Goal: Task Accomplishment & Management: Use online tool/utility

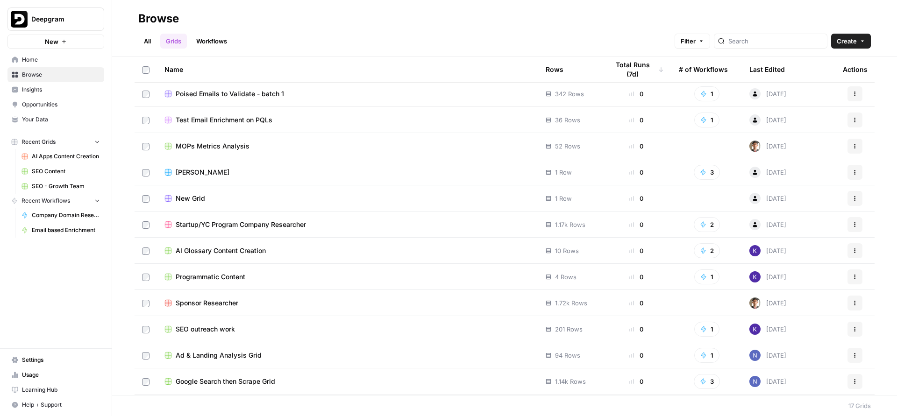
scroll to position [60, 0]
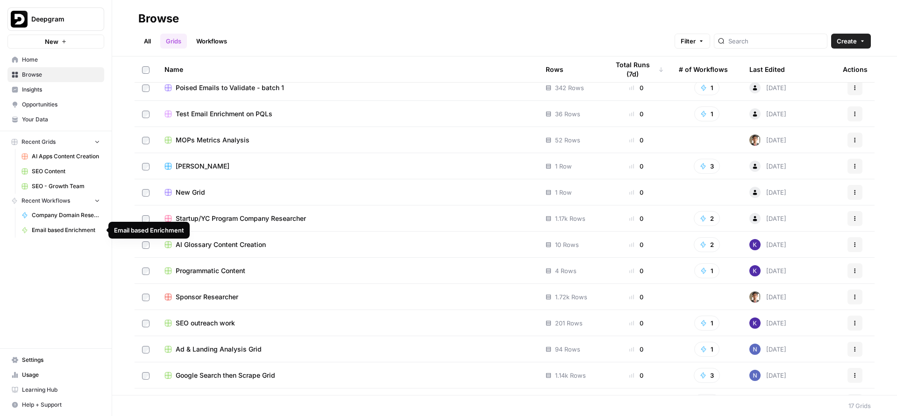
click at [72, 231] on span "Email based Enrichment" at bounding box center [66, 230] width 68 height 8
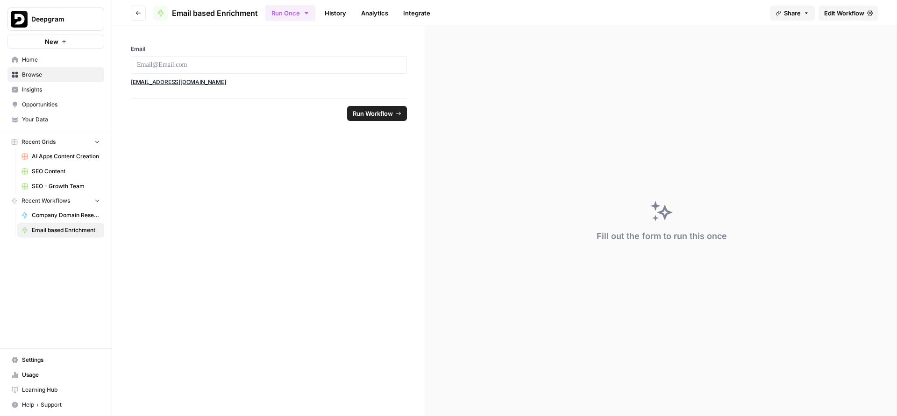
click at [44, 94] on link "Insights" at bounding box center [55, 89] width 97 height 15
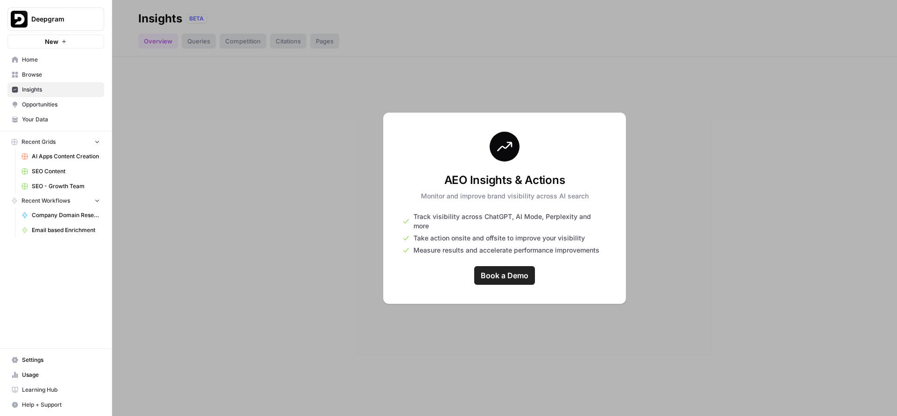
click at [41, 79] on link "Browse" at bounding box center [55, 74] width 97 height 15
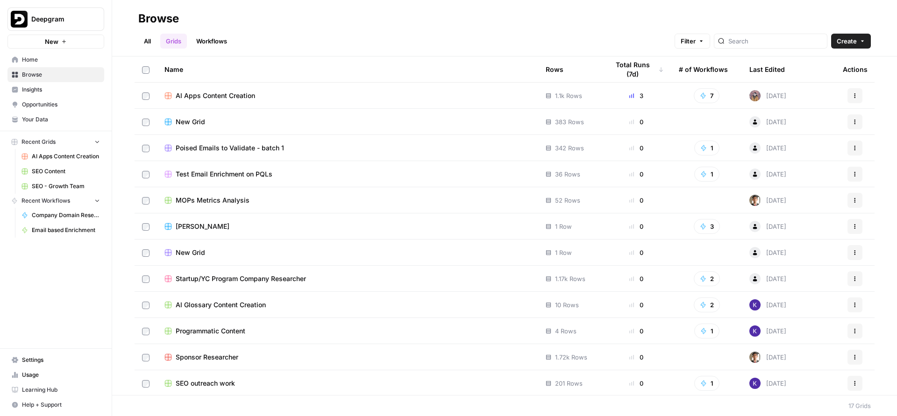
click at [218, 44] on link "Workflows" at bounding box center [212, 41] width 42 height 15
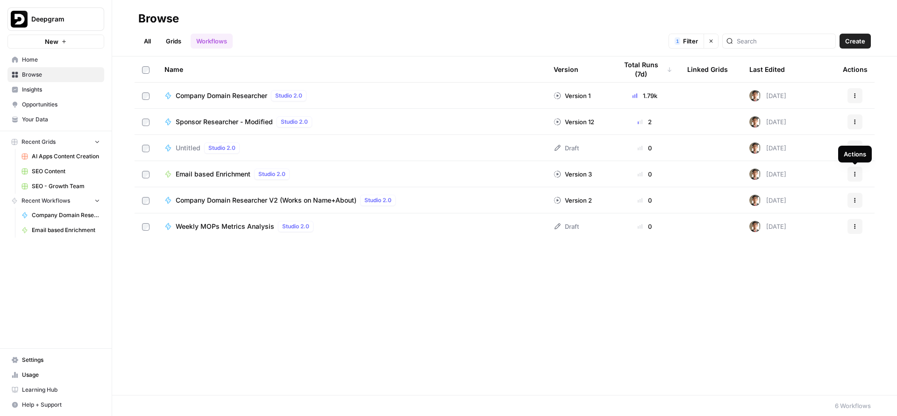
click at [856, 170] on button "Actions" at bounding box center [855, 174] width 15 height 15
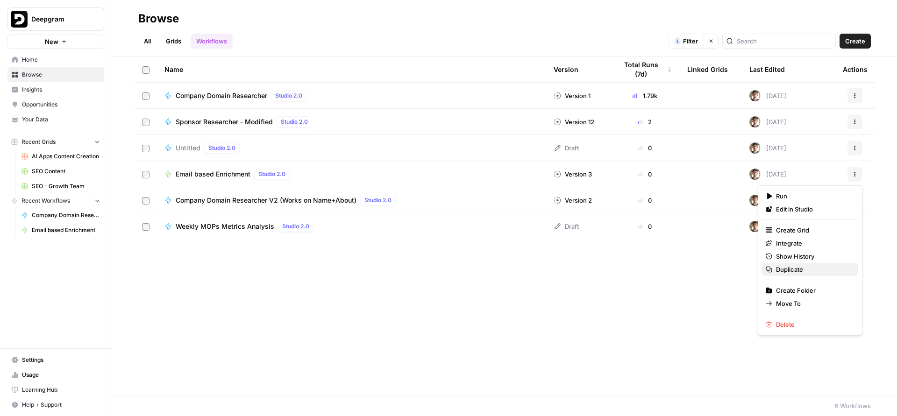
click at [802, 266] on span "Duplicate" at bounding box center [813, 269] width 75 height 9
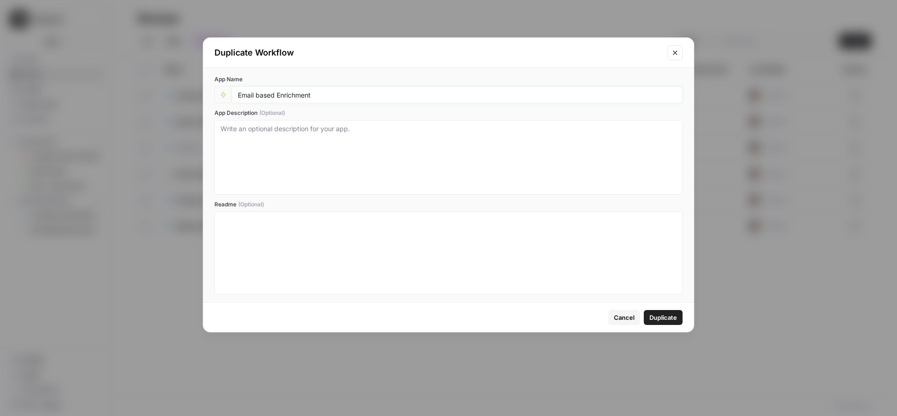
drag, startPoint x: 257, startPoint y: 96, endPoint x: 324, endPoint y: 96, distance: 66.8
click at [324, 96] on input "Email based Enrichment" at bounding box center [457, 95] width 439 height 8
type input "Email Finder, requires Name, Job, Company"
click at [654, 314] on span "Duplicate" at bounding box center [663, 317] width 28 height 9
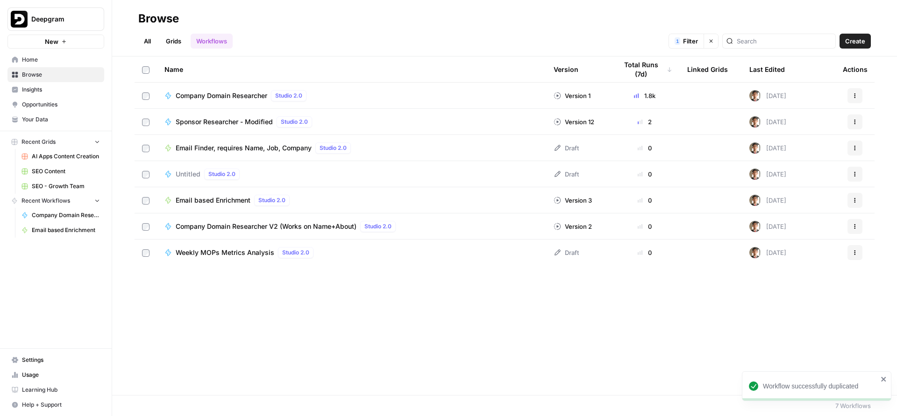
click at [373, 149] on div "Email Finder, requires Name, Job, Company Studio 2.0" at bounding box center [351, 148] width 374 height 11
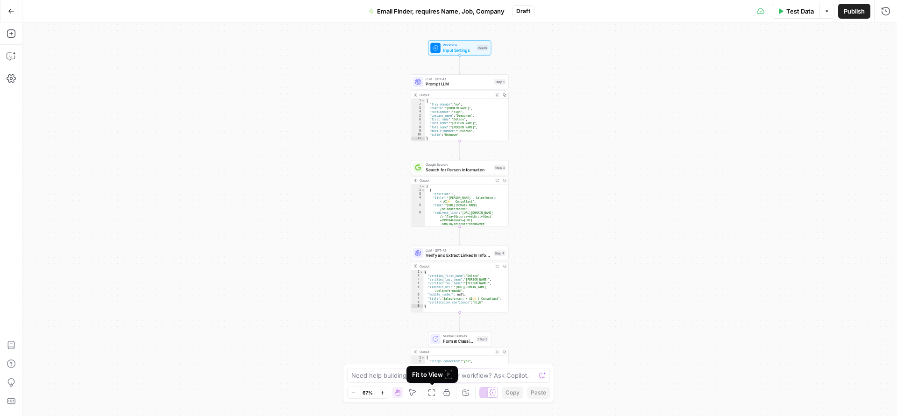
click at [425, 374] on div "Fit to View F" at bounding box center [432, 374] width 40 height 9
click at [378, 372] on textarea at bounding box center [443, 375] width 184 height 9
click at [364, 372] on textarea "InpuT" at bounding box center [439, 375] width 176 height 9
paste textarea "Job Title Company First Name (not visible for attendees who chose not to share …"
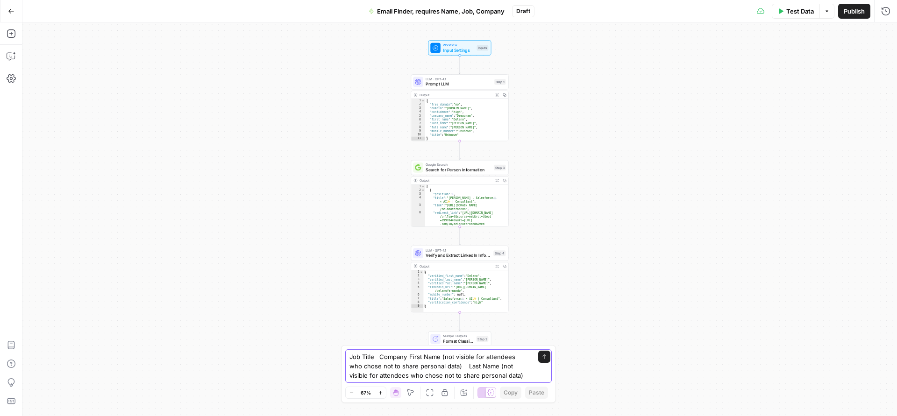
click at [360, 359] on textarea "Job Title Company First Name (not visible for attendees who chose not to share …" at bounding box center [439, 366] width 179 height 28
click at [373, 359] on textarea "Job Title Company First Name (not visible for attendees who chose not to share …" at bounding box center [439, 366] width 179 height 28
click at [412, 358] on textarea "Job Title, Company First Name (not visible for attendees who chose not to share…" at bounding box center [439, 366] width 179 height 28
drag, startPoint x: 449, startPoint y: 360, endPoint x: 460, endPoint y: 369, distance: 14.3
click at [460, 369] on textarea "Job Title, Company, First Name (not visible for attendees who chose not to shar…" at bounding box center [439, 366] width 179 height 28
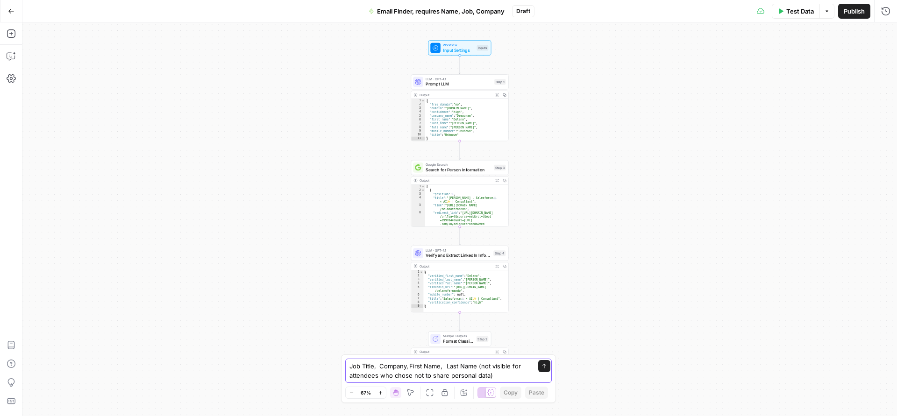
drag, startPoint x: 484, startPoint y: 364, endPoint x: 491, endPoint y: 374, distance: 11.7
click at [491, 374] on textarea "Job Title, Company, First Name, Last Name (not visible for attendees who chose …" at bounding box center [439, 371] width 179 height 19
click at [350, 376] on div "Job Title, Company, First Name, Last Name , Job Title, Company, First Name, Las…" at bounding box center [448, 375] width 203 height 15
click at [355, 378] on textarea "Job Title, Company, First Name, Last Name ," at bounding box center [439, 375] width 176 height 9
click at [354, 378] on textarea "Job Title, Company, First Name, Last Name ," at bounding box center [439, 375] width 176 height 9
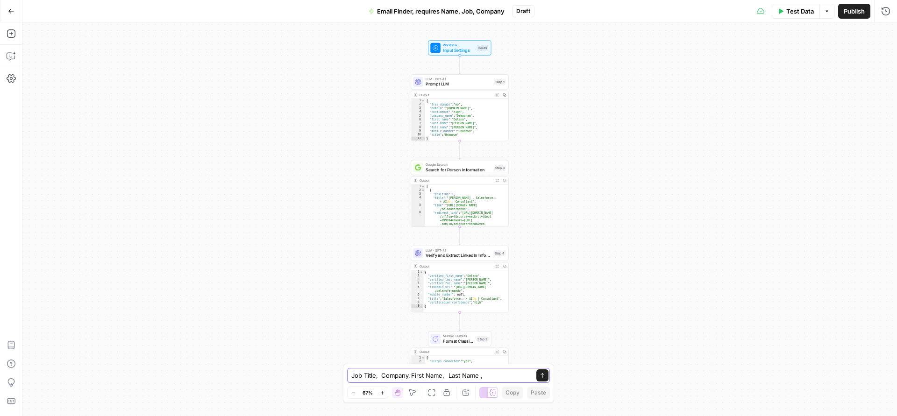
click at [352, 376] on textarea "Job Title, Company, First Name, Last Name ," at bounding box center [439, 375] width 176 height 9
click at [418, 374] on textarea "Take inputs Job Title, Company, First Name, Last Name ," at bounding box center [439, 375] width 176 height 9
click at [444, 377] on textarea "Take inputs Job Title, Company, First Name, Last Name ," at bounding box center [439, 375] width 176 height 9
click at [449, 378] on textarea "Take inputs Job Title, Company, and optionally First Name, Last Name ," at bounding box center [439, 371] width 179 height 19
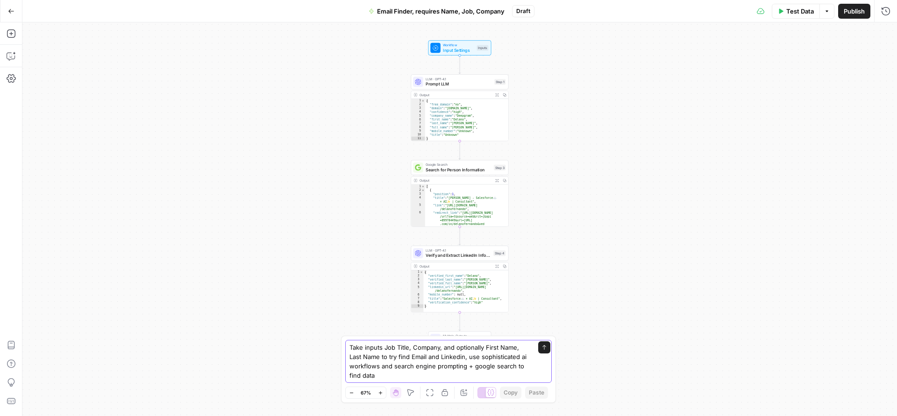
type textarea "Take inputs Job Title, Company, and optionally First Name, Last Name to try fin…"
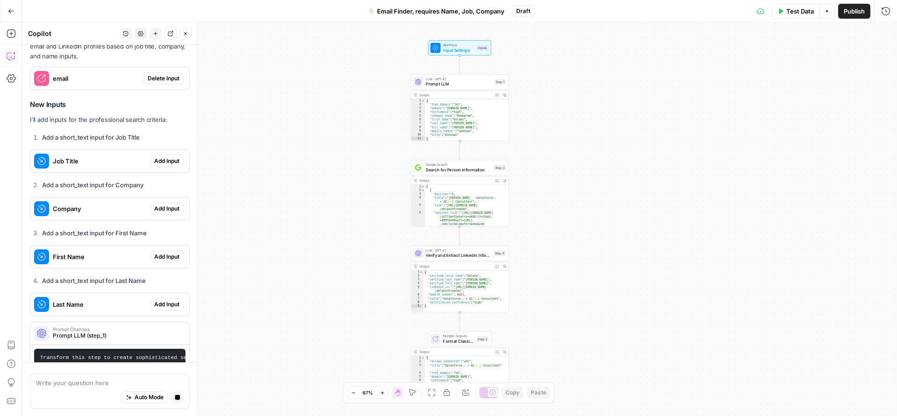
scroll to position [192, 0]
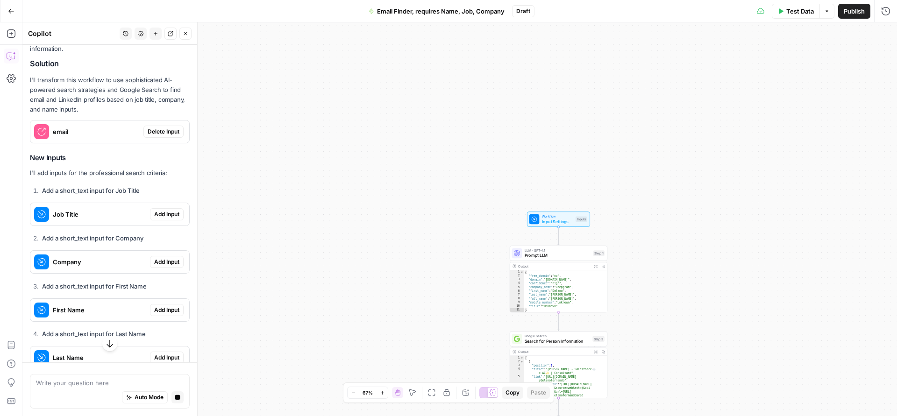
click at [148, 133] on span "Delete Input" at bounding box center [164, 132] width 32 height 8
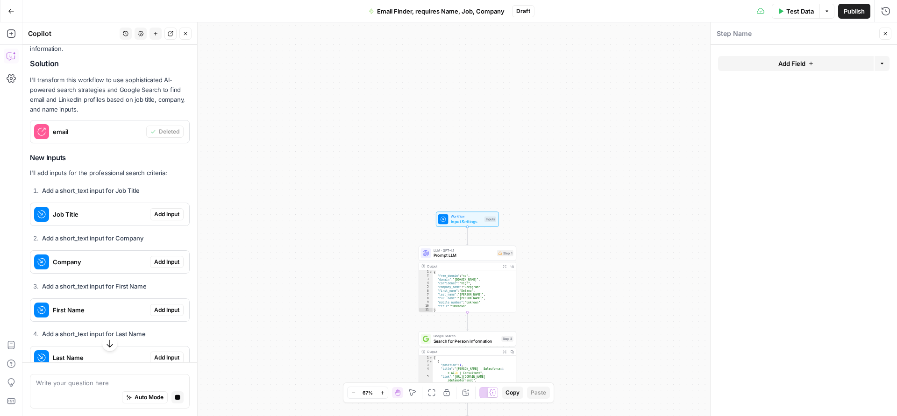
click at [159, 213] on span "Add Input" at bounding box center [166, 214] width 25 height 8
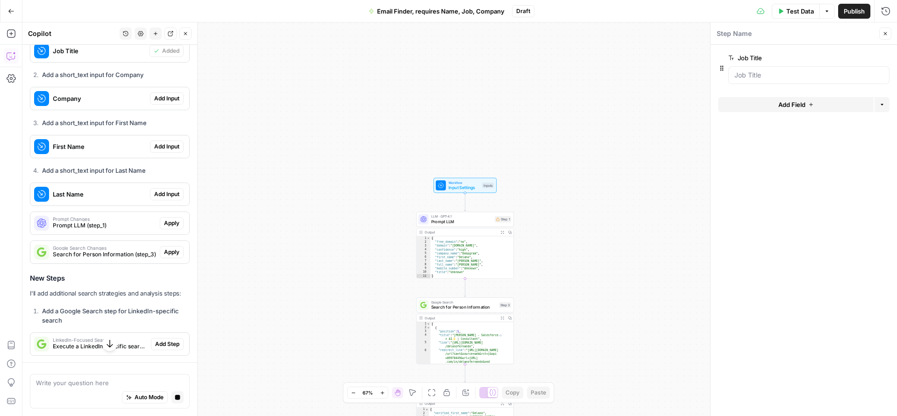
scroll to position [282, 0]
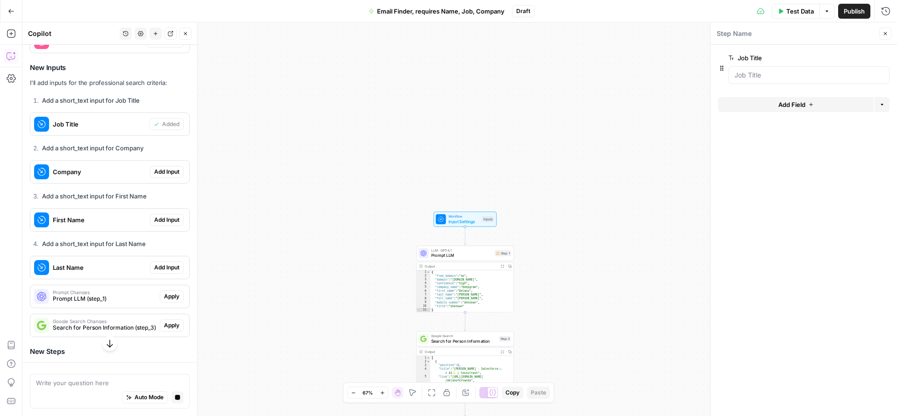
click at [154, 172] on span "Add Input" at bounding box center [166, 172] width 25 height 8
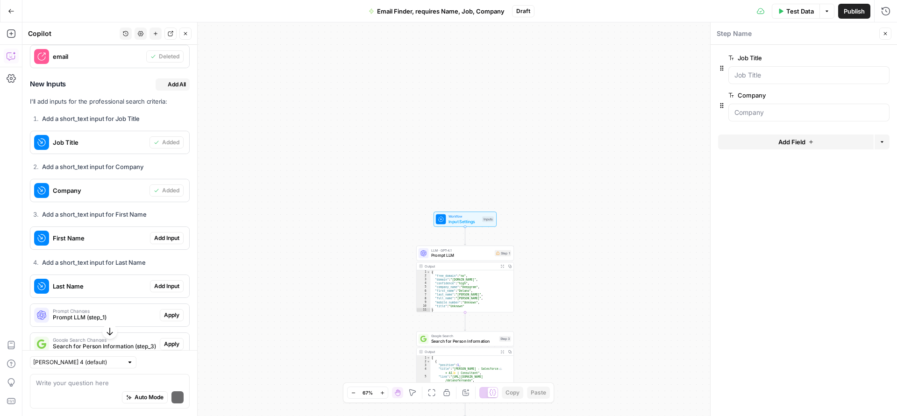
scroll to position [297, 0]
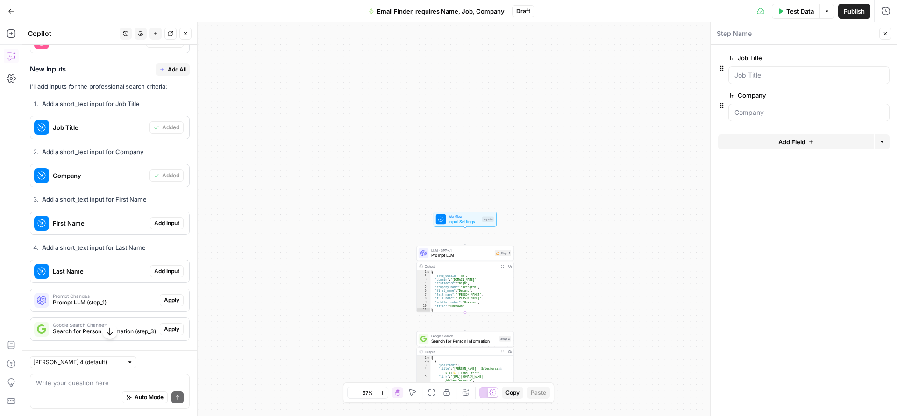
click at [155, 220] on span "Add Input" at bounding box center [166, 223] width 25 height 8
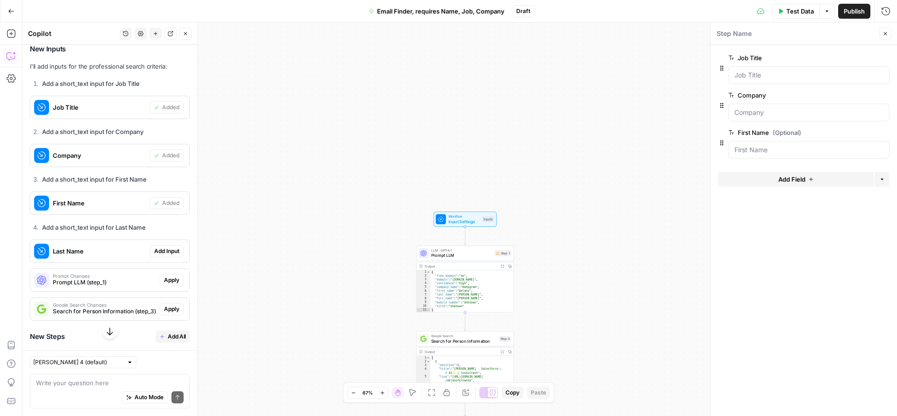
scroll to position [354, 0]
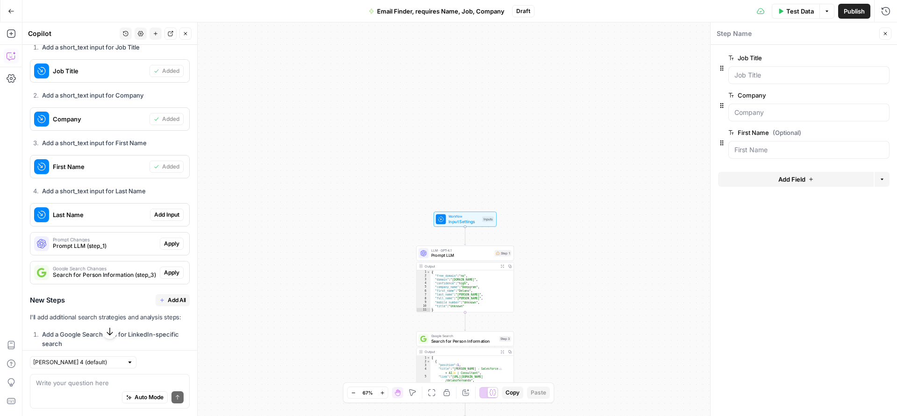
click at [154, 214] on span "Add Input" at bounding box center [166, 215] width 25 height 8
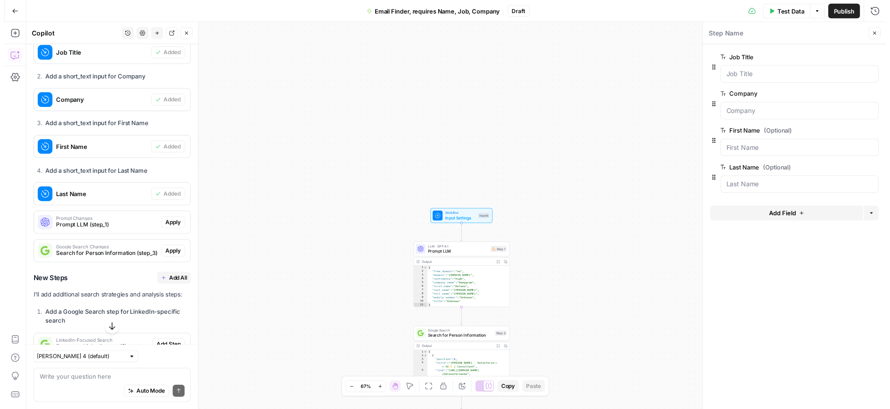
scroll to position [419, 0]
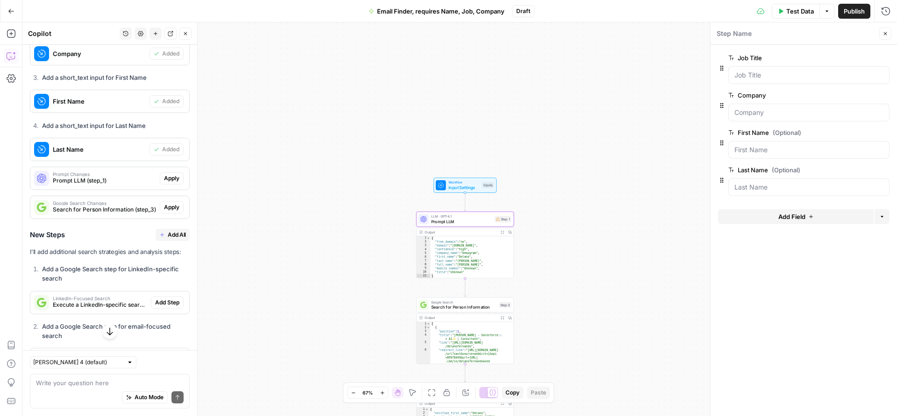
click at [164, 181] on span "Apply" at bounding box center [171, 178] width 15 height 8
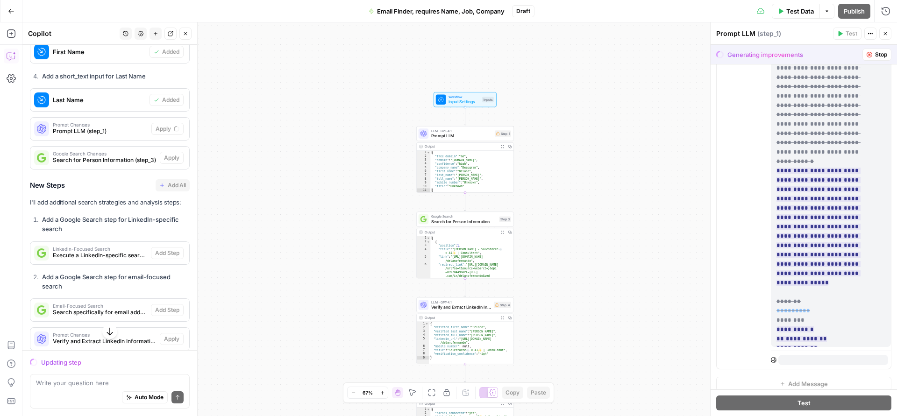
scroll to position [401, 0]
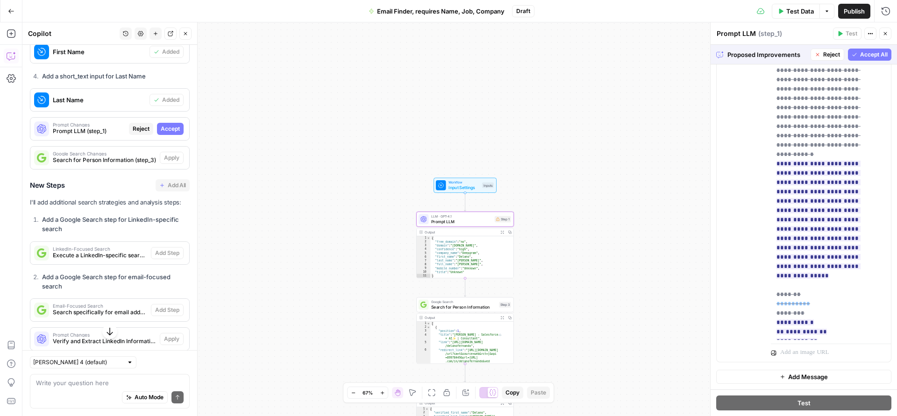
click at [161, 133] on span "Accept" at bounding box center [170, 129] width 19 height 8
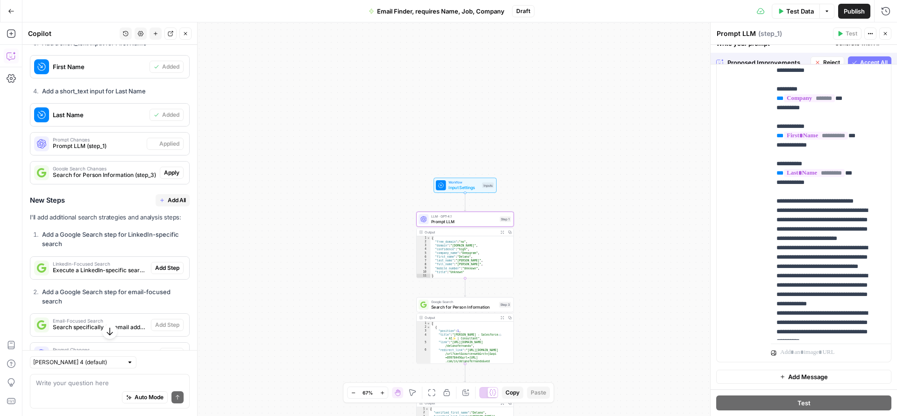
scroll to position [469, 0]
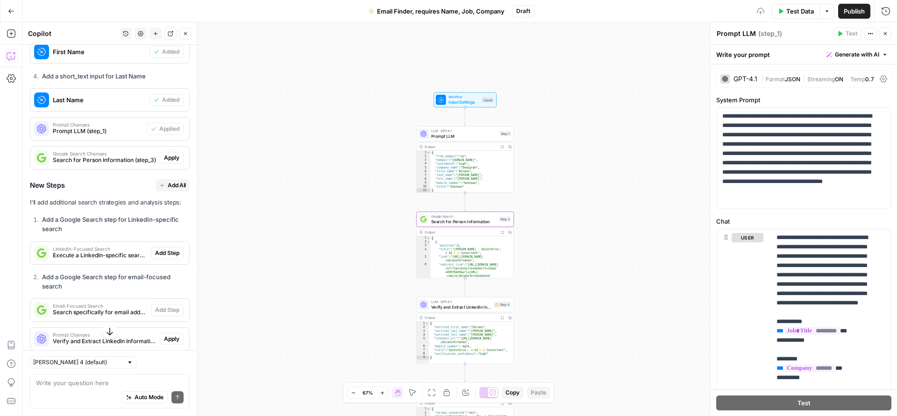
click at [164, 160] on span "Apply" at bounding box center [171, 158] width 15 height 8
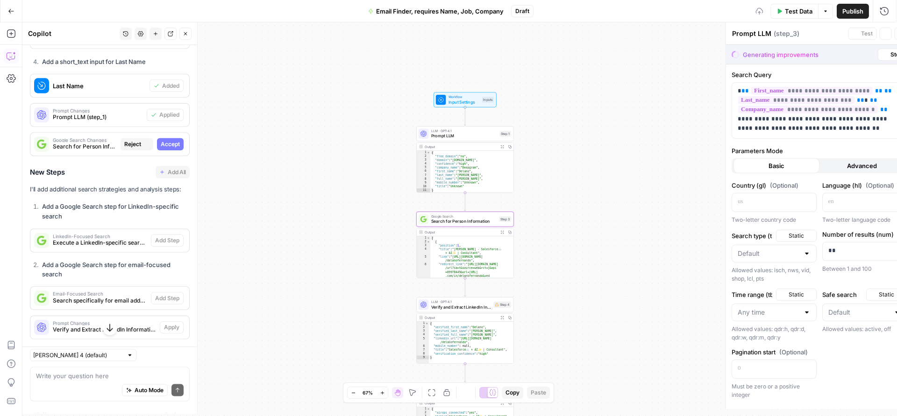
type textarea "Search for Person Information"
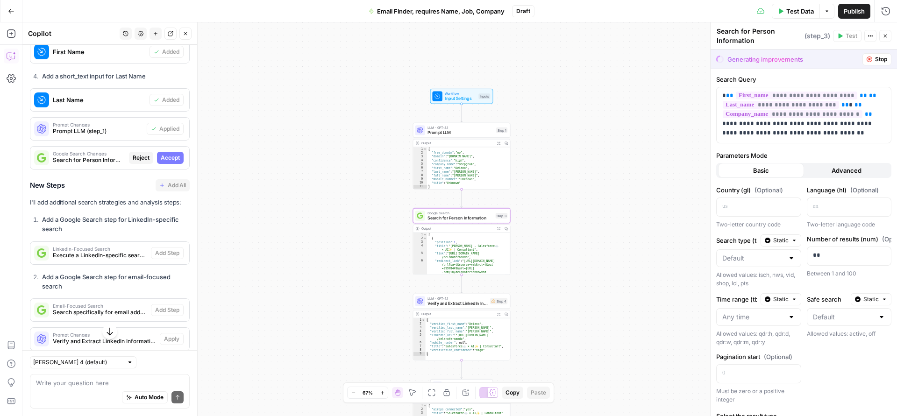
click at [165, 160] on span "Accept" at bounding box center [170, 158] width 19 height 8
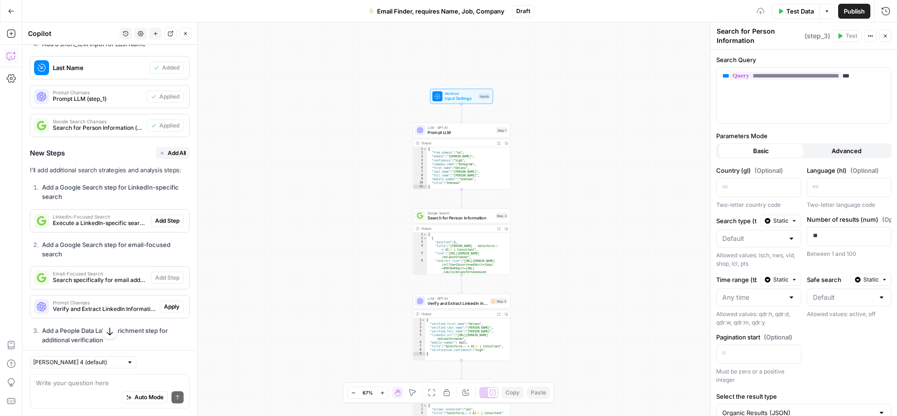
scroll to position [603, 0]
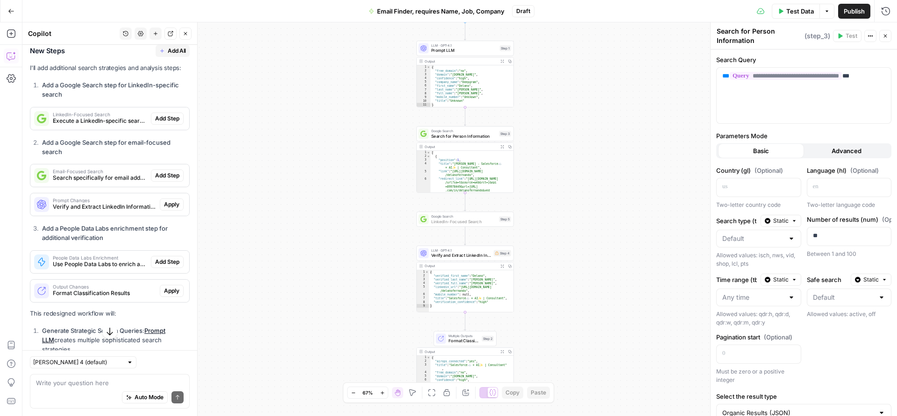
click at [164, 123] on button "Add Step" at bounding box center [167, 119] width 33 height 12
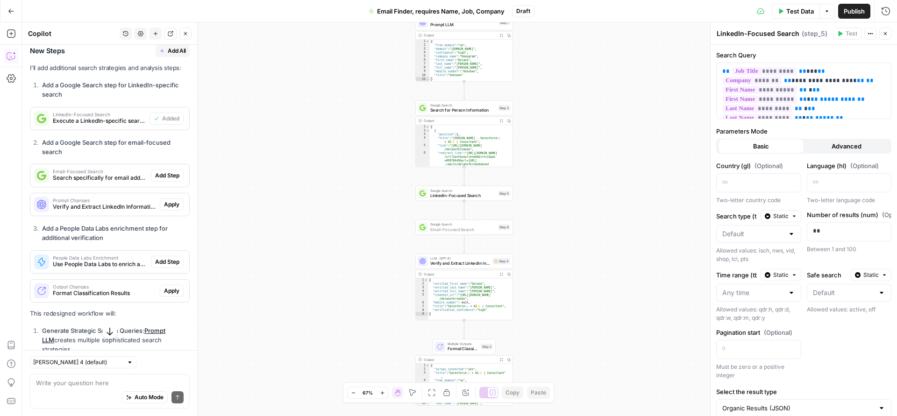
click at [164, 172] on span "Add Step" at bounding box center [167, 175] width 24 height 8
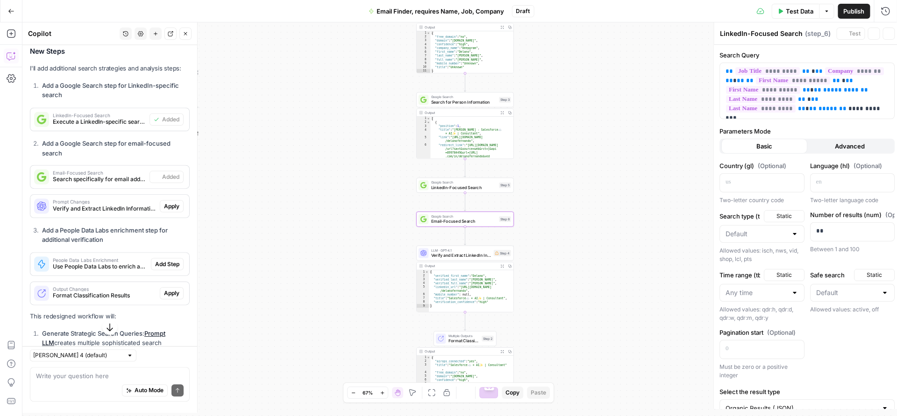
type textarea "Email-Focused Search"
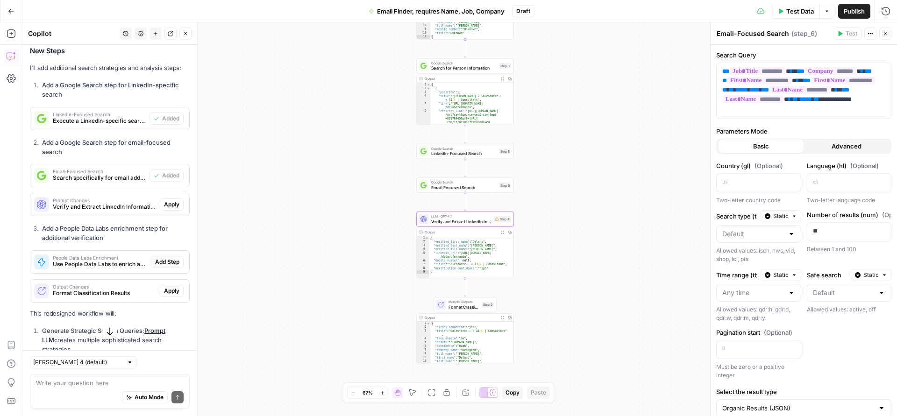
click at [164, 206] on span "Apply" at bounding box center [171, 204] width 15 height 8
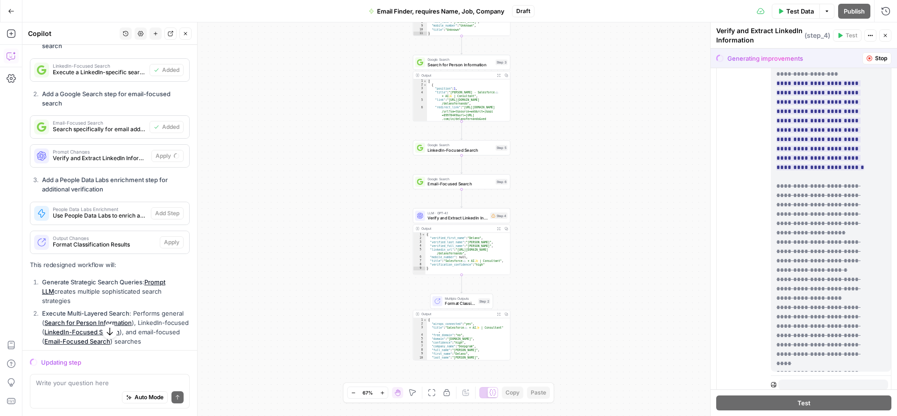
scroll to position [377, 0]
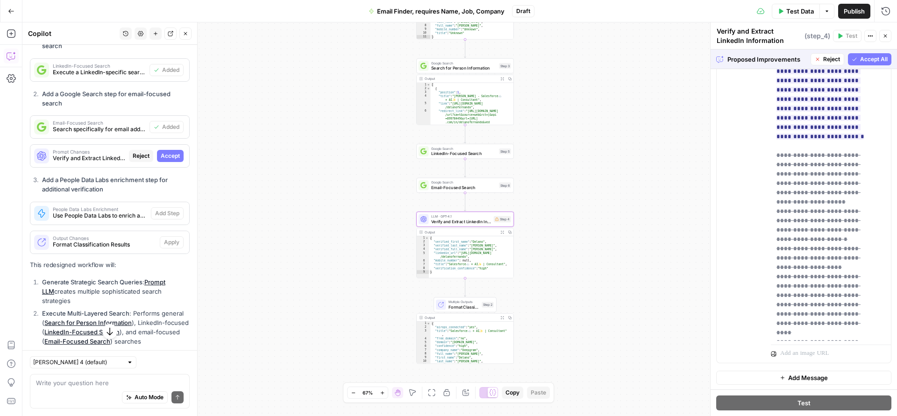
click at [175, 155] on button "Accept" at bounding box center [170, 156] width 27 height 12
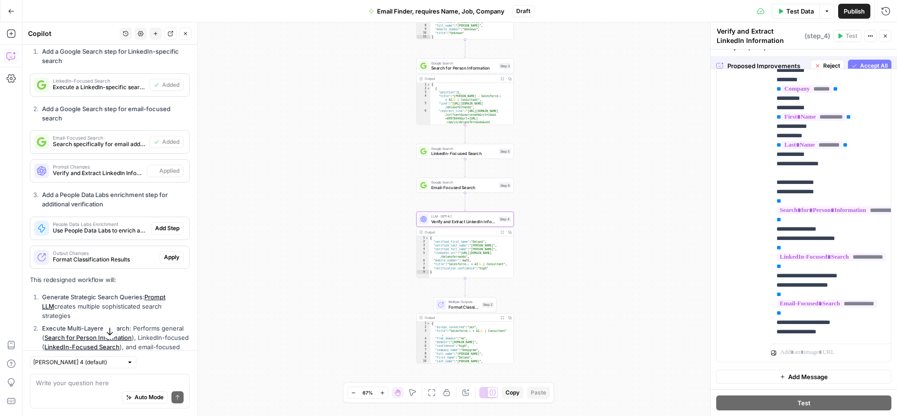
scroll to position [652, 0]
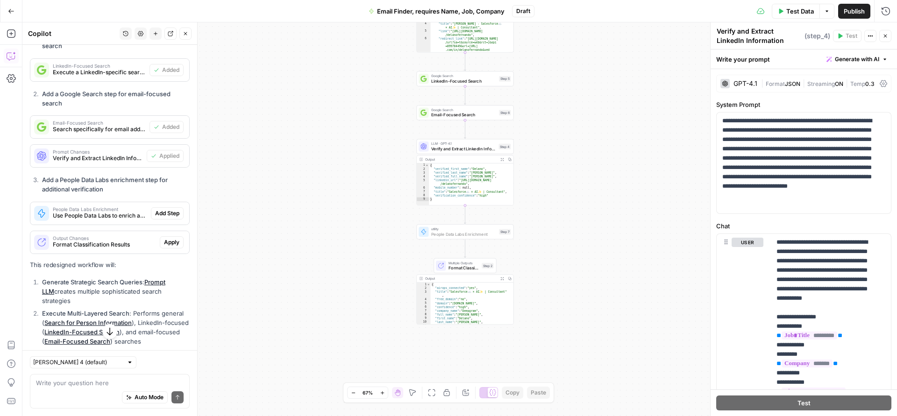
click at [161, 210] on span "Add Step" at bounding box center [167, 213] width 24 height 8
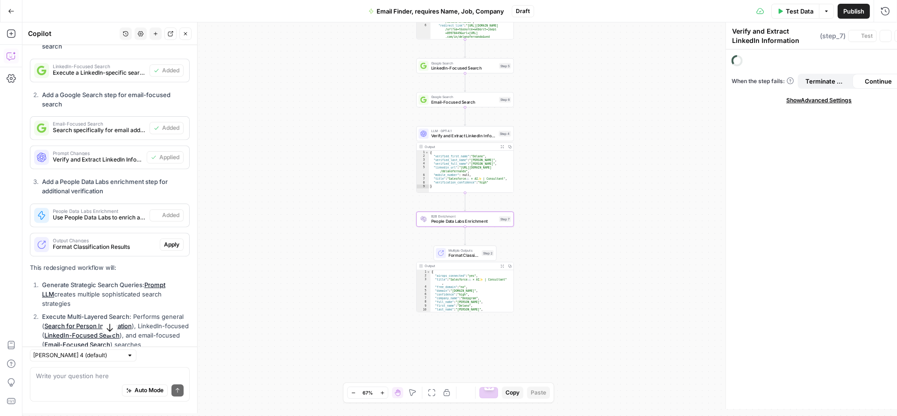
type textarea "People Data Labs Enrichment"
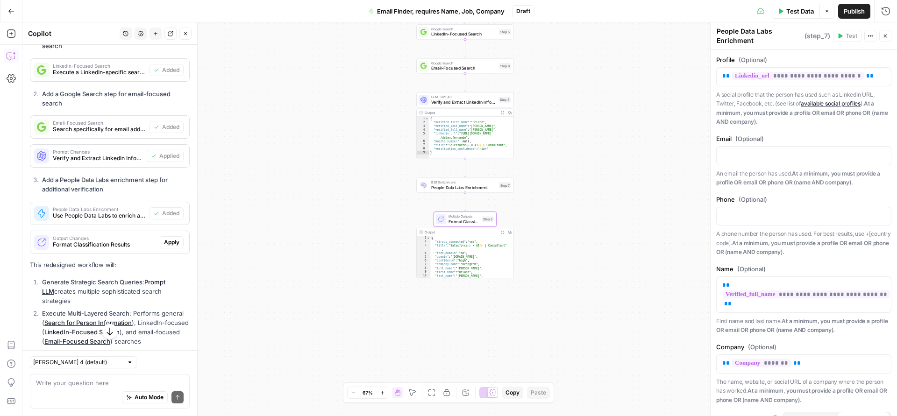
click at [164, 241] on span "Apply" at bounding box center [171, 242] width 15 height 8
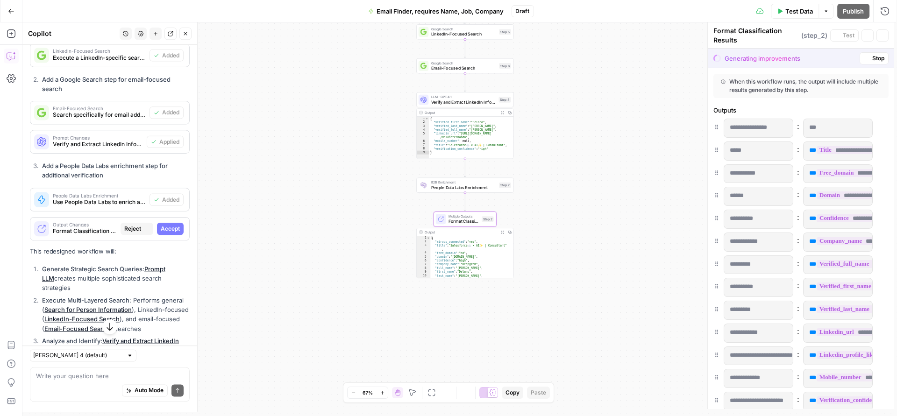
scroll to position [637, 0]
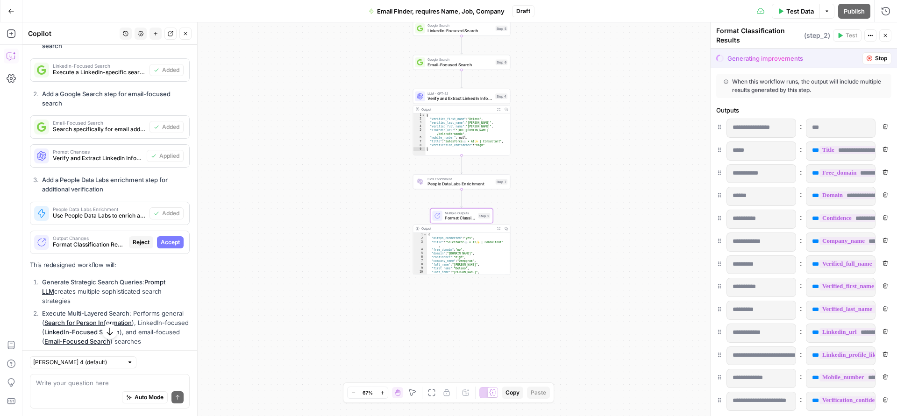
click at [163, 241] on span "Accept" at bounding box center [170, 242] width 19 height 8
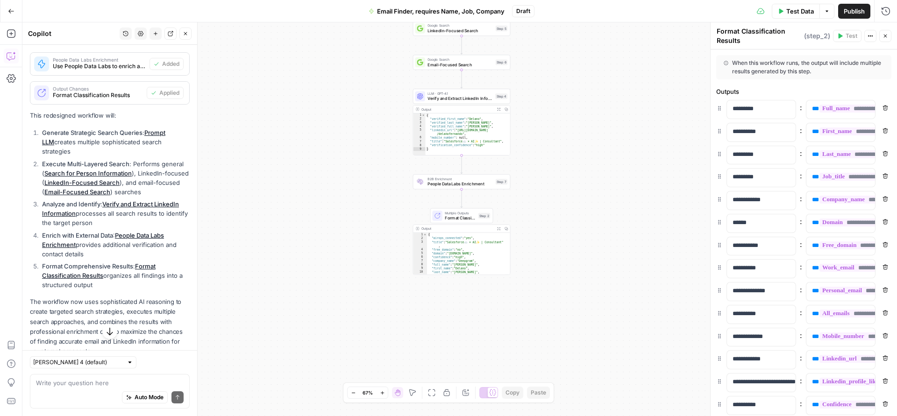
scroll to position [820, 0]
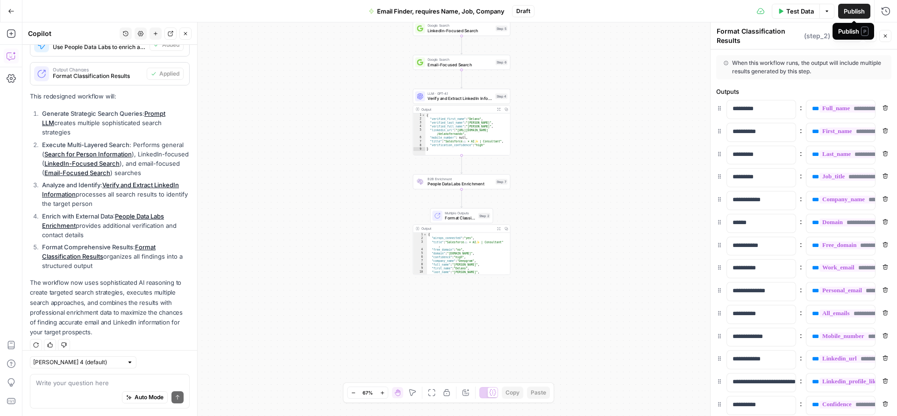
click at [865, 8] on button "Publish" at bounding box center [854, 11] width 32 height 15
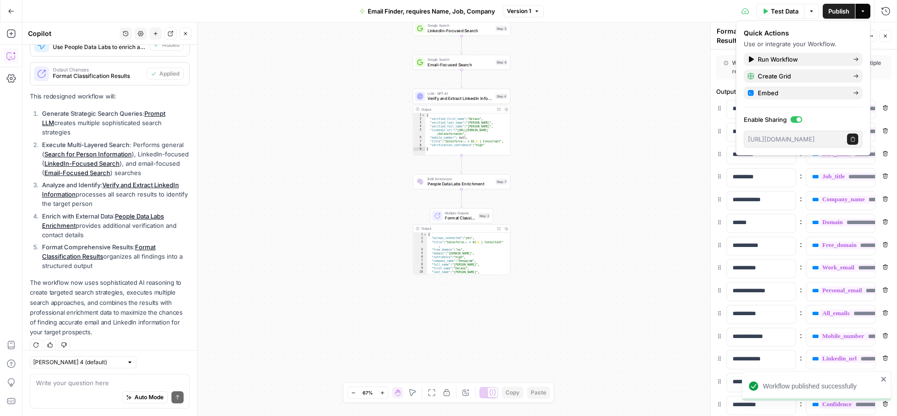
click at [856, 14] on button "Actions" at bounding box center [863, 11] width 15 height 15
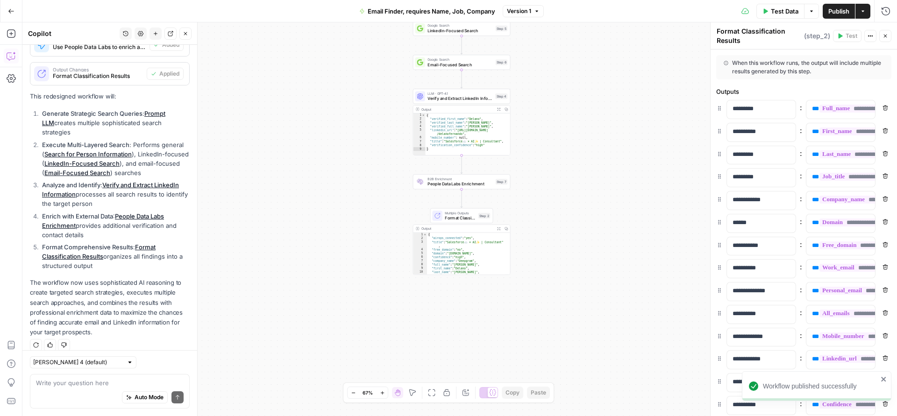
click at [857, 14] on button "Actions" at bounding box center [863, 11] width 15 height 15
click at [542, 16] on button "Version 1" at bounding box center [523, 11] width 41 height 12
click at [479, 16] on button "Email Finder, requires Name, Job, Company" at bounding box center [427, 11] width 147 height 15
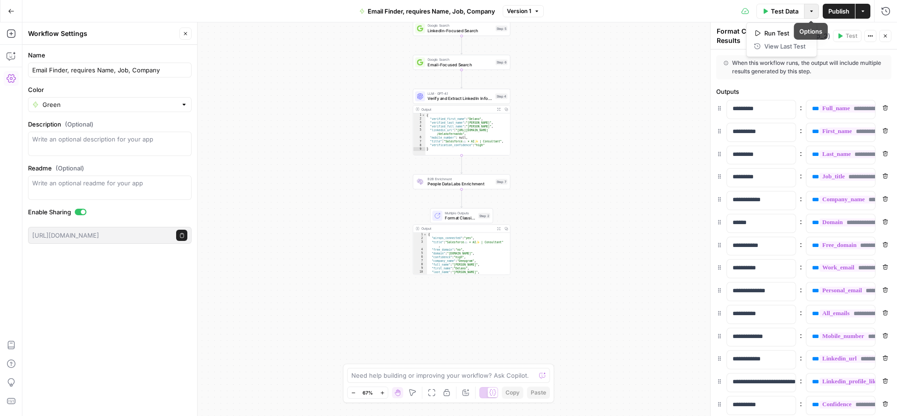
click at [804, 8] on button "Options" at bounding box center [811, 11] width 15 height 15
click at [868, 32] on button "Actions" at bounding box center [870, 36] width 12 height 12
click at [620, 37] on div "Workflow Input Settings Inputs LLM · GPT-4.1 Prompt LLM Step 1 Output Expand Ou…" at bounding box center [459, 219] width 875 height 394
click at [17, 76] on button "Settings" at bounding box center [11, 78] width 15 height 15
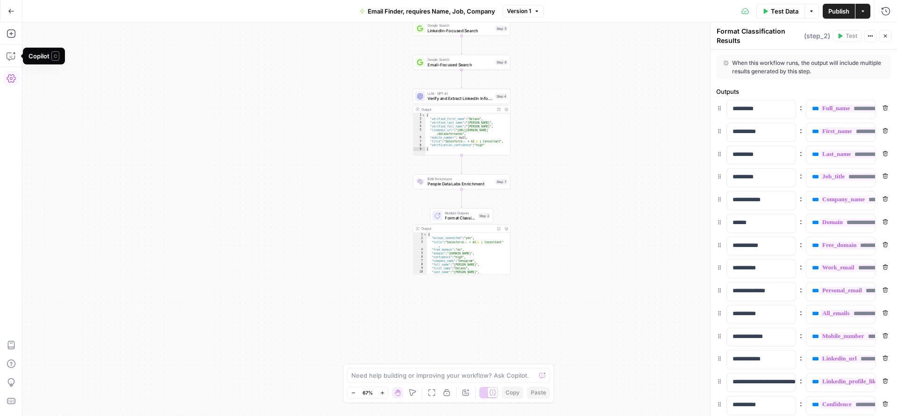
click at [12, 71] on button "Settings" at bounding box center [11, 78] width 15 height 15
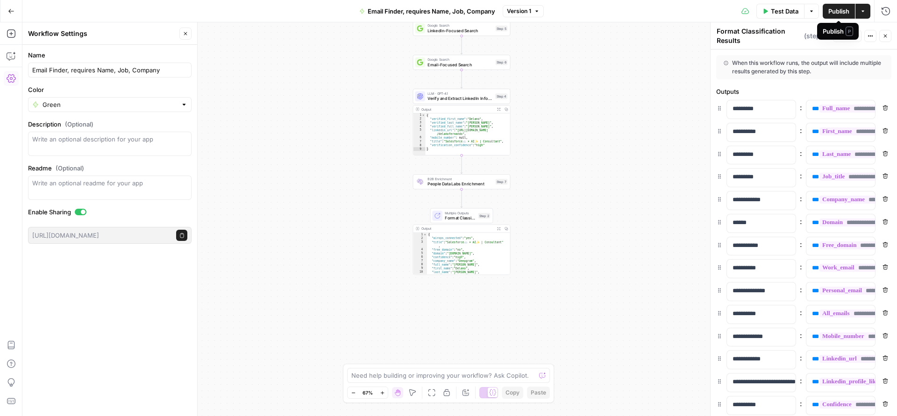
click at [853, 9] on button "Publish" at bounding box center [839, 11] width 32 height 15
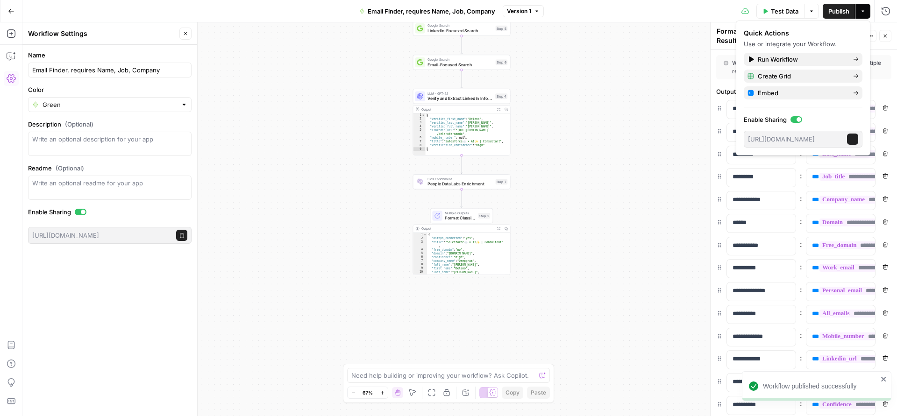
click at [863, 11] on icon "button" at bounding box center [863, 11] width 6 height 6
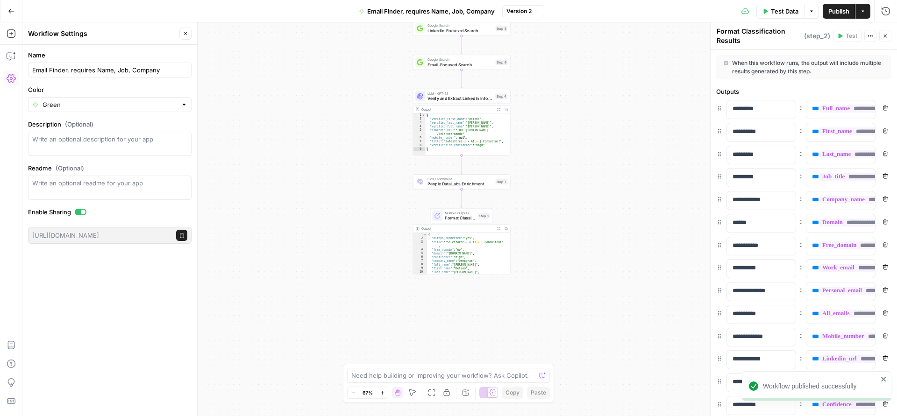
click at [863, 11] on icon "button" at bounding box center [863, 11] width 6 height 6
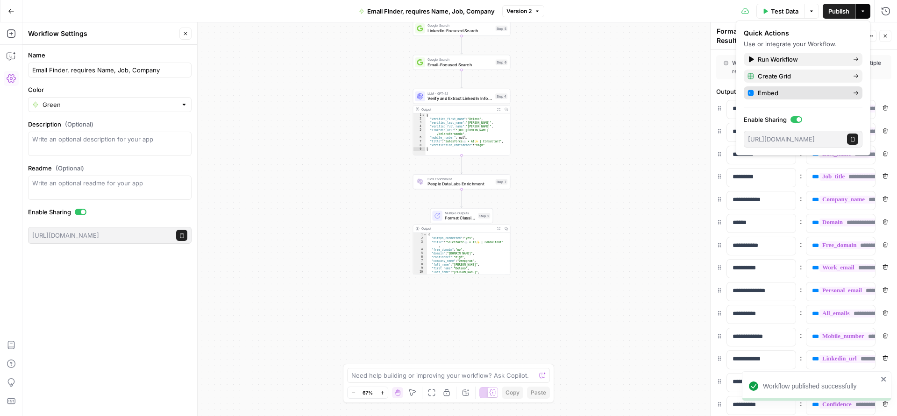
click at [791, 96] on span "Embed" at bounding box center [802, 92] width 88 height 9
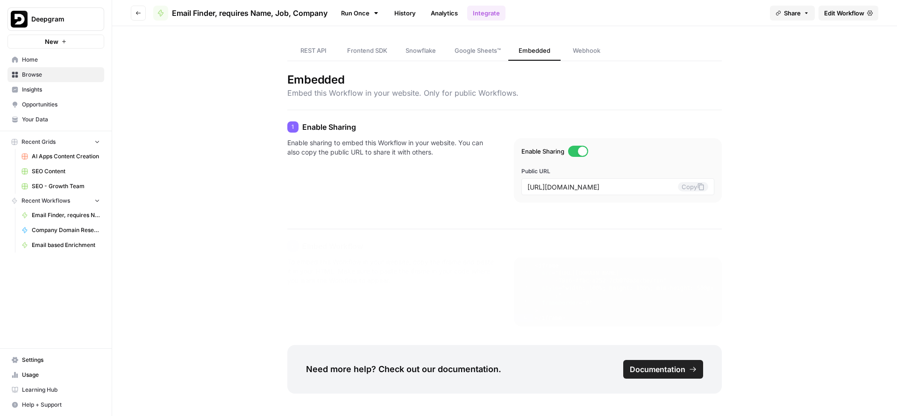
click at [484, 52] on span "Google Sheets™" at bounding box center [478, 50] width 46 height 9
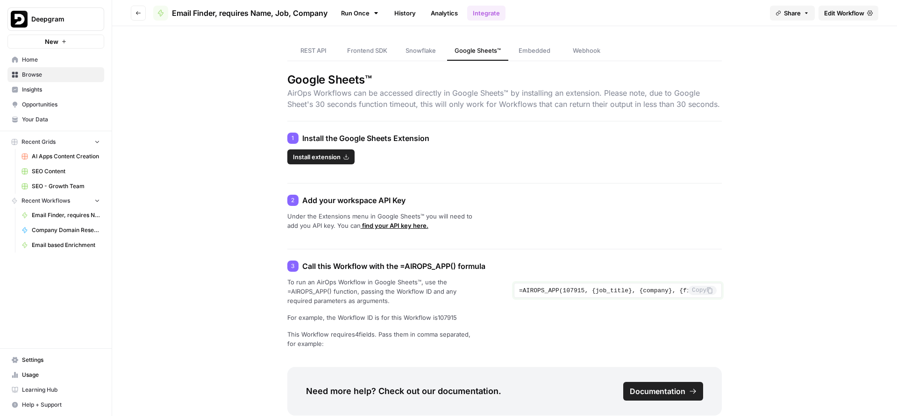
click at [699, 294] on button "Copy" at bounding box center [702, 290] width 29 height 9
click at [395, 229] on link "find your API key here." at bounding box center [395, 225] width 68 height 7
click at [700, 286] on button "Copy" at bounding box center [702, 290] width 29 height 9
click at [79, 73] on span "Browse" at bounding box center [61, 75] width 78 height 8
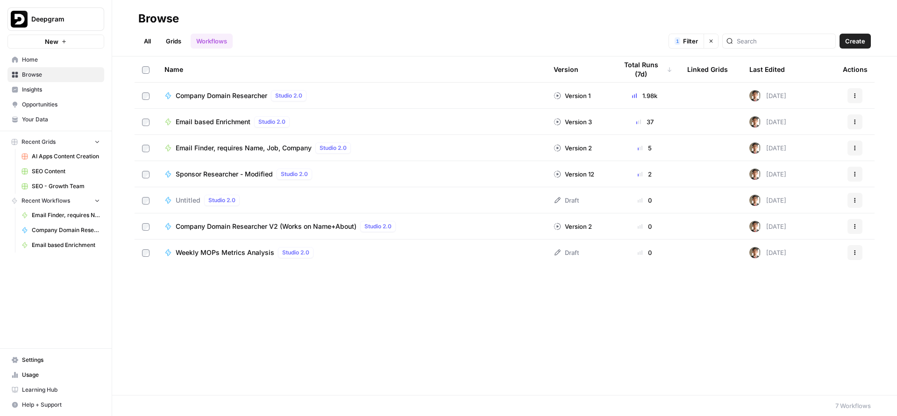
click at [430, 99] on div "Company Domain Researcher Studio 2.0" at bounding box center [351, 95] width 374 height 11
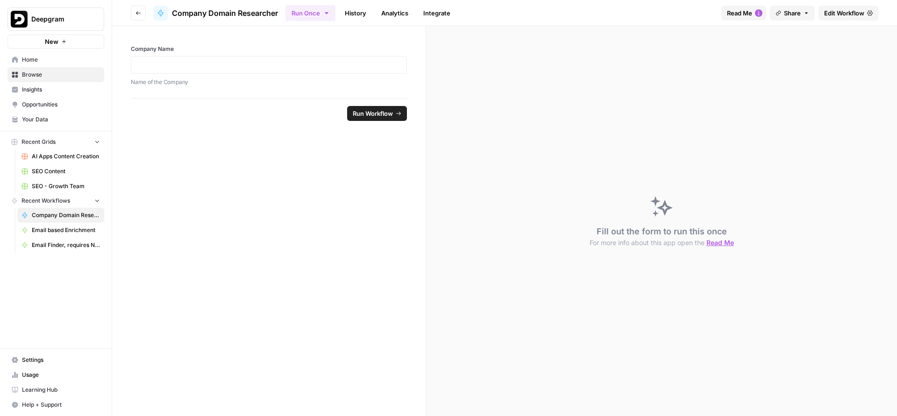
click at [366, 15] on link "History" at bounding box center [355, 13] width 33 height 15
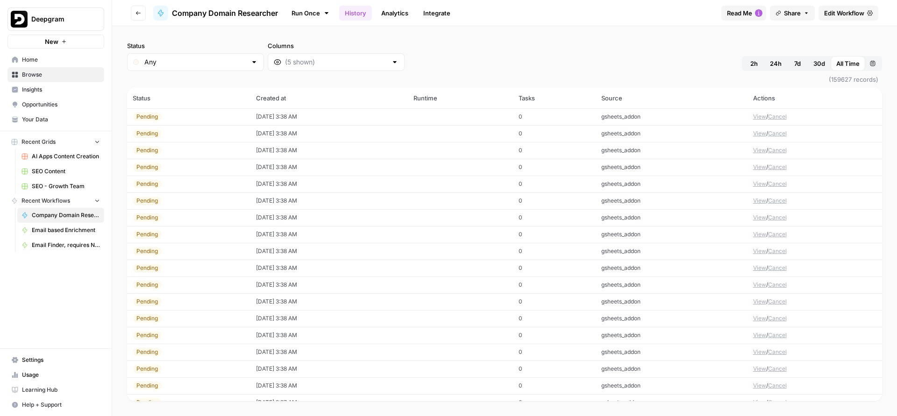
click at [866, 14] on link "Edit Workflow" at bounding box center [849, 13] width 60 height 15
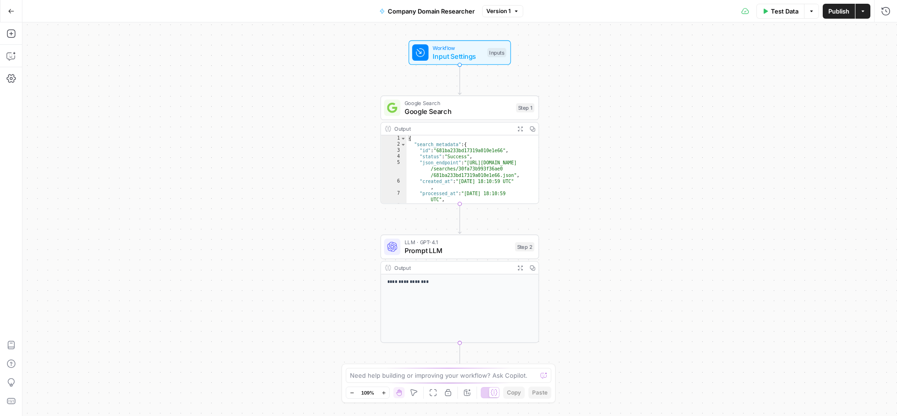
click at [8, 9] on icon "button" at bounding box center [11, 11] width 7 height 7
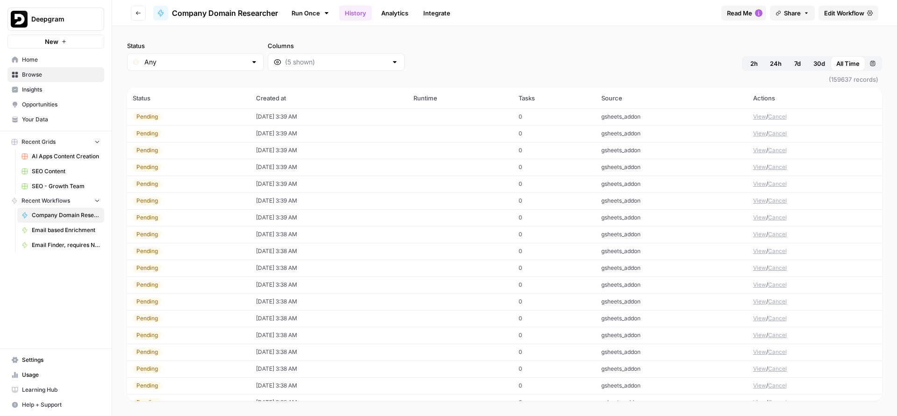
click at [437, 13] on link "Integrate" at bounding box center [437, 13] width 38 height 15
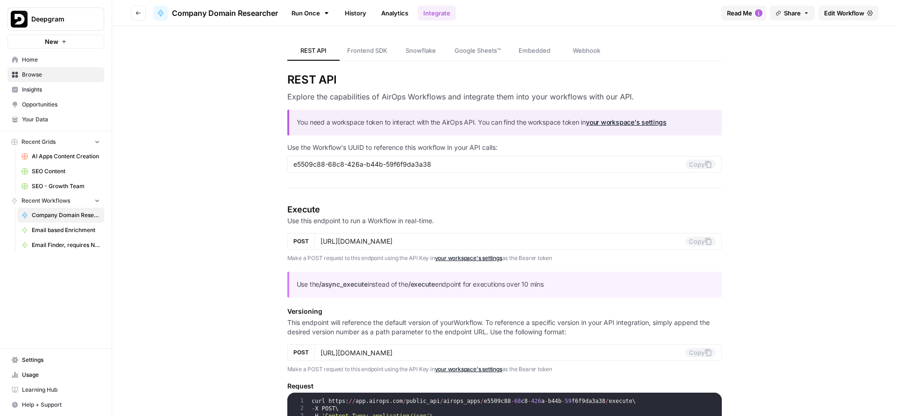
click at [457, 46] on span "Google Sheets™" at bounding box center [478, 50] width 46 height 9
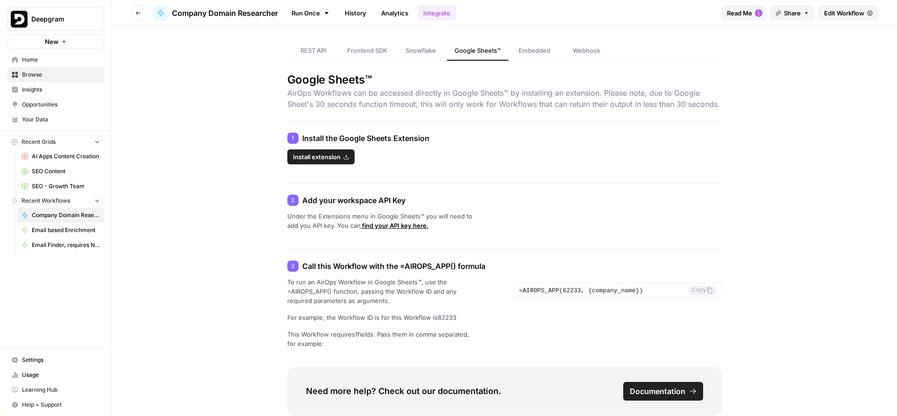
click at [365, 14] on link "History" at bounding box center [355, 13] width 33 height 15
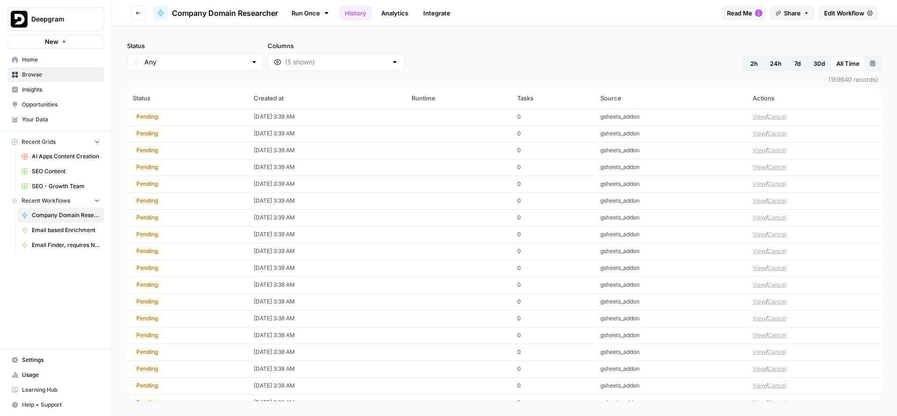
click at [196, 120] on div "Pending" at bounding box center [188, 117] width 110 height 8
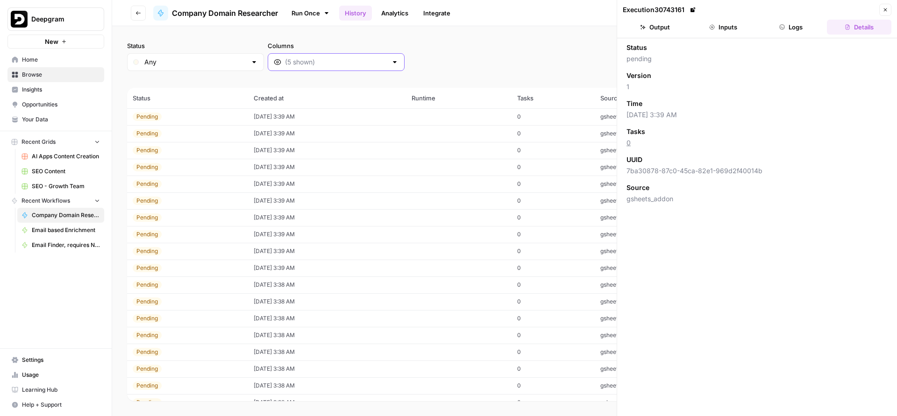
click at [285, 63] on input "Columns" at bounding box center [336, 61] width 102 height 9
click at [382, 64] on div "Status Any Columns 2h 24h 7d 30d All Time Custom range" at bounding box center [504, 56] width 755 height 30
click at [888, 10] on span "Close" at bounding box center [888, 10] width 0 height 0
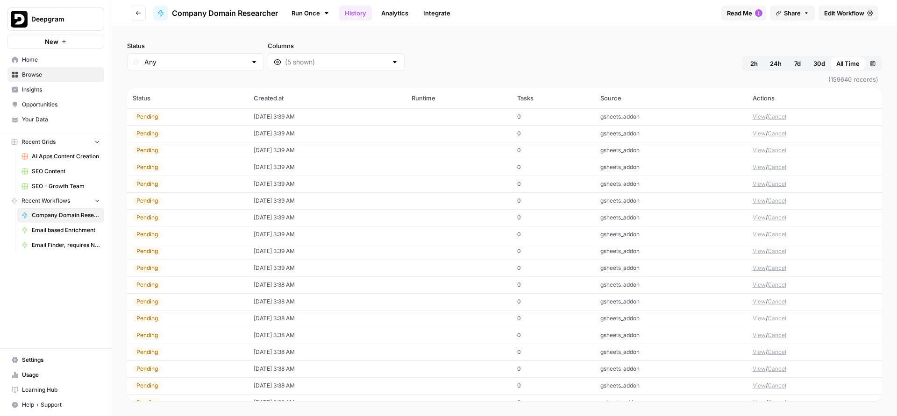
click at [772, 119] on button "Cancel" at bounding box center [777, 117] width 19 height 8
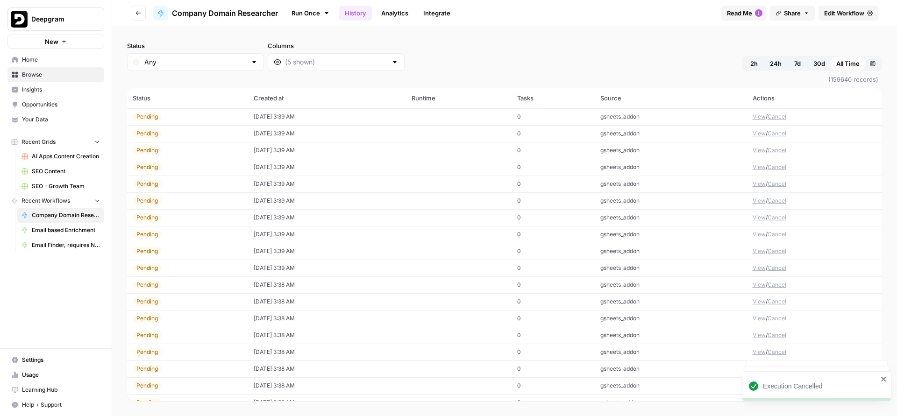
click at [772, 119] on button "Cancel" at bounding box center [777, 117] width 19 height 8
click at [856, 15] on span "Edit Workflow" at bounding box center [844, 12] width 40 height 9
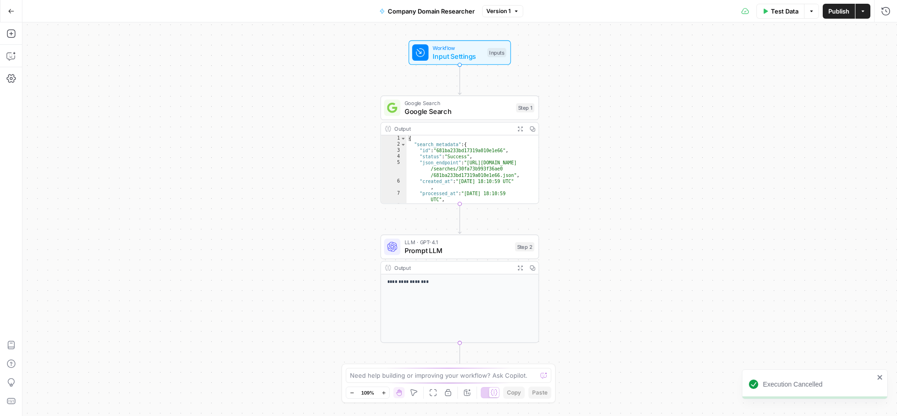
click at [862, 16] on button "Actions" at bounding box center [863, 11] width 15 height 15
click at [781, 89] on div "**********" at bounding box center [459, 219] width 875 height 394
click at [12, 6] on button "Go Back" at bounding box center [11, 11] width 17 height 17
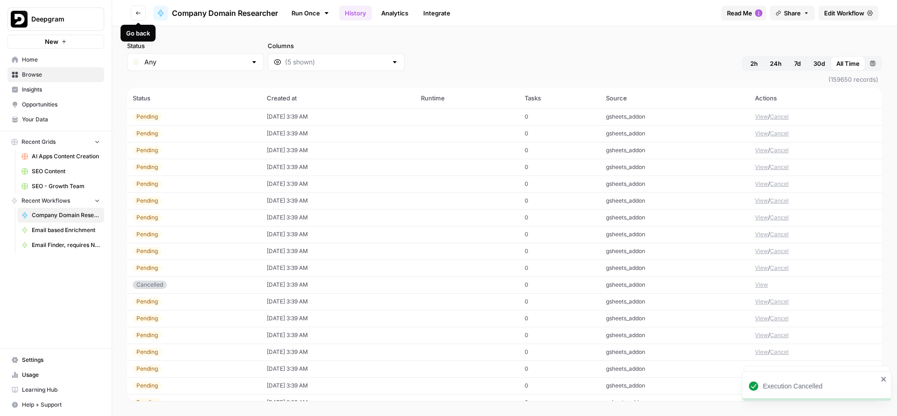
click at [136, 10] on icon "button" at bounding box center [139, 13] width 6 height 6
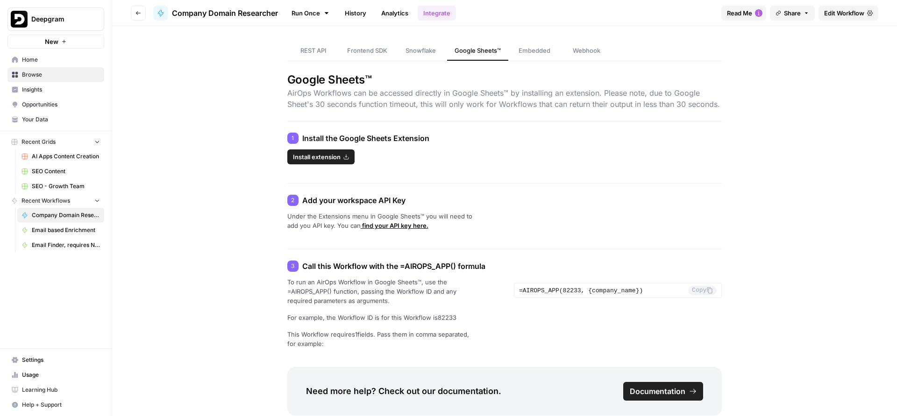
click at [311, 9] on link "Run Once" at bounding box center [310, 13] width 50 height 16
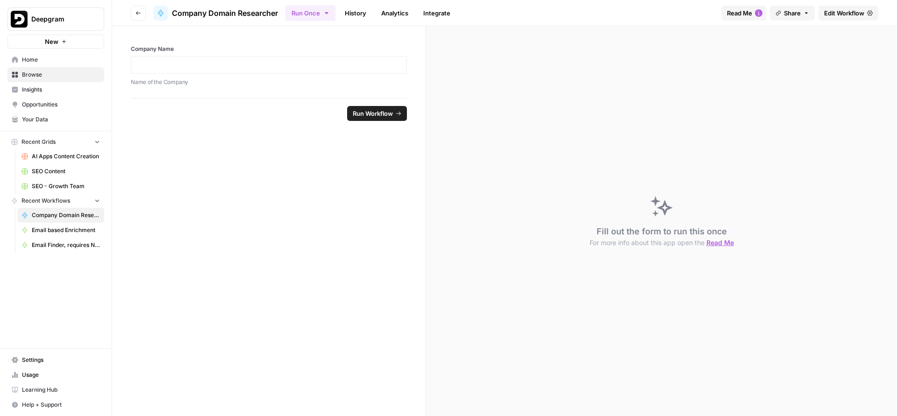
click at [135, 12] on button "Go back" at bounding box center [138, 13] width 15 height 15
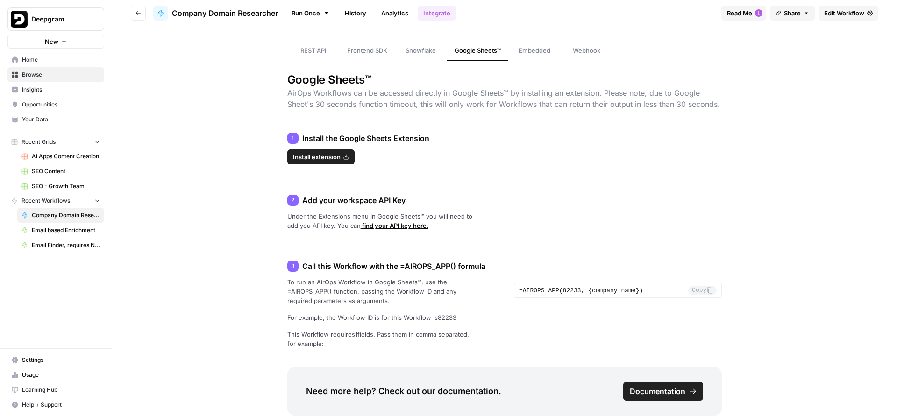
click at [81, 71] on span "Browse" at bounding box center [61, 75] width 78 height 8
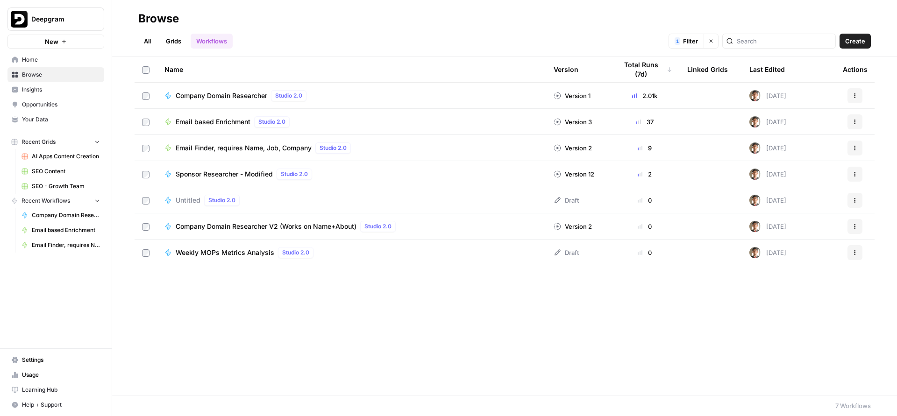
click at [855, 94] on icon "button" at bounding box center [855, 96] width 6 height 6
click at [851, 95] on button "Actions" at bounding box center [855, 95] width 15 height 15
click at [572, 106] on td "Version 1" at bounding box center [578, 96] width 64 height 26
click at [514, 96] on div "Company Domain Researcher Studio 2.0" at bounding box center [351, 95] width 374 height 11
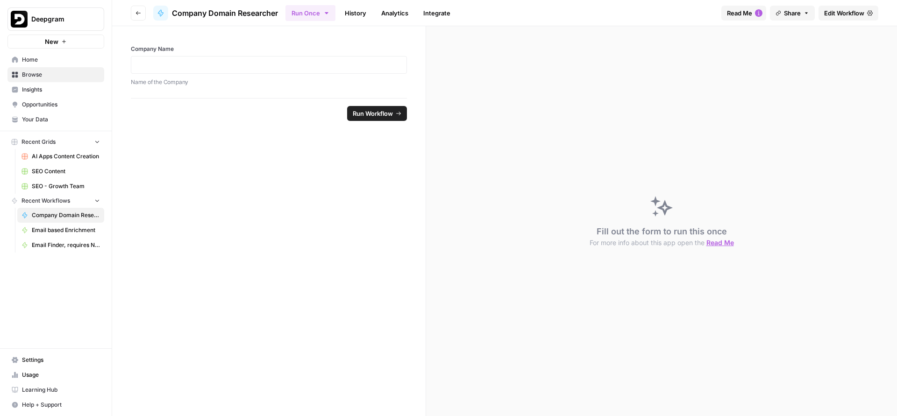
click at [423, 17] on link "Integrate" at bounding box center [437, 13] width 38 height 15
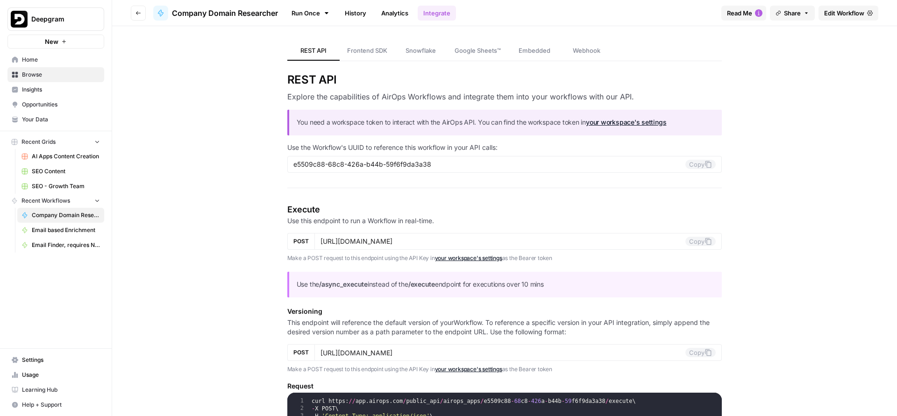
click at [437, 16] on link "Integrate" at bounding box center [437, 13] width 38 height 15
click at [408, 14] on link "Analytics" at bounding box center [395, 13] width 38 height 15
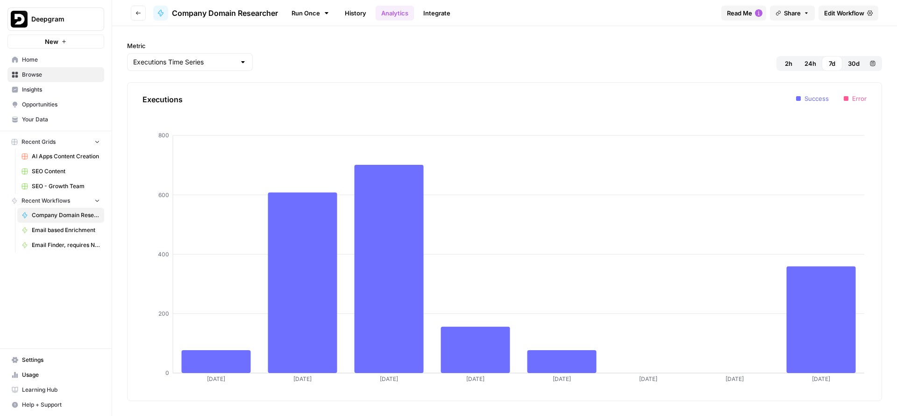
click at [324, 14] on icon at bounding box center [326, 12] width 7 height 7
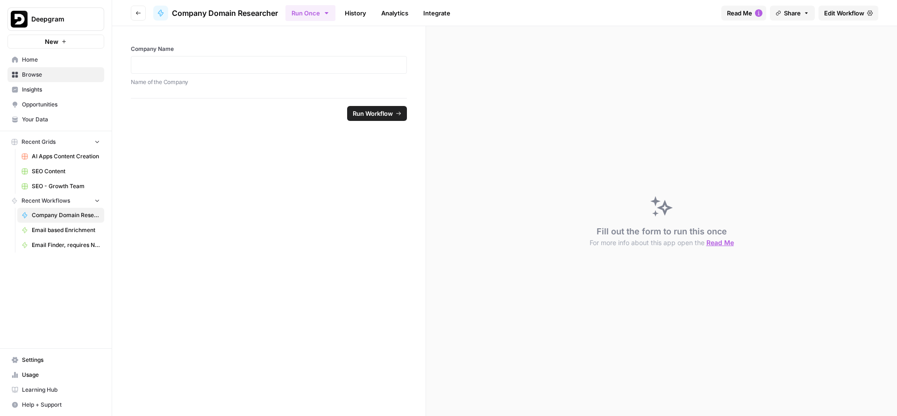
click at [347, 9] on link "History" at bounding box center [355, 13] width 33 height 15
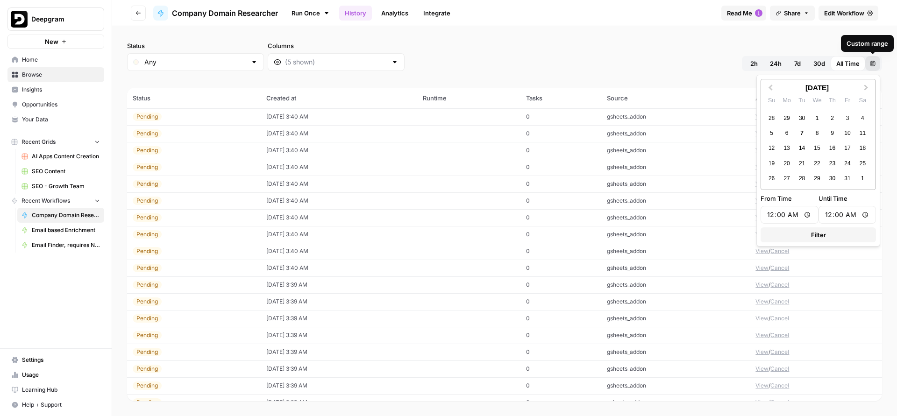
click at [877, 62] on button "Custom range" at bounding box center [872, 63] width 15 height 15
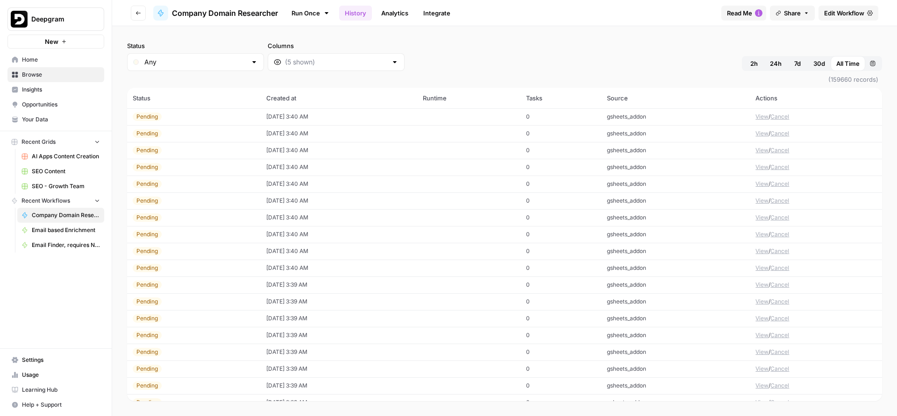
click at [686, 56] on div "Status Any Columns 2h 24h 7d 30d All Time Custom range" at bounding box center [504, 56] width 755 height 30
click at [865, 13] on link "Edit Workflow" at bounding box center [849, 13] width 60 height 15
click at [378, 14] on link "Analytics" at bounding box center [395, 13] width 38 height 15
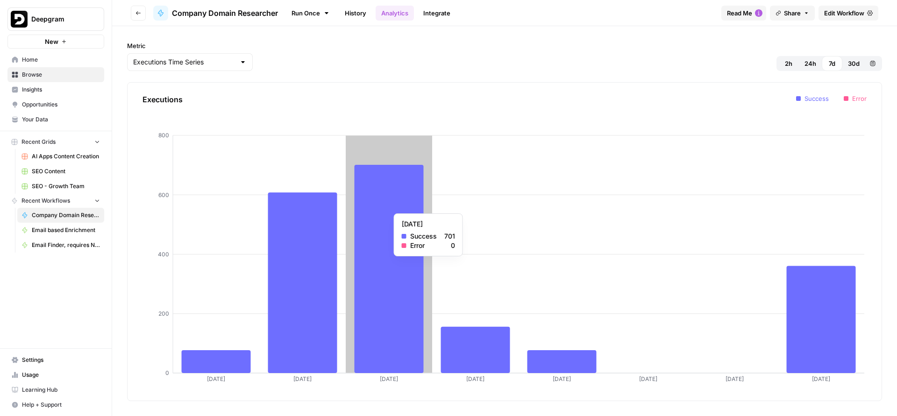
click at [373, 209] on icon at bounding box center [389, 269] width 69 height 208
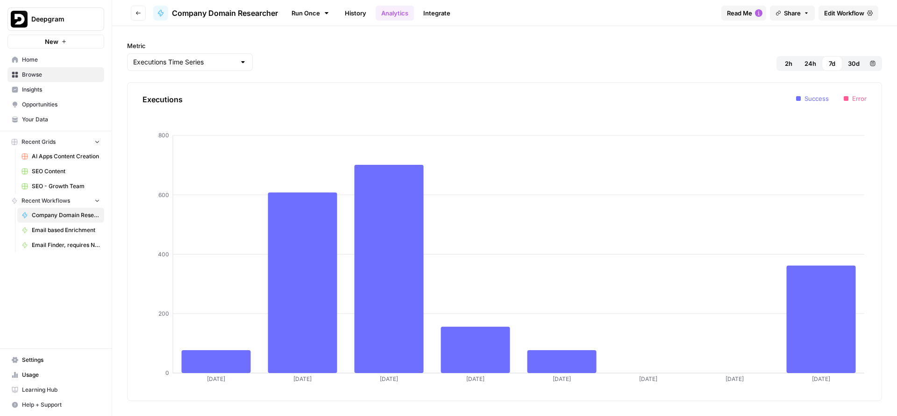
click at [859, 66] on button "30d" at bounding box center [853, 63] width 23 height 15
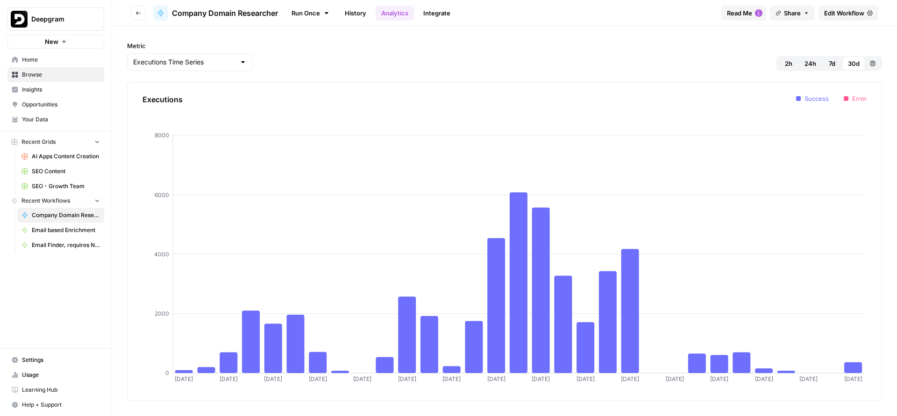
click at [131, 11] on button "Go back" at bounding box center [138, 13] width 15 height 15
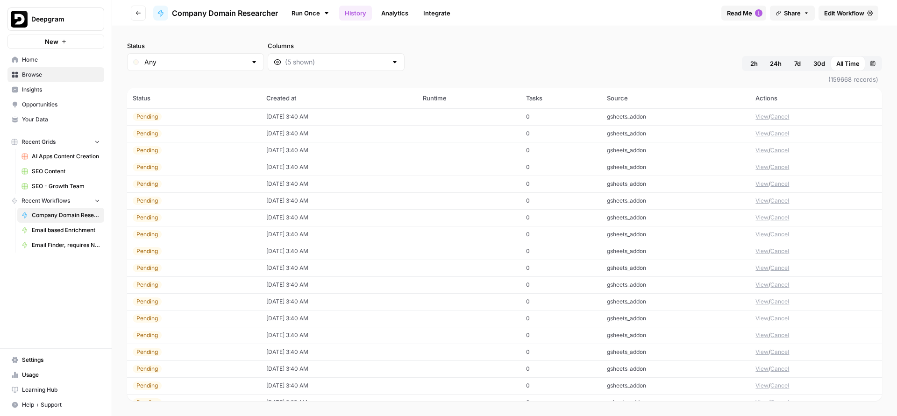
click at [758, 114] on button "View" at bounding box center [762, 117] width 13 height 8
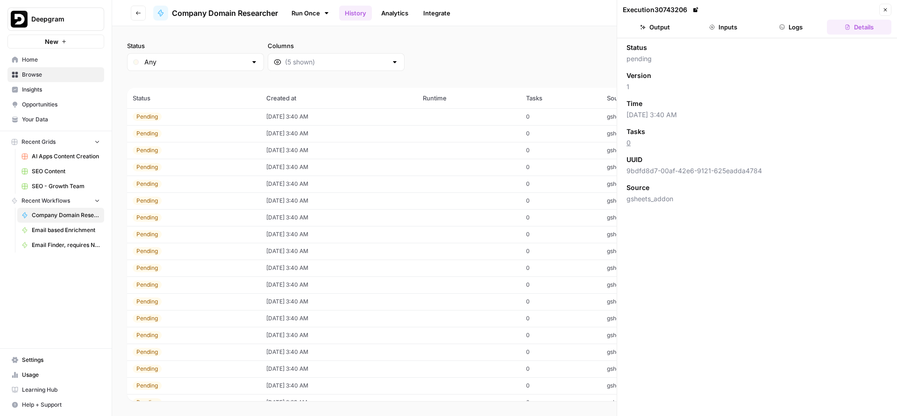
click at [717, 169] on span "9bdfd8d7-00af-42e6-9121-625eadda4784" at bounding box center [757, 170] width 261 height 9
copy span "9bdfd8d7-00af-42e6-9121-625eadda4784"
click at [789, 29] on button "Logs" at bounding box center [791, 27] width 64 height 15
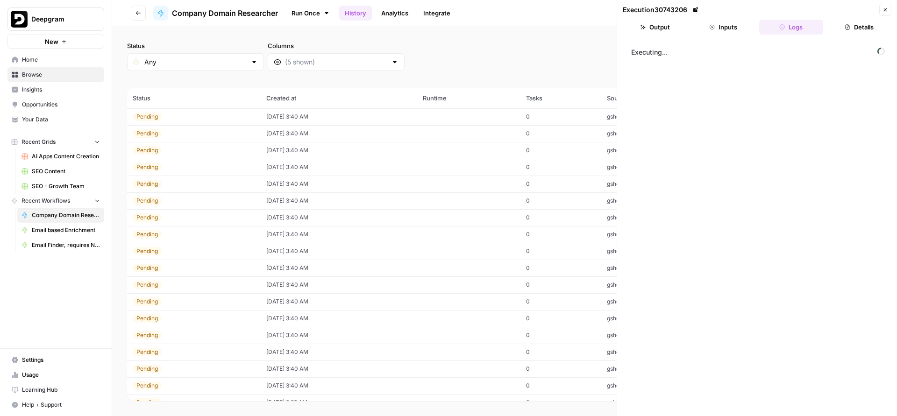
click at [735, 27] on button "Inputs" at bounding box center [723, 27] width 64 height 15
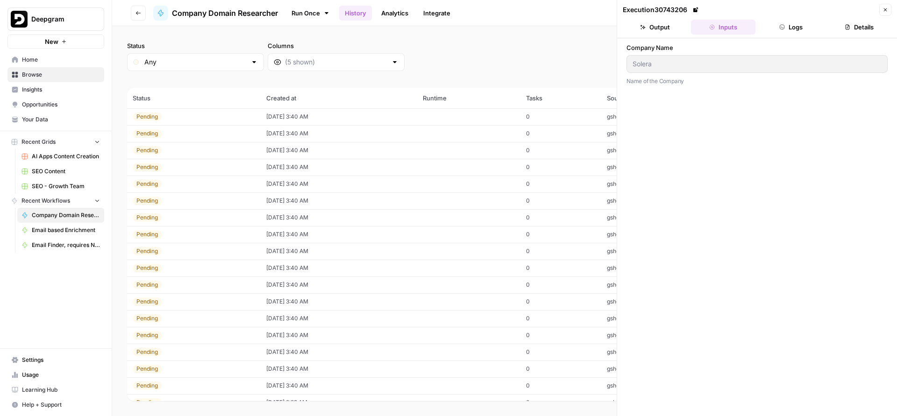
click at [674, 32] on button "Output" at bounding box center [655, 27] width 64 height 15
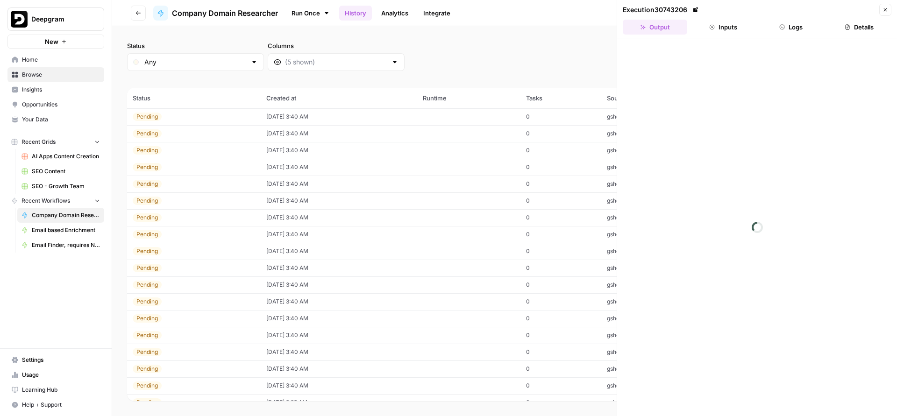
click at [881, 10] on button "Close" at bounding box center [885, 10] width 12 height 12
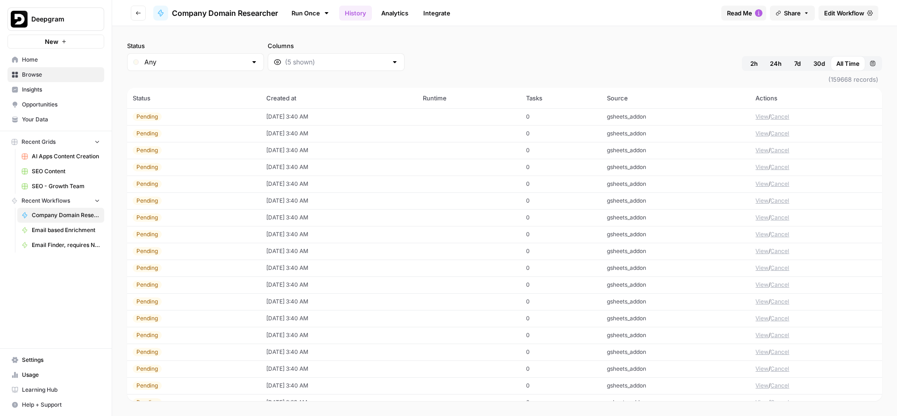
click at [738, 13] on span "Read Me" at bounding box center [739, 12] width 25 height 9
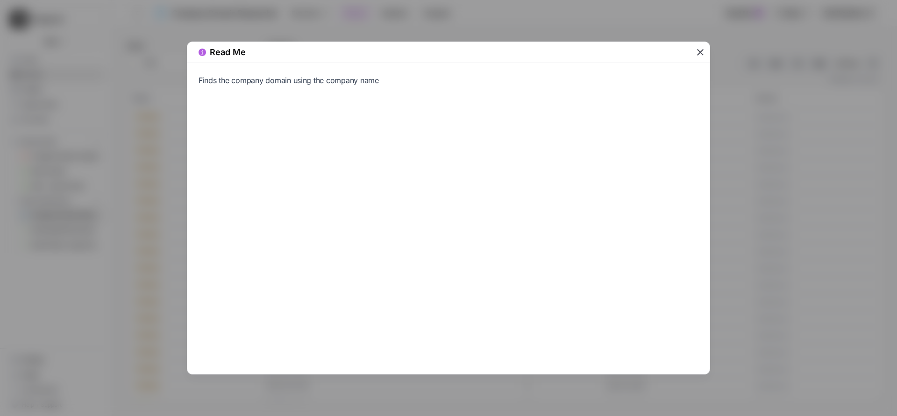
click at [698, 53] on icon "button" at bounding box center [700, 52] width 11 height 11
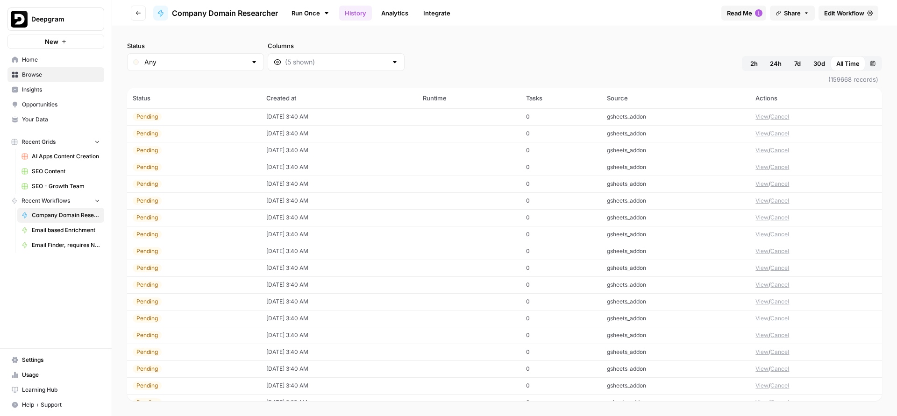
click at [141, 65] on div "Any" at bounding box center [195, 62] width 137 height 18
click at [152, 119] on button "Pending" at bounding box center [183, 124] width 104 height 13
type input "Pending"
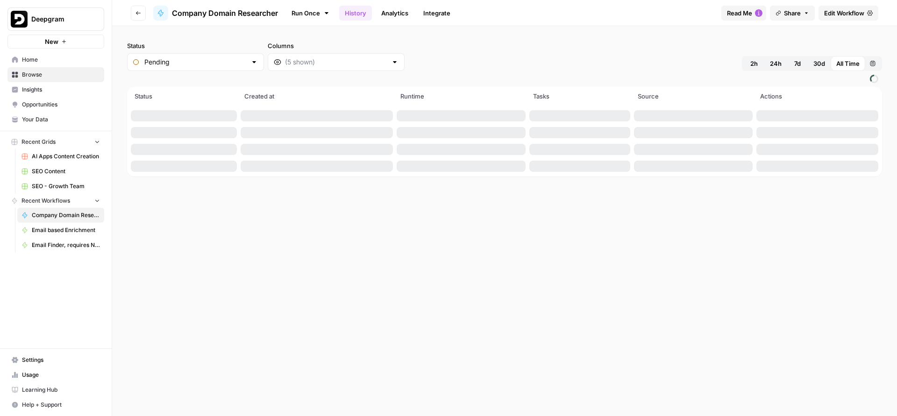
click at [292, 67] on div at bounding box center [336, 62] width 137 height 18
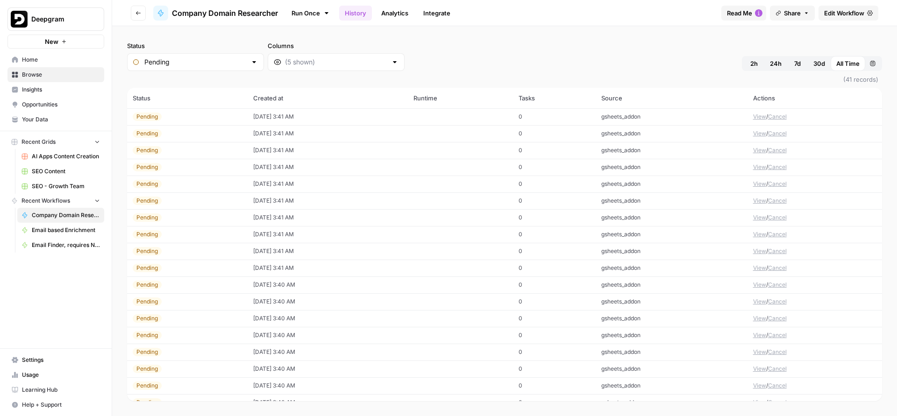
click at [527, 70] on div "Status Pending Columns 2h 24h 7d 30d All Time Custom range" at bounding box center [504, 56] width 755 height 30
click at [771, 112] on td "View / Cancel" at bounding box center [815, 116] width 135 height 17
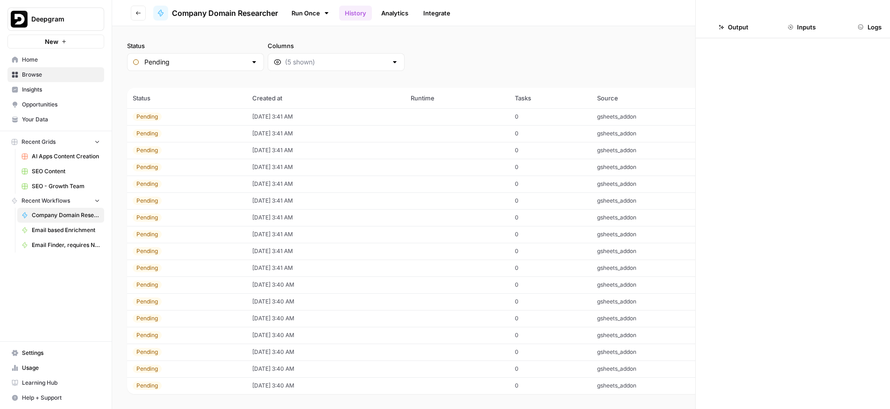
click at [771, 112] on div "Close Output Inputs Logs Details" at bounding box center [757, 208] width 280 height 416
click at [771, 112] on div at bounding box center [836, 227] width 280 height 378
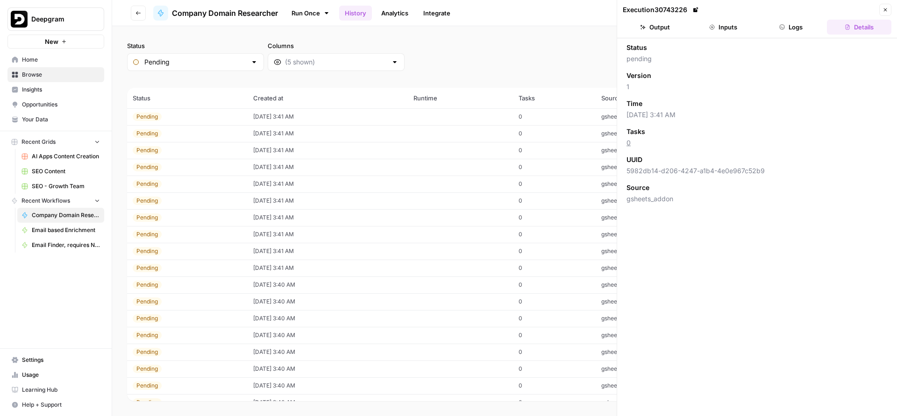
click at [881, 7] on button "Close" at bounding box center [885, 10] width 12 height 12
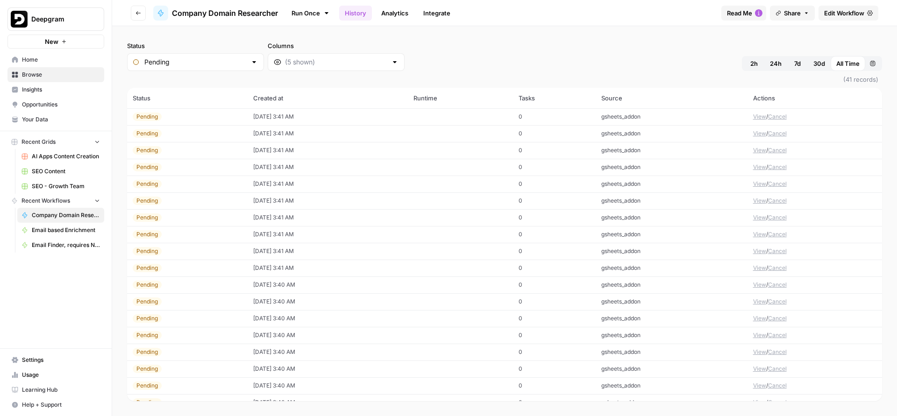
click at [773, 113] on button "Cancel" at bounding box center [777, 117] width 19 height 8
click at [774, 117] on button "Cancel" at bounding box center [777, 117] width 19 height 8
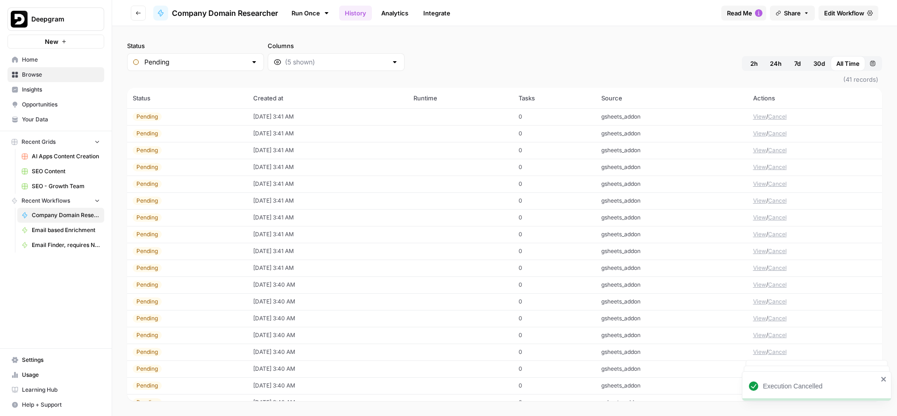
click at [774, 117] on button "Cancel" at bounding box center [777, 117] width 19 height 8
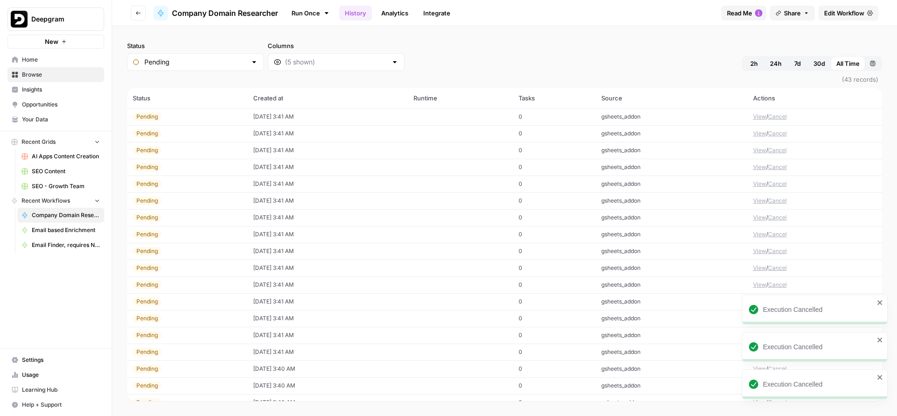
click at [144, 9] on button "Go back" at bounding box center [138, 13] width 15 height 15
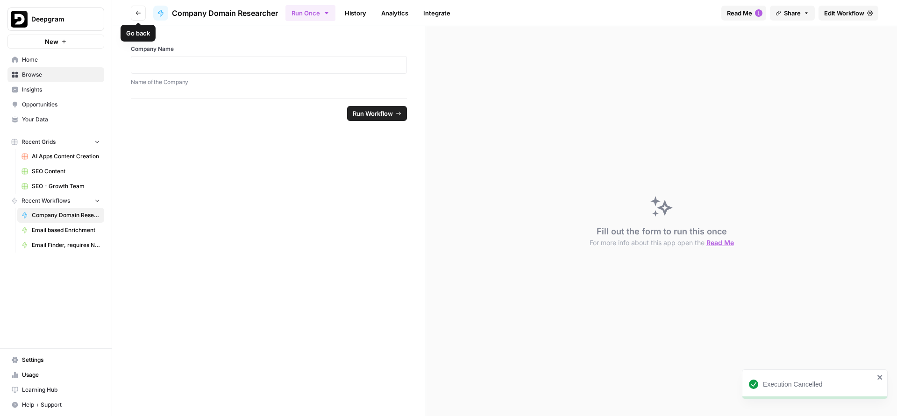
click at [143, 15] on button "Go back" at bounding box center [138, 13] width 15 height 15
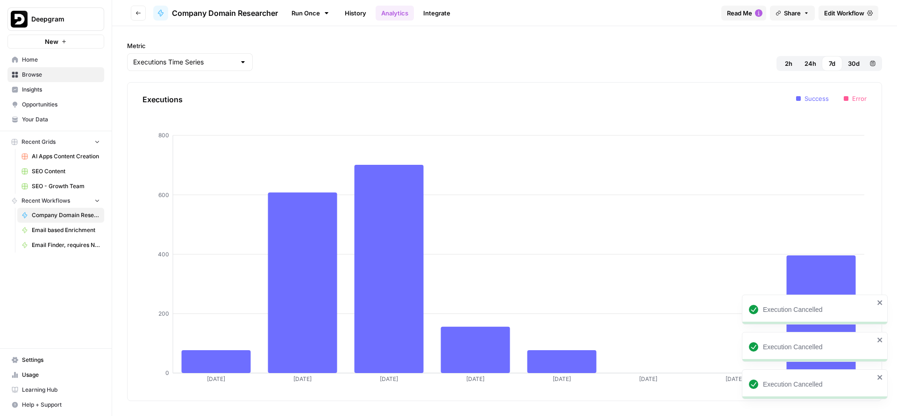
click at [47, 66] on link "Home" at bounding box center [55, 59] width 97 height 15
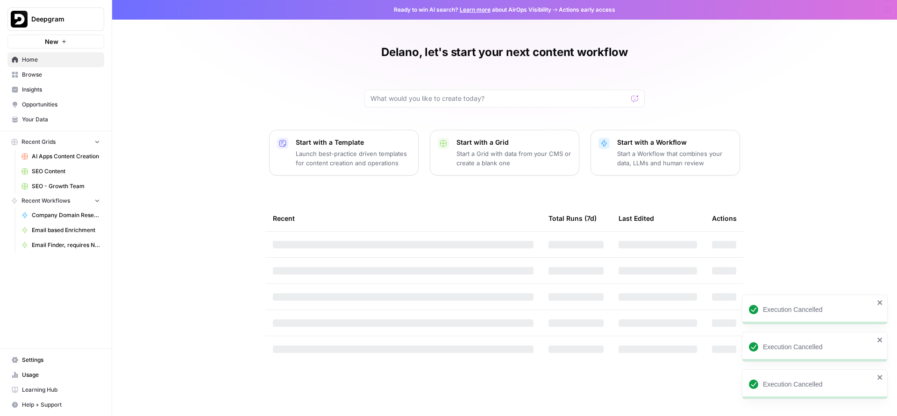
click at [47, 77] on span "Browse" at bounding box center [61, 75] width 78 height 8
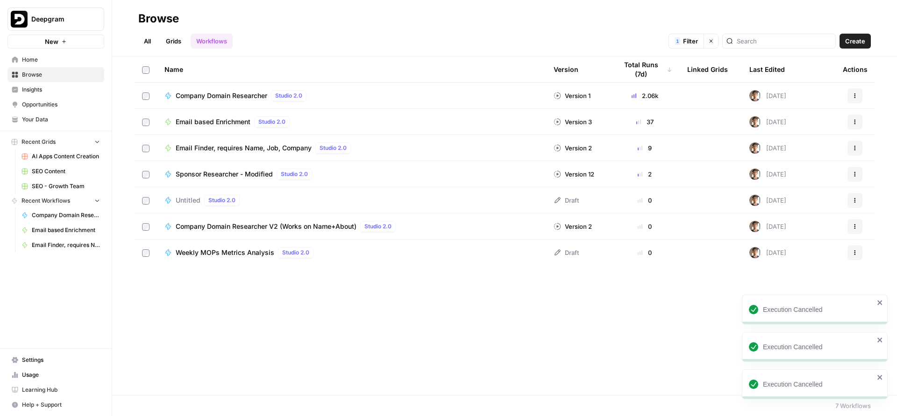
click at [848, 96] on button "Actions" at bounding box center [855, 95] width 15 height 15
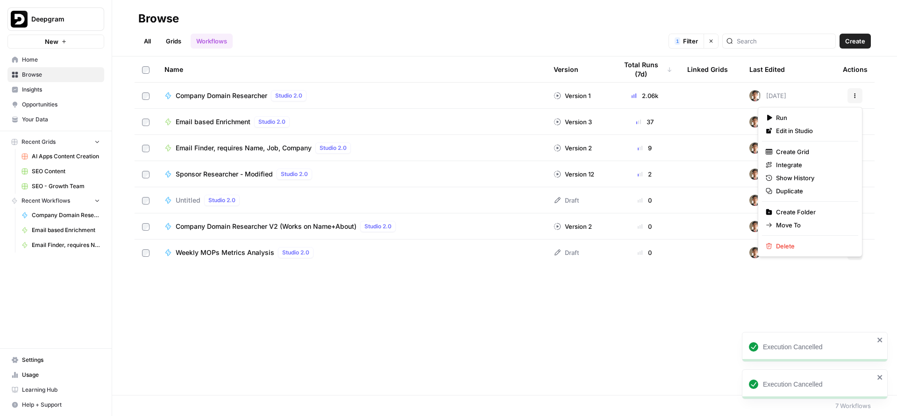
click at [678, 243] on td "0" at bounding box center [645, 253] width 70 height 26
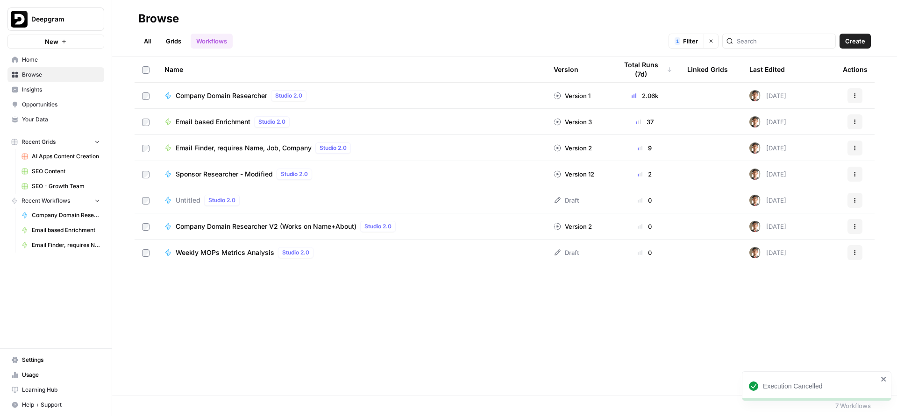
click at [137, 96] on td at bounding box center [146, 96] width 22 height 26
click at [240, 400] on icon "button" at bounding box center [242, 403] width 6 height 6
click at [361, 334] on div "Name Version Total Runs (7d) Linked Grids Last Edited Actions Company Domain Re…" at bounding box center [504, 223] width 785 height 333
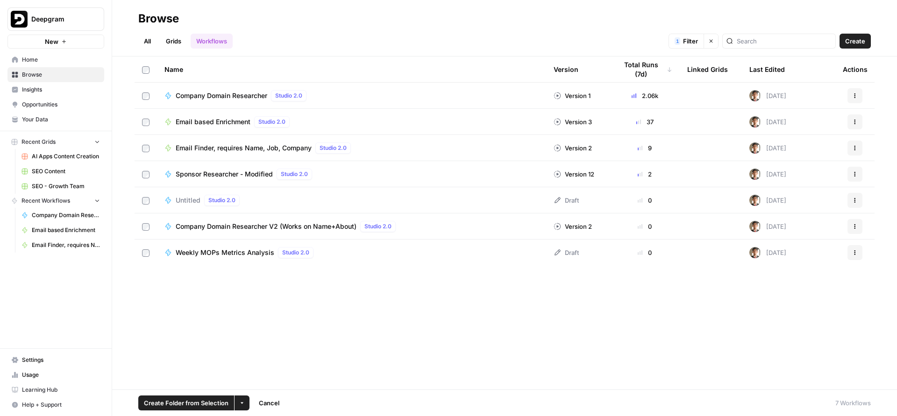
click at [656, 321] on div "Name Version Total Runs (7d) Linked Grids Last Edited Actions Company Domain Re…" at bounding box center [504, 223] width 785 height 333
click at [528, 97] on div "Company Domain Researcher Studio 2.0" at bounding box center [351, 95] width 374 height 11
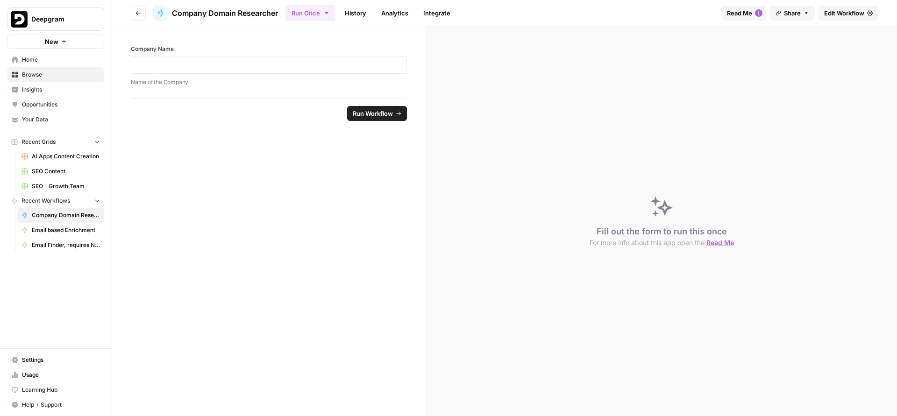
click at [389, 11] on link "Analytics" at bounding box center [395, 13] width 38 height 15
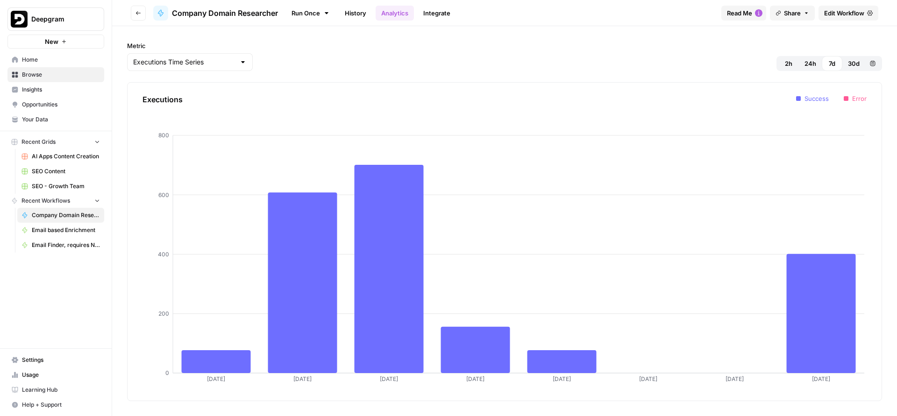
click at [239, 63] on div at bounding box center [242, 61] width 7 height 9
type input "Executions Time Series"
click at [743, 55] on div "Metric Executions Time Series 2h 24h 7d 30d Custom range" at bounding box center [504, 56] width 755 height 30
click at [851, 9] on span "Edit Workflow" at bounding box center [844, 12] width 40 height 9
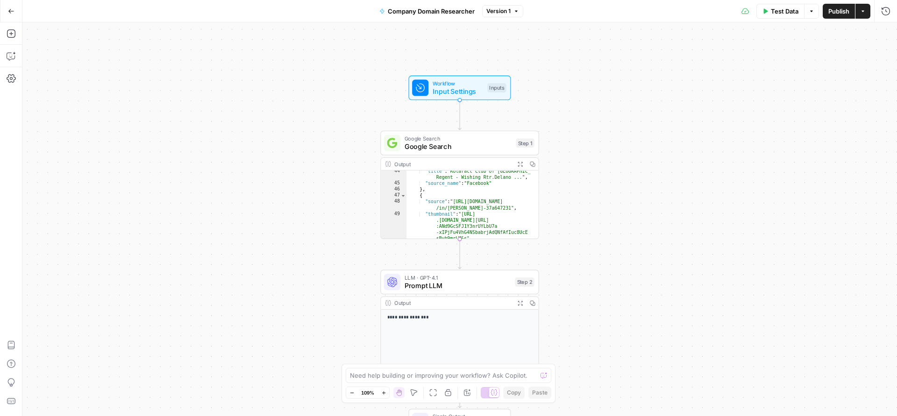
scroll to position [601, 0]
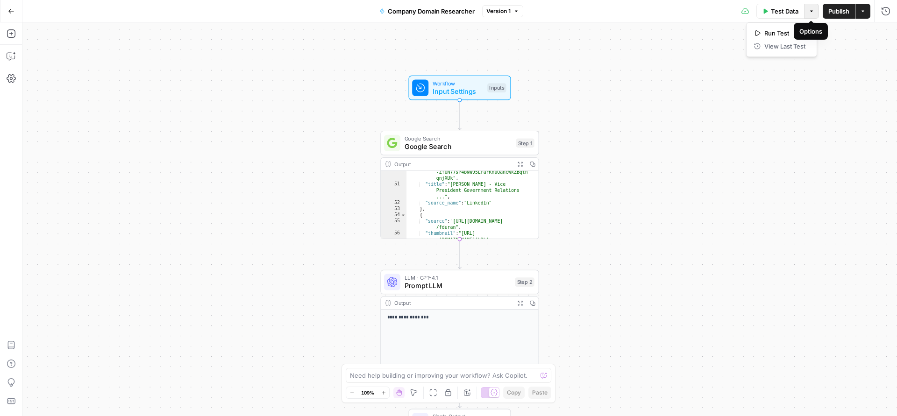
click at [810, 16] on button "Options" at bounding box center [811, 11] width 15 height 15
click at [869, 10] on button "Actions" at bounding box center [863, 11] width 15 height 15
click at [748, 16] on div "Test Data Options Publish Actions Run History" at bounding box center [710, 11] width 374 height 22
click at [742, 6] on div "Test Data Options Publish Actions Run History" at bounding box center [710, 11] width 374 height 22
click at [744, 11] on icon at bounding box center [745, 11] width 7 height 6
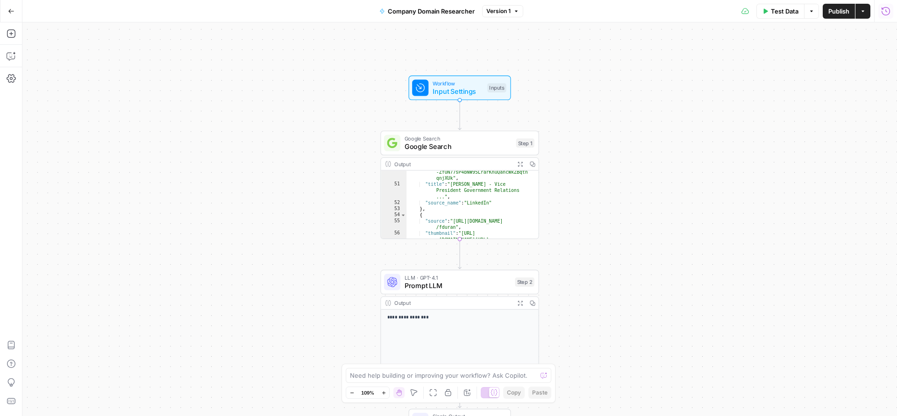
click at [882, 11] on icon "button" at bounding box center [886, 11] width 8 height 8
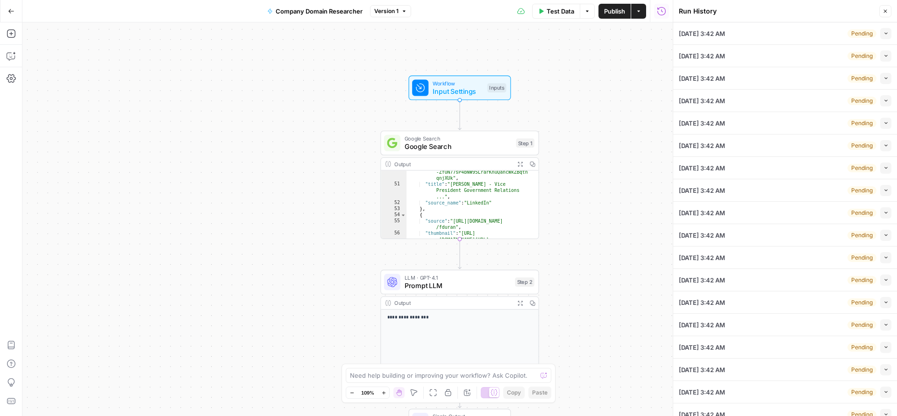
click at [883, 29] on button "Collapse" at bounding box center [885, 33] width 11 height 11
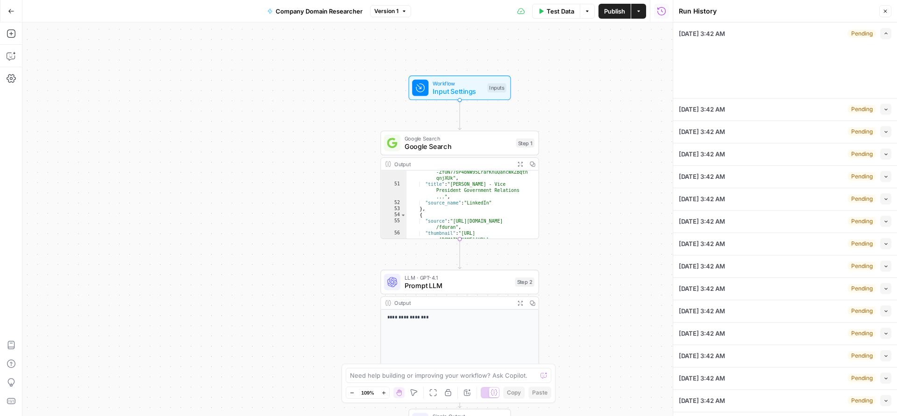
click at [884, 33] on icon "button" at bounding box center [885, 34] width 3 height 2
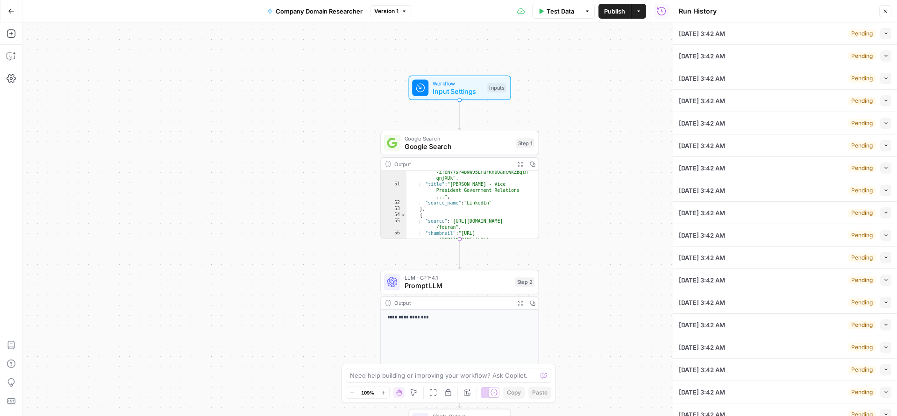
click at [883, 33] on icon "button" at bounding box center [885, 32] width 5 height 5
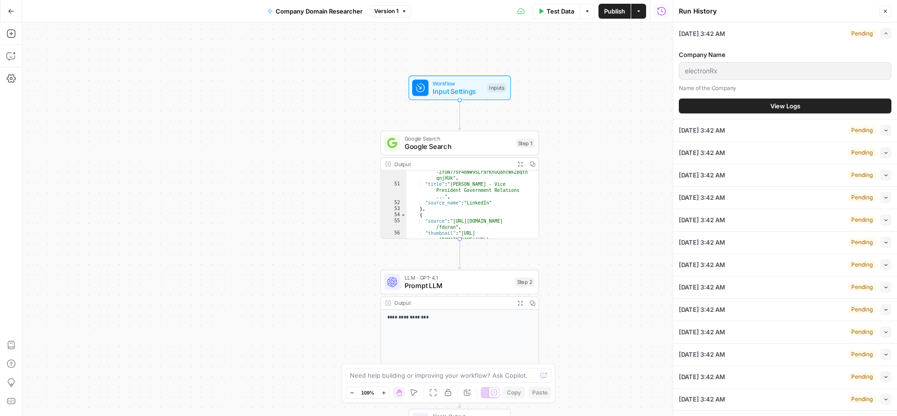
click at [883, 36] on icon "button" at bounding box center [885, 33] width 5 height 5
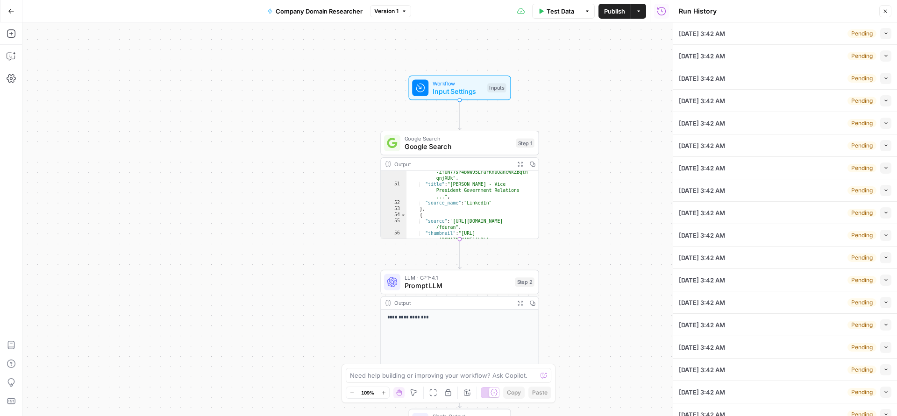
click at [884, 122] on icon "button" at bounding box center [886, 123] width 5 height 5
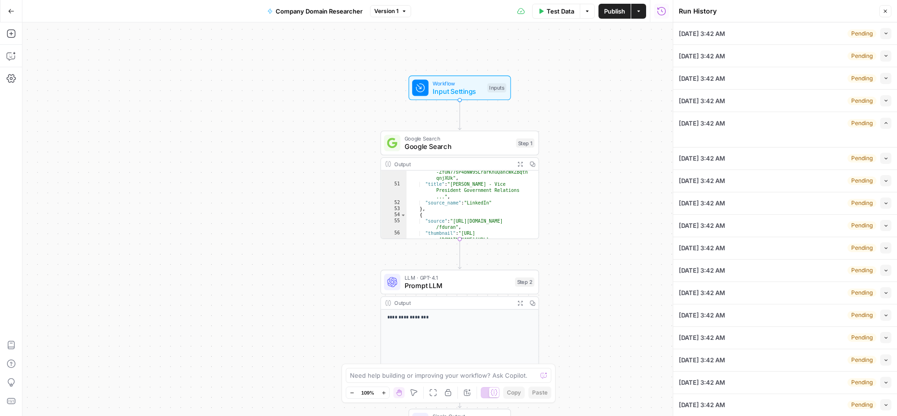
click at [884, 122] on icon "button" at bounding box center [886, 123] width 5 height 5
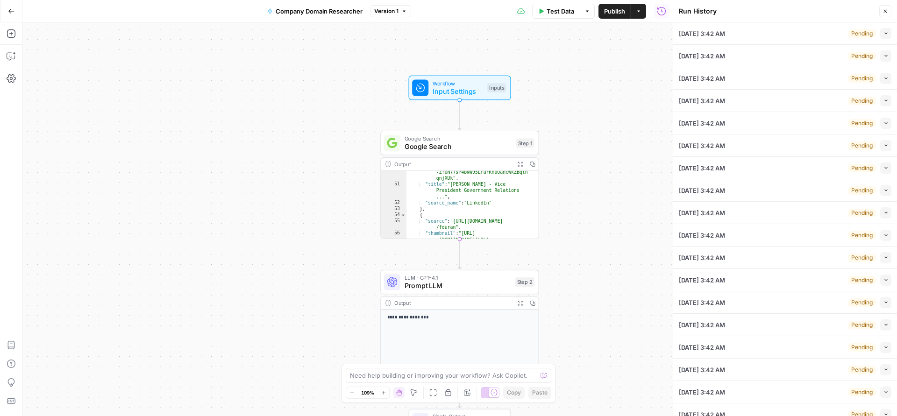
click at [884, 122] on icon "button" at bounding box center [886, 123] width 5 height 5
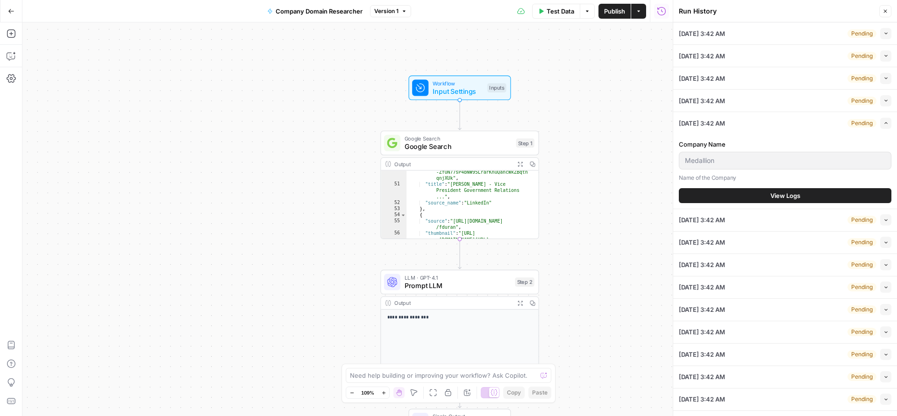
click at [884, 122] on icon "button" at bounding box center [886, 123] width 5 height 5
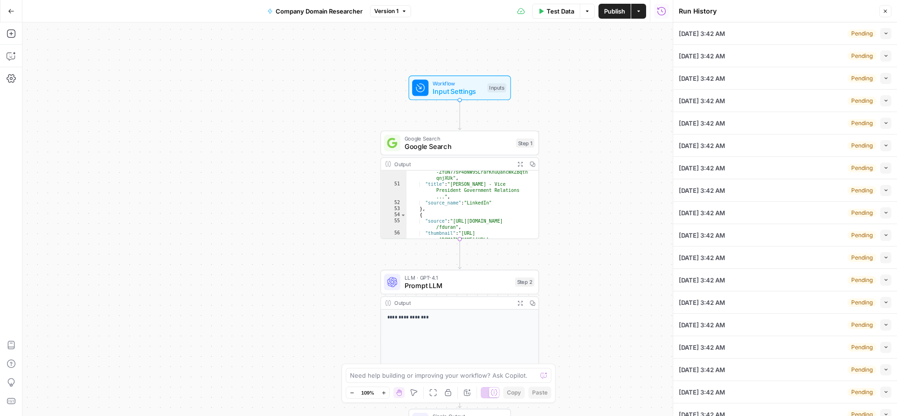
scroll to position [55, 0]
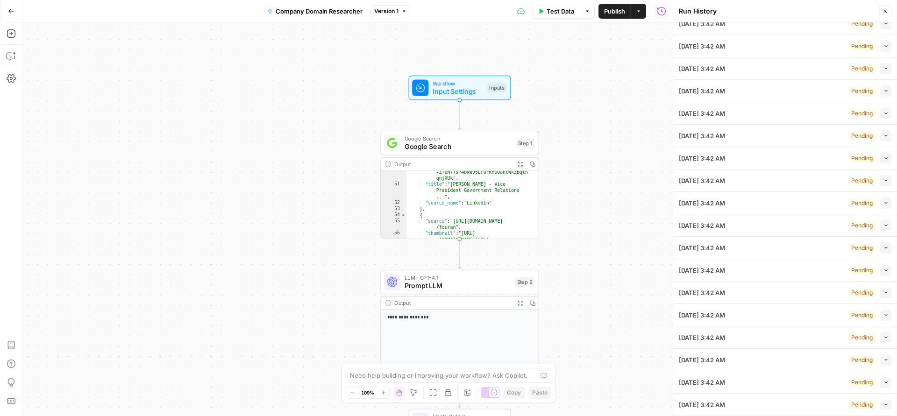
click at [882, 244] on button "Collapse" at bounding box center [885, 248] width 11 height 11
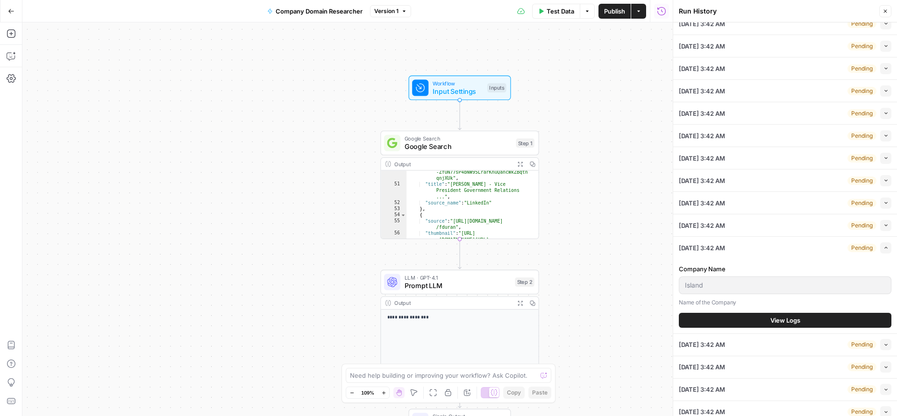
click at [882, 244] on button "Expand" at bounding box center [885, 248] width 11 height 11
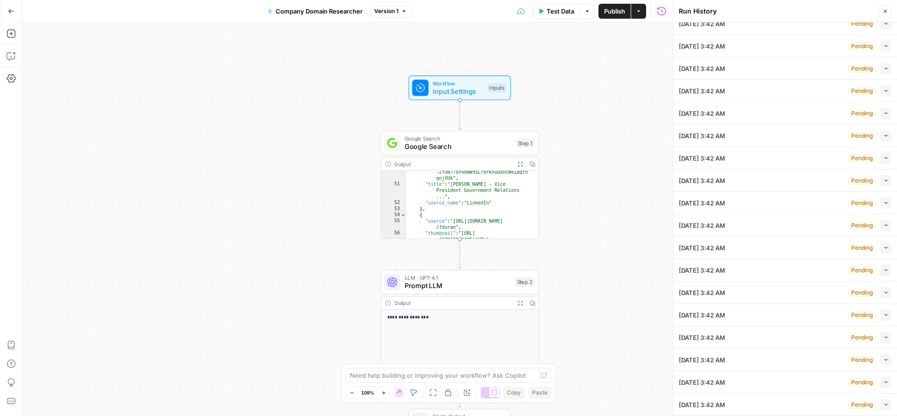
click at [889, 14] on button "Close" at bounding box center [885, 11] width 12 height 12
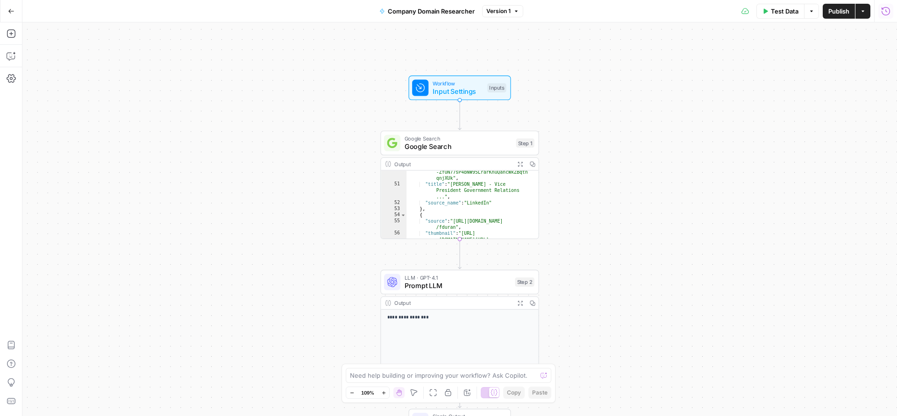
click at [8, 13] on icon "button" at bounding box center [11, 11] width 7 height 7
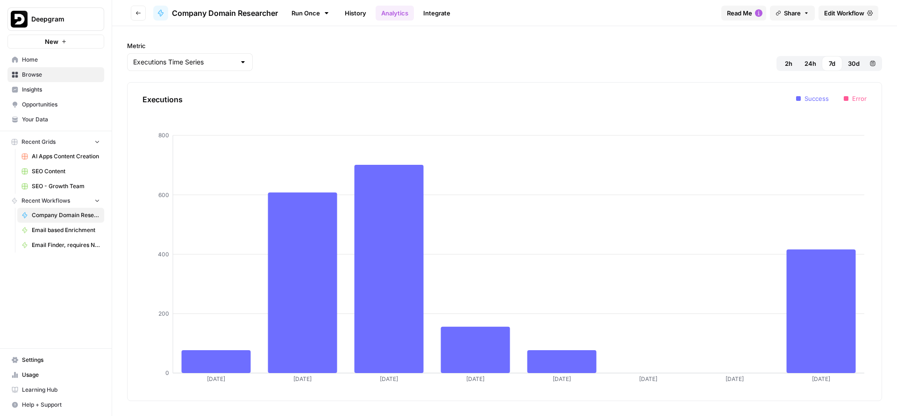
click at [136, 18] on button "Go back" at bounding box center [138, 13] width 15 height 15
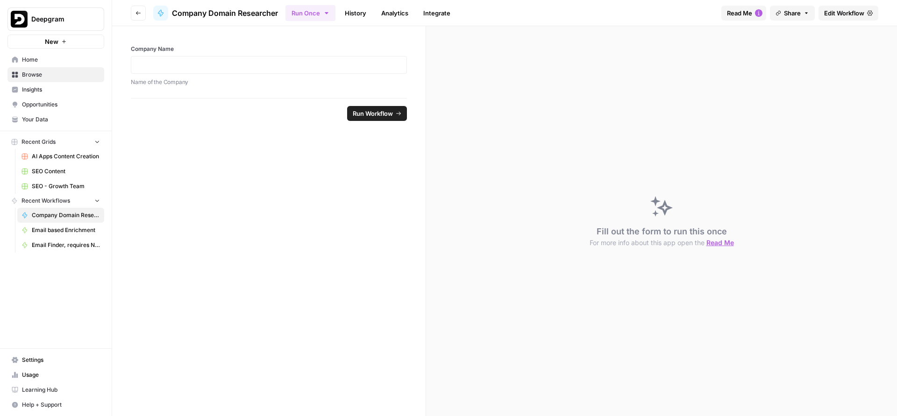
click at [137, 18] on button "Go back" at bounding box center [138, 13] width 15 height 15
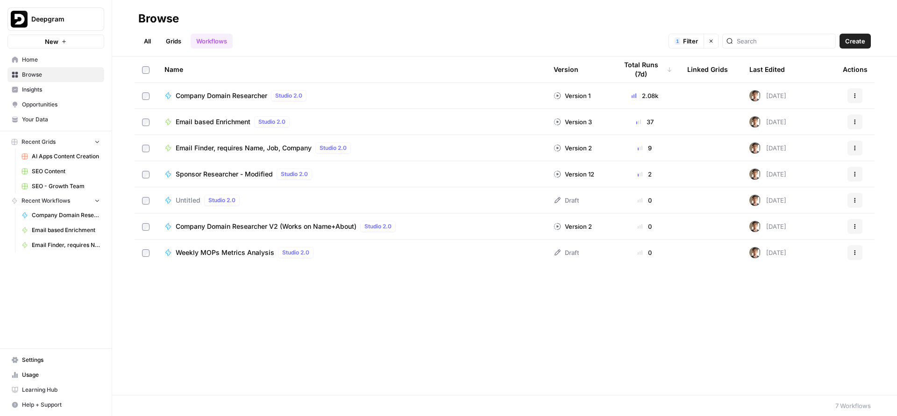
click at [385, 127] on div "Email based Enrichment Studio 2.0" at bounding box center [351, 121] width 374 height 11
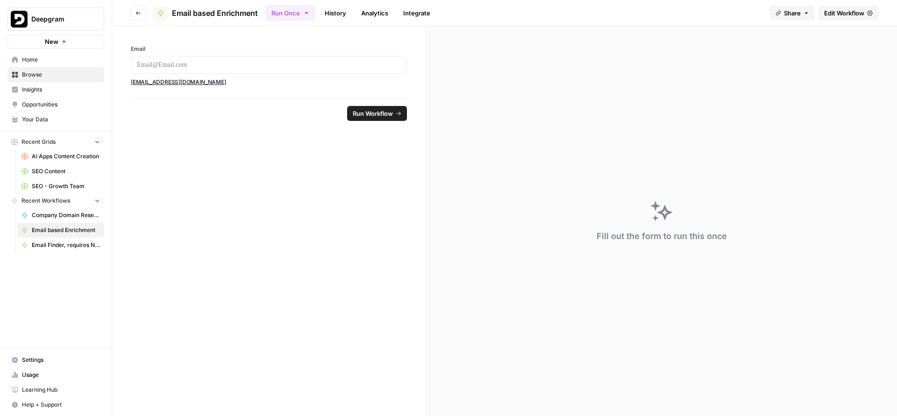
click at [346, 6] on link "History" at bounding box center [335, 13] width 33 height 15
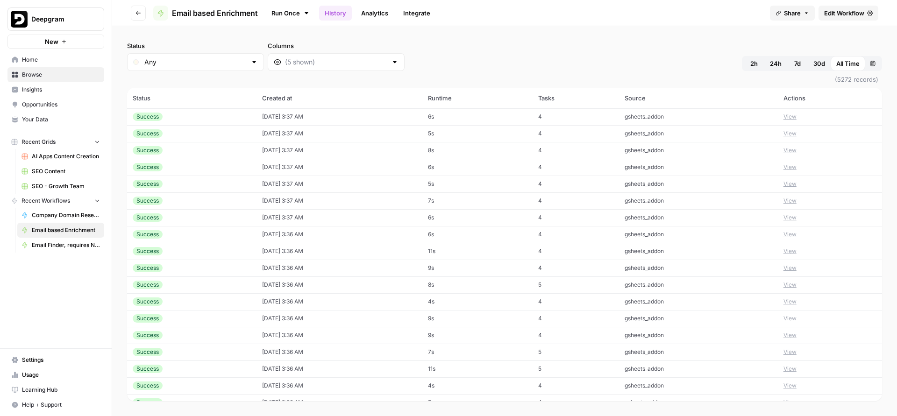
click at [788, 115] on button "View" at bounding box center [790, 117] width 13 height 8
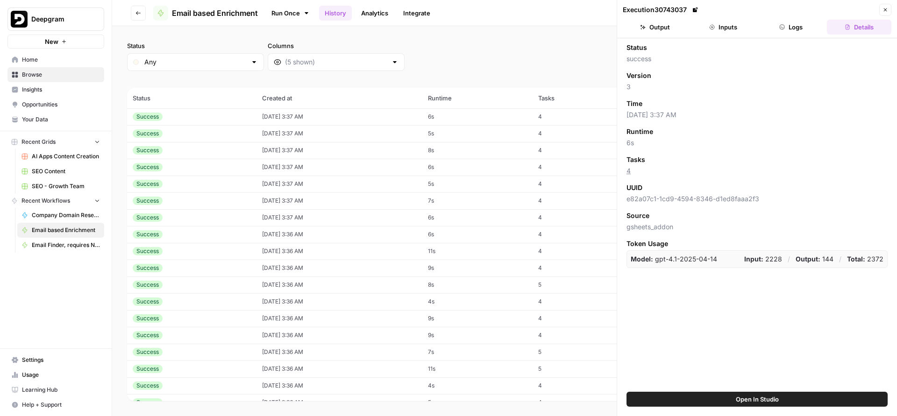
click at [676, 26] on button "Output" at bounding box center [655, 27] width 64 height 15
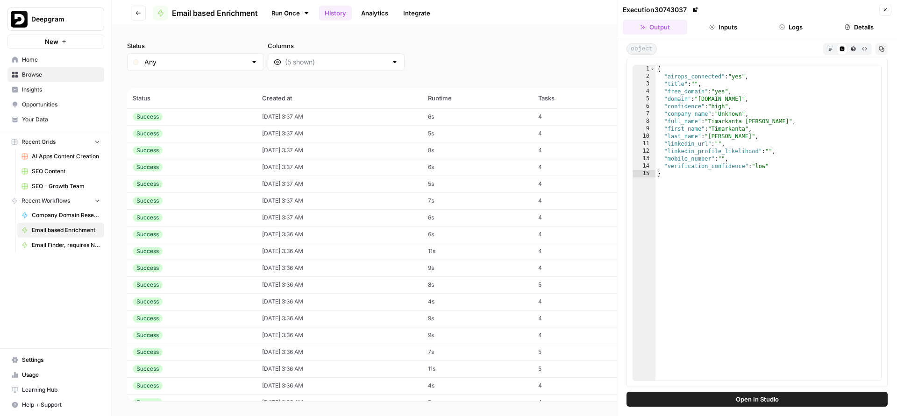
click at [582, 35] on div "Status Any Columns 2h 24h 7d 30d All Time Custom range (5272 records) Status Cr…" at bounding box center [504, 221] width 785 height 390
click at [172, 68] on div "Any" at bounding box center [195, 62] width 137 height 18
type input "Any"
click at [528, 61] on div "Status Any Columns 2h 24h 7d 30d All Time Custom range" at bounding box center [504, 56] width 755 height 30
click at [193, 67] on div "Any" at bounding box center [195, 62] width 137 height 18
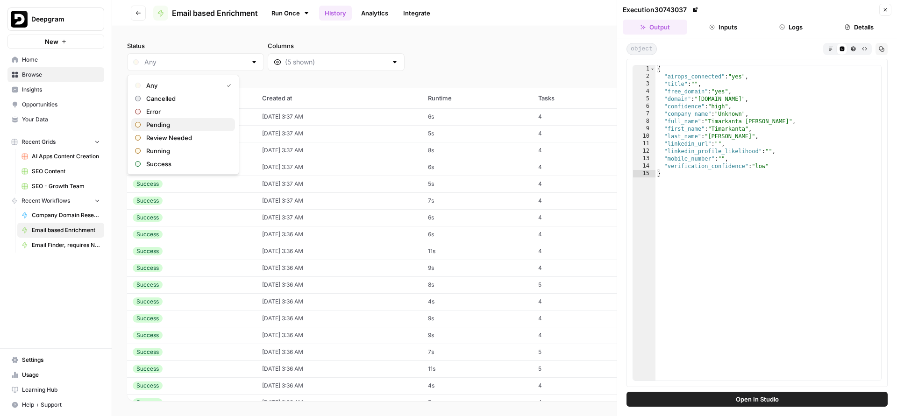
click at [167, 123] on span "Pending" at bounding box center [186, 124] width 81 height 9
type input "Pending"
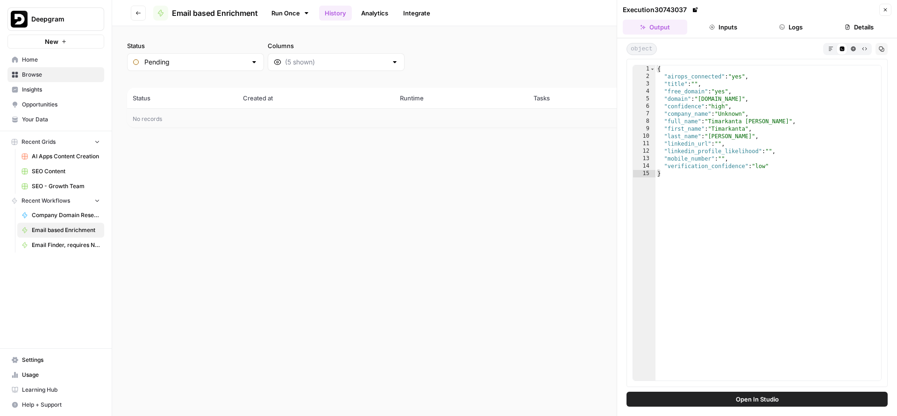
click at [883, 15] on button "Close" at bounding box center [885, 10] width 12 height 12
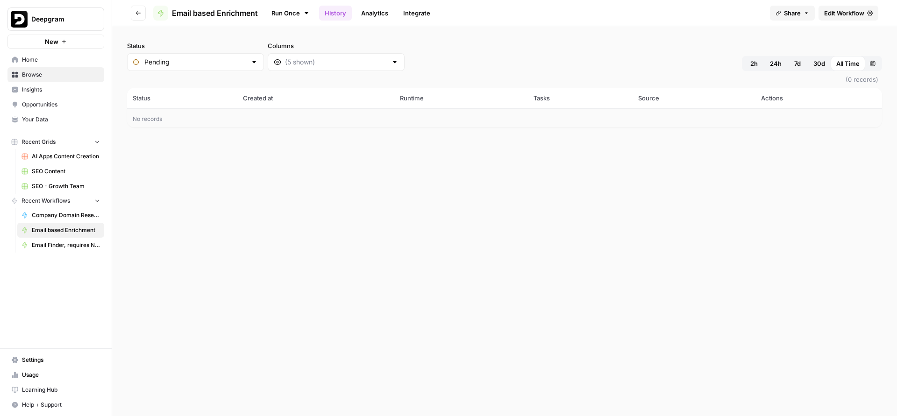
click at [220, 15] on span "Email based Enrichment" at bounding box center [215, 12] width 86 height 11
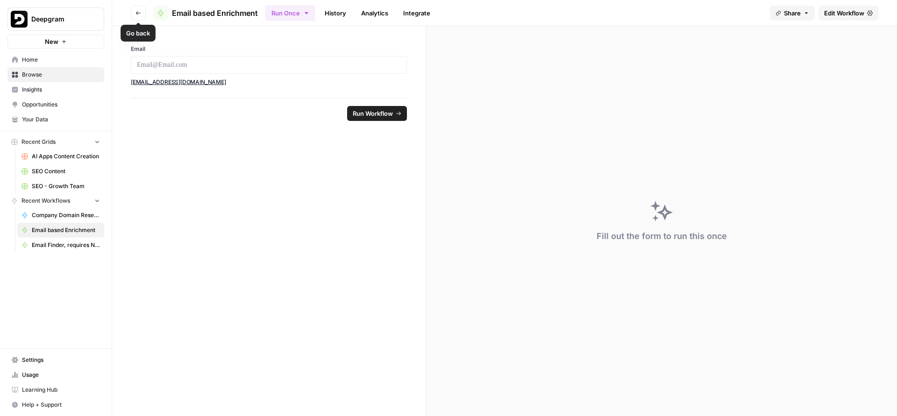
click at [142, 14] on button "Go back" at bounding box center [138, 13] width 15 height 15
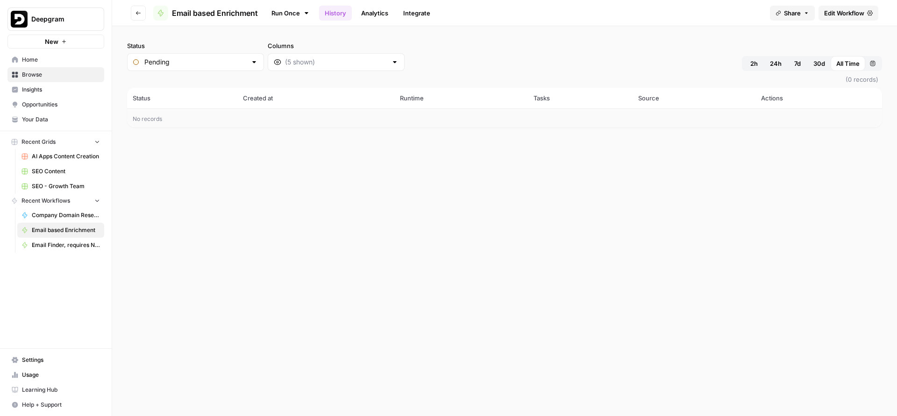
click at [139, 20] on button "Go back" at bounding box center [138, 13] width 15 height 15
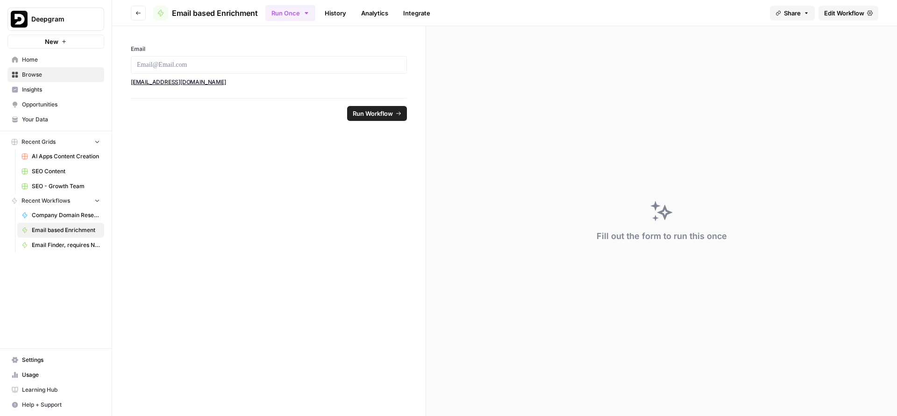
click at [139, 20] on button "Go back" at bounding box center [138, 13] width 15 height 15
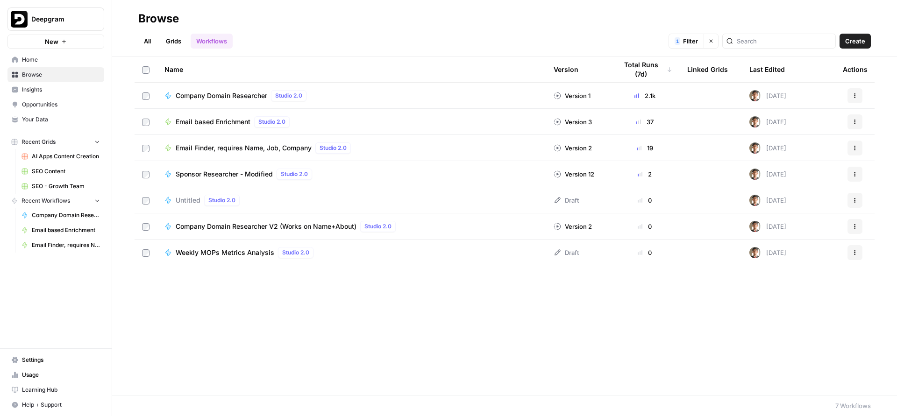
click at [263, 146] on span "Email Finder, requires Name, Job, Company" at bounding box center [244, 147] width 136 height 9
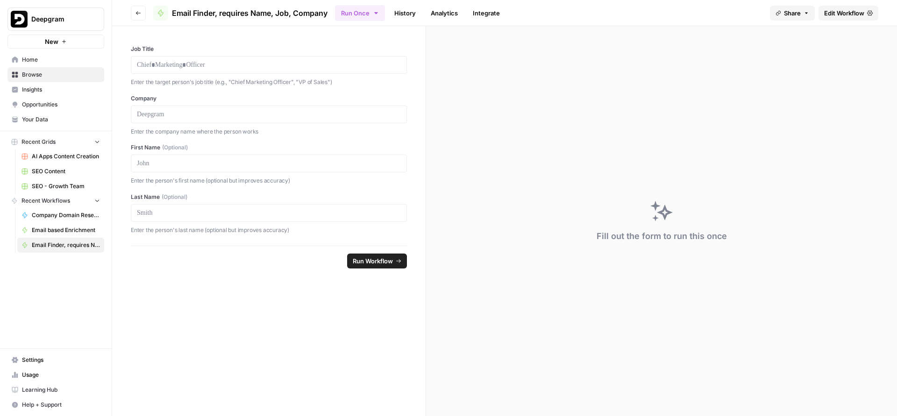
click at [417, 10] on link "History" at bounding box center [405, 13] width 33 height 15
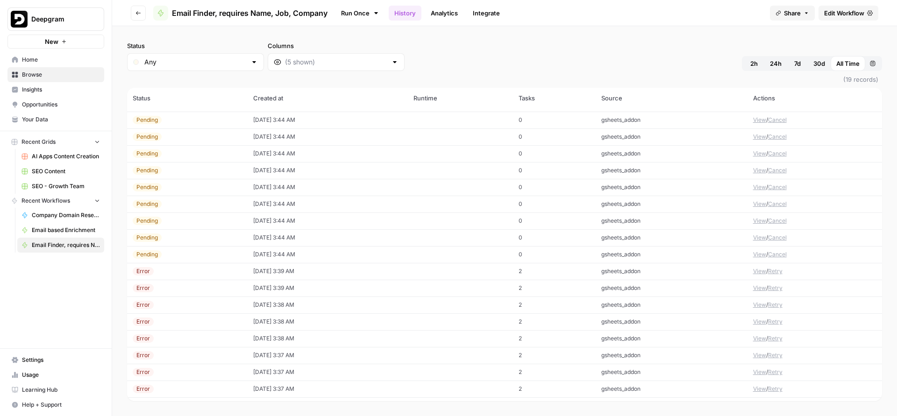
scroll to position [27, 0]
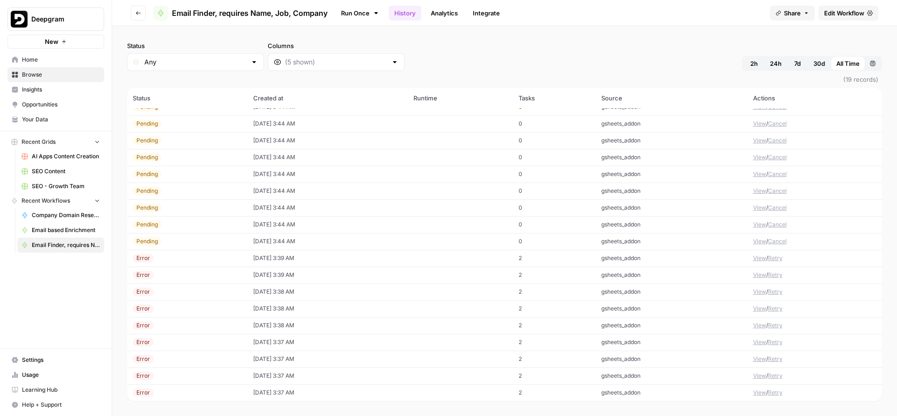
click at [221, 256] on div "Error" at bounding box center [187, 258] width 109 height 8
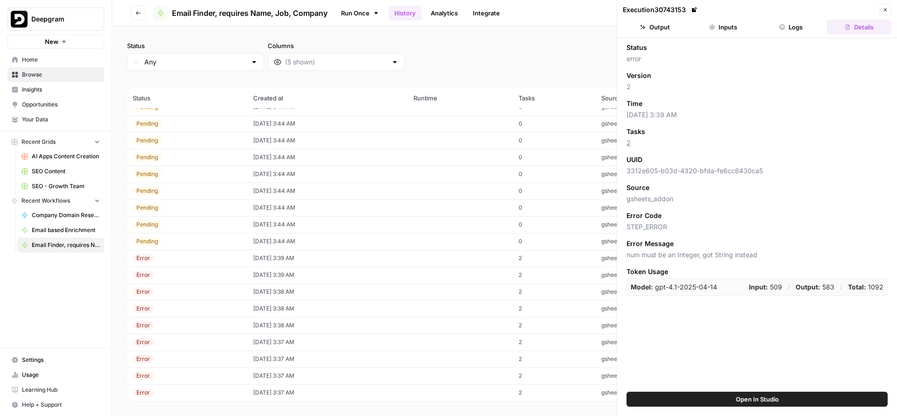
click at [718, 29] on button "Inputs" at bounding box center [723, 27] width 64 height 15
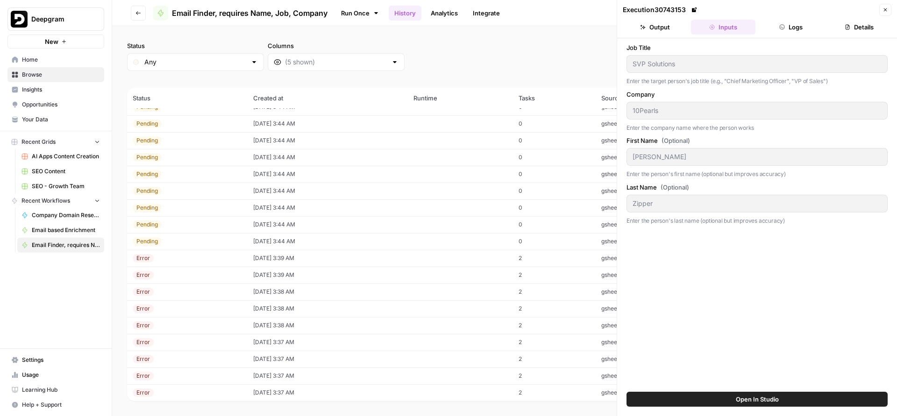
click at [658, 32] on button "Output" at bounding box center [655, 27] width 64 height 15
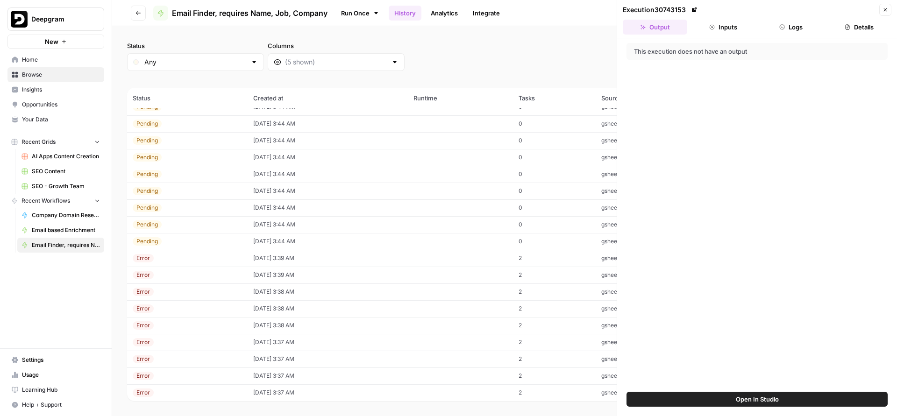
click at [781, 33] on button "Logs" at bounding box center [791, 27] width 64 height 15
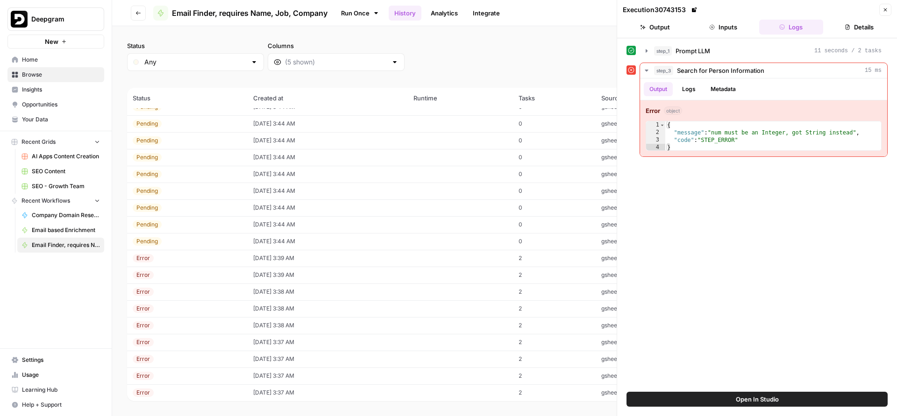
click at [562, 57] on div "Status Any Columns 2h 24h 7d 30d All Time Custom range" at bounding box center [504, 56] width 755 height 30
click at [747, 403] on span "Open In Studio" at bounding box center [757, 399] width 43 height 9
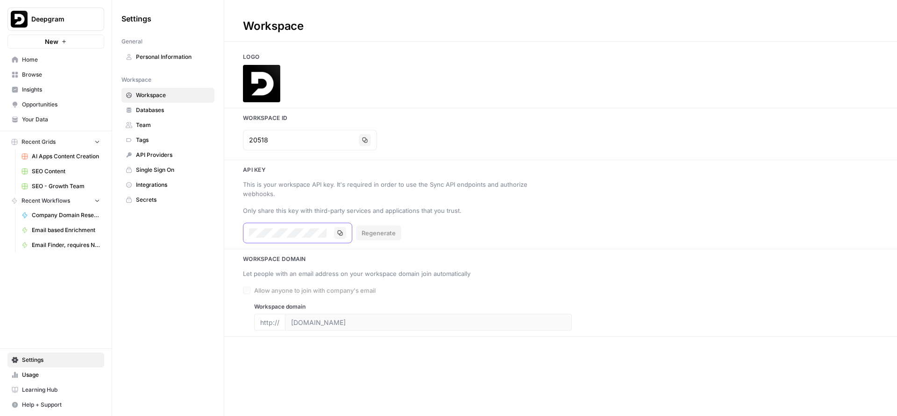
click at [337, 230] on icon "button" at bounding box center [340, 233] width 6 height 6
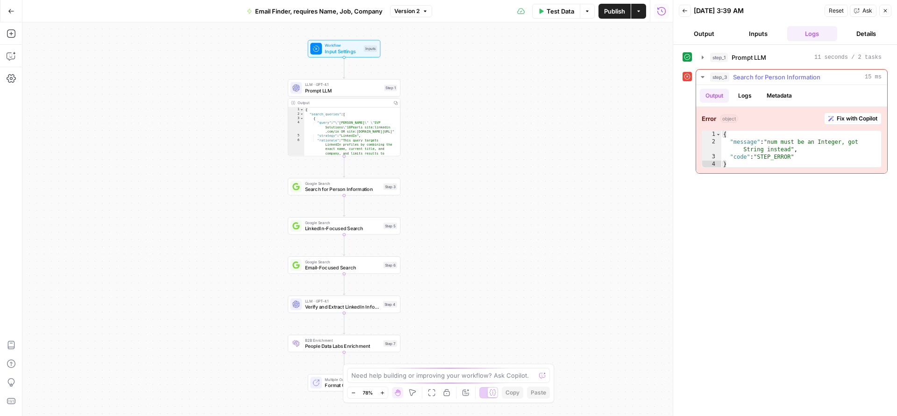
click at [848, 122] on span "Fix with Copilot" at bounding box center [857, 118] width 41 height 8
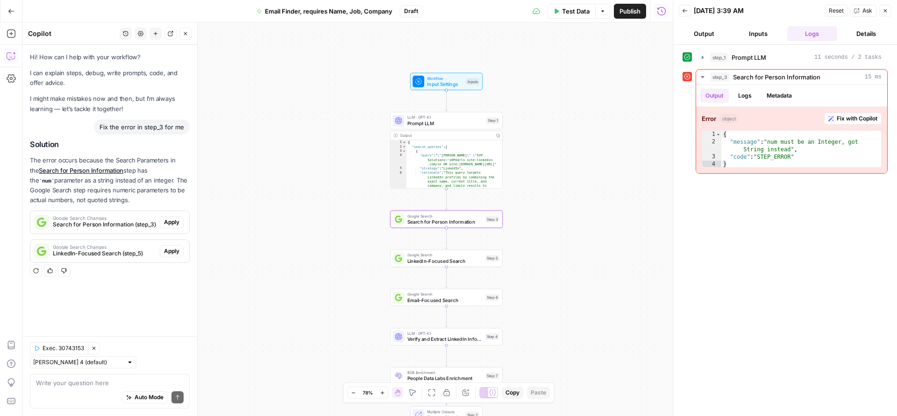
click at [173, 222] on span "Apply" at bounding box center [171, 222] width 15 height 8
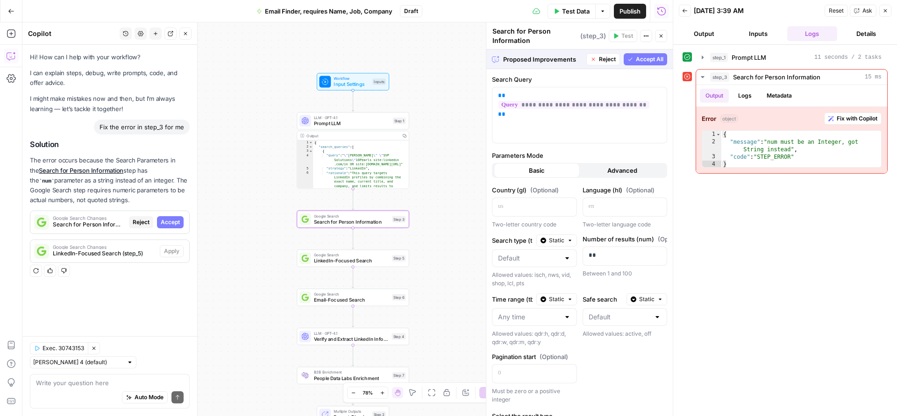
click at [183, 221] on button "Accept" at bounding box center [170, 222] width 27 height 12
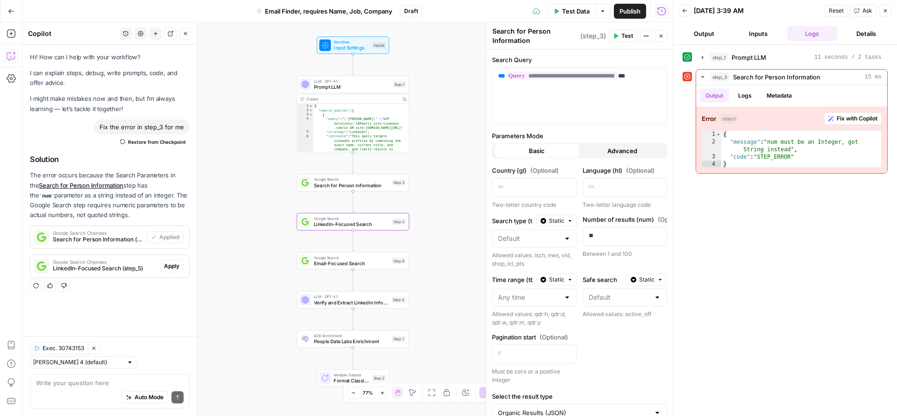
click at [171, 263] on span "Apply" at bounding box center [171, 266] width 15 height 8
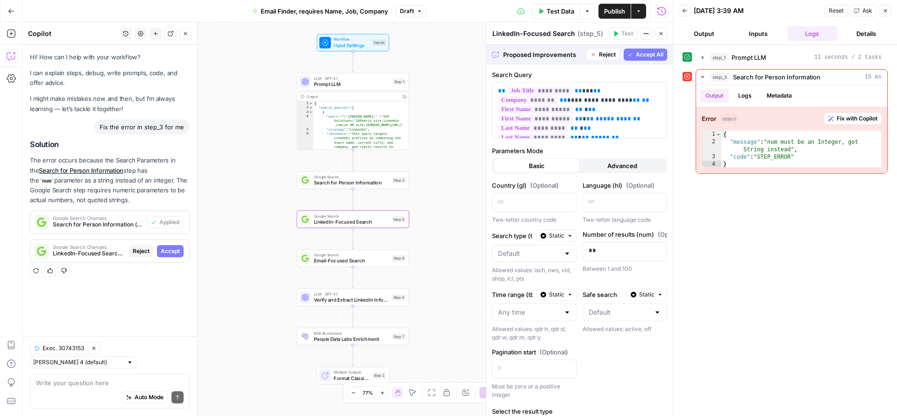
click at [171, 254] on span "Accept" at bounding box center [170, 251] width 19 height 8
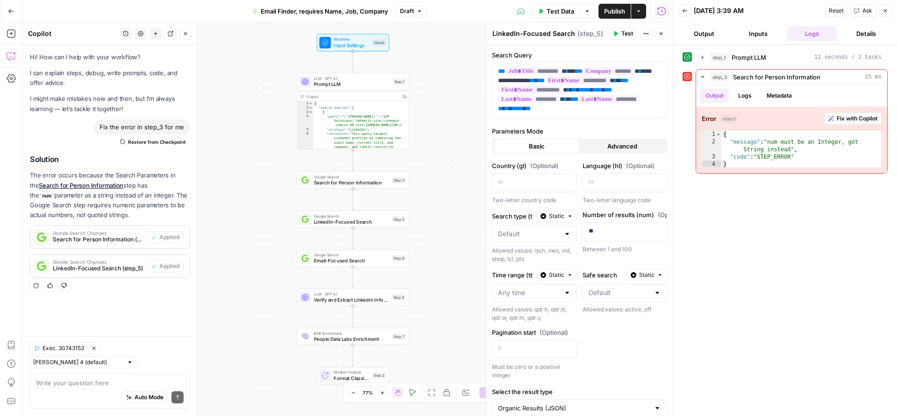
click at [883, 15] on button "Close" at bounding box center [885, 11] width 12 height 12
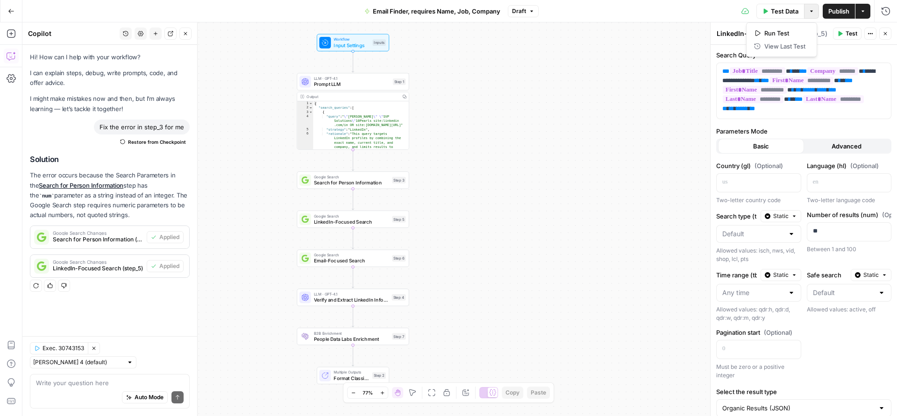
click at [810, 14] on icon "button" at bounding box center [812, 11] width 6 height 6
click at [851, 39] on button "Test" at bounding box center [847, 34] width 29 height 12
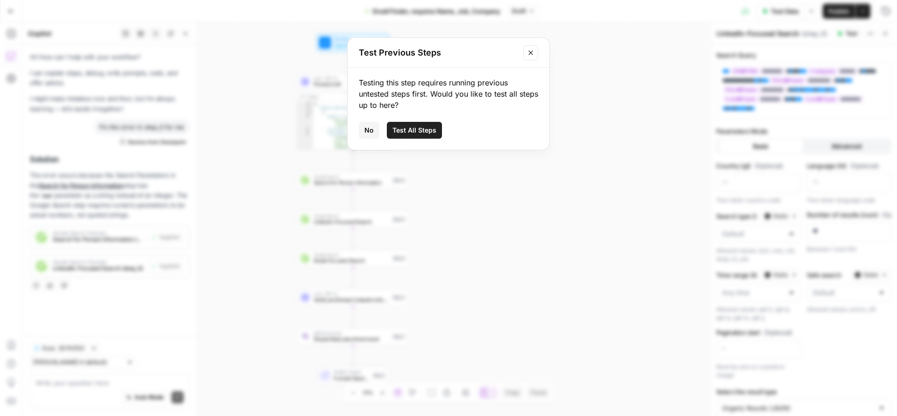
click at [418, 127] on span "Test All Steps" at bounding box center [414, 130] width 44 height 9
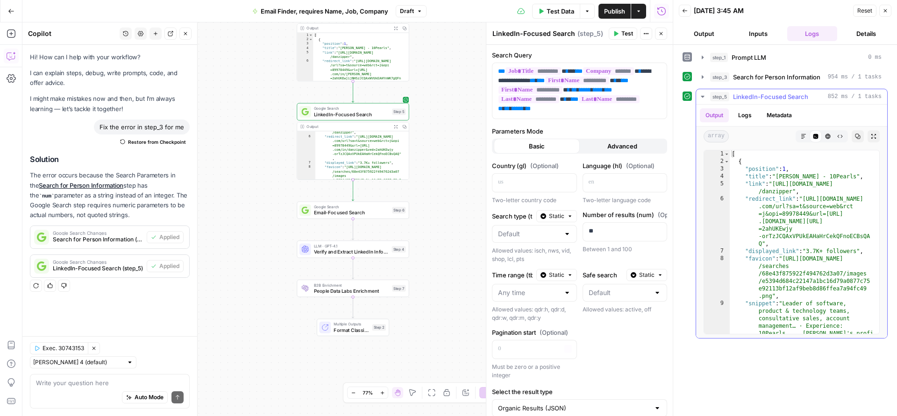
scroll to position [6, 0]
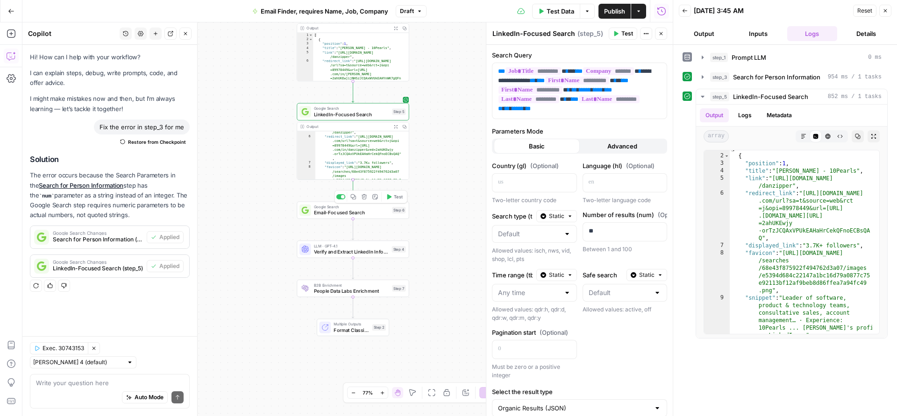
click at [390, 200] on icon "button" at bounding box center [389, 197] width 6 height 6
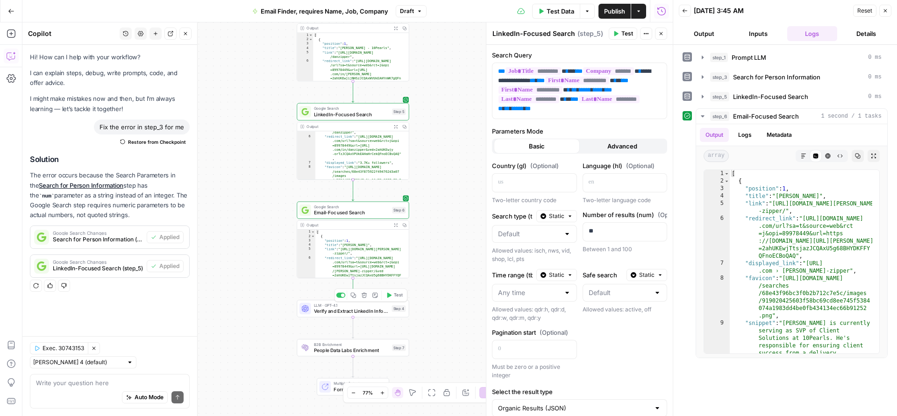
click at [391, 295] on icon "button" at bounding box center [389, 295] width 4 height 5
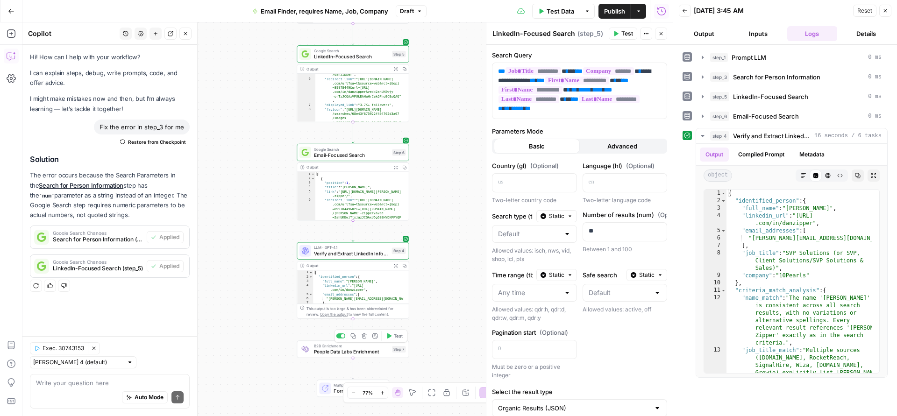
click at [389, 336] on icon "button" at bounding box center [389, 336] width 4 height 5
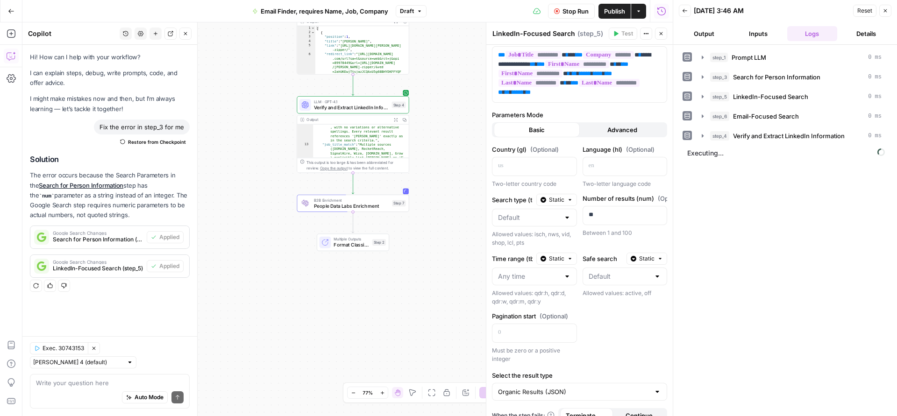
scroll to position [29, 0]
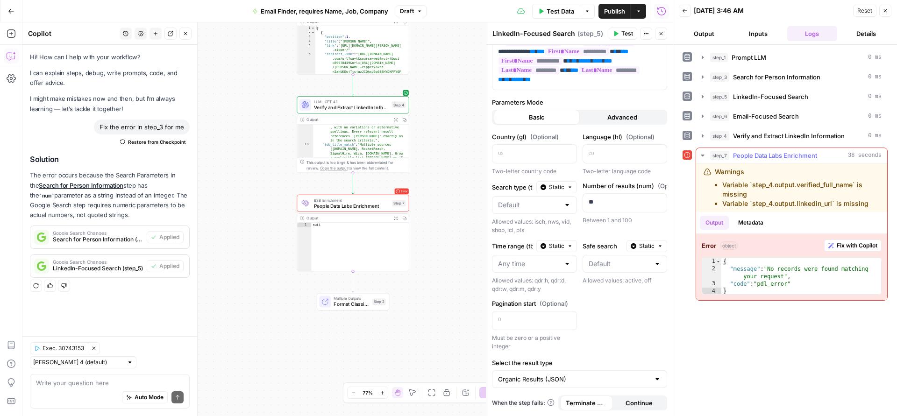
click at [853, 243] on span "Fix with Copilot" at bounding box center [857, 246] width 41 height 8
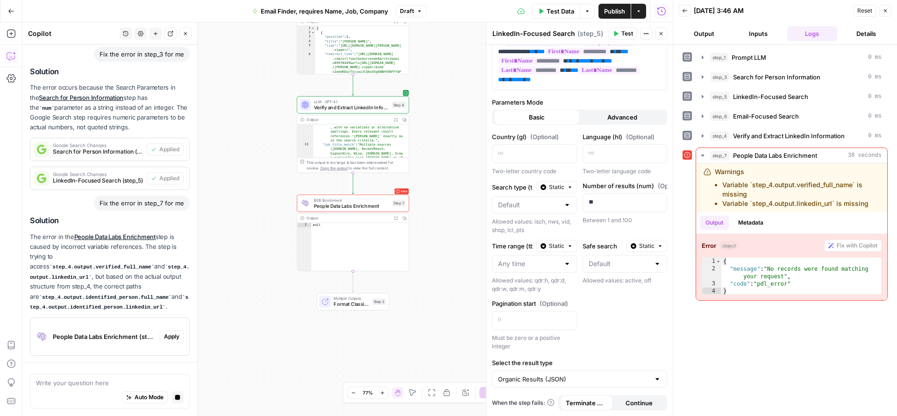
scroll to position [129, 0]
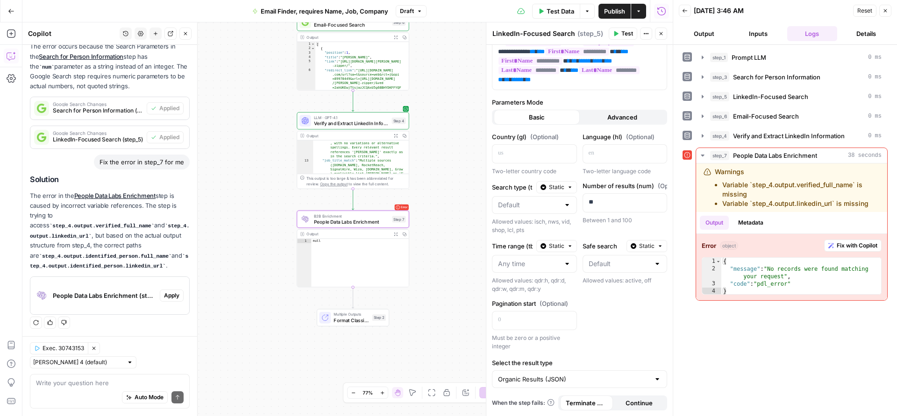
click at [164, 295] on span "Apply" at bounding box center [171, 296] width 15 height 8
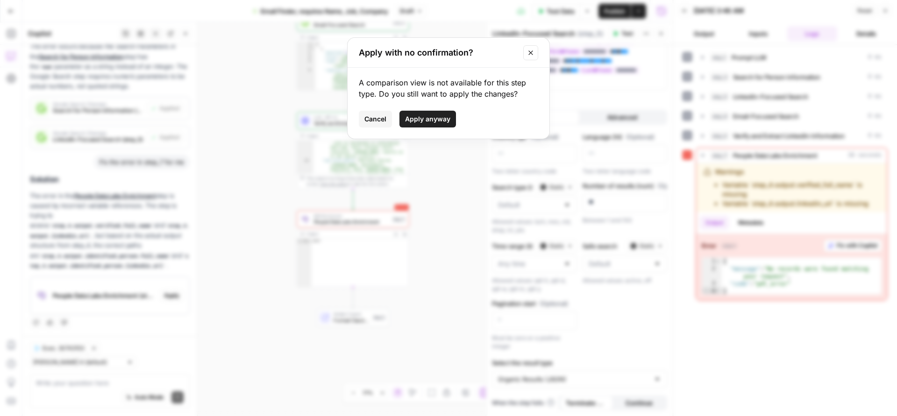
click at [428, 121] on span "Apply anyway" at bounding box center [427, 118] width 45 height 9
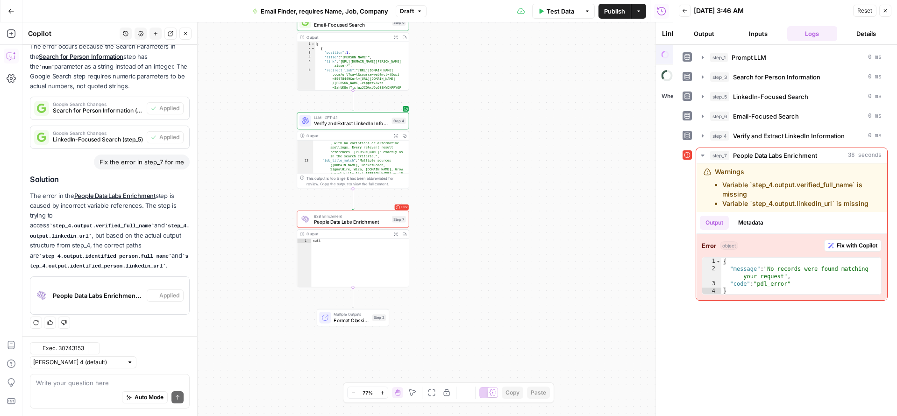
type textarea "People Data Labs Enrichment"
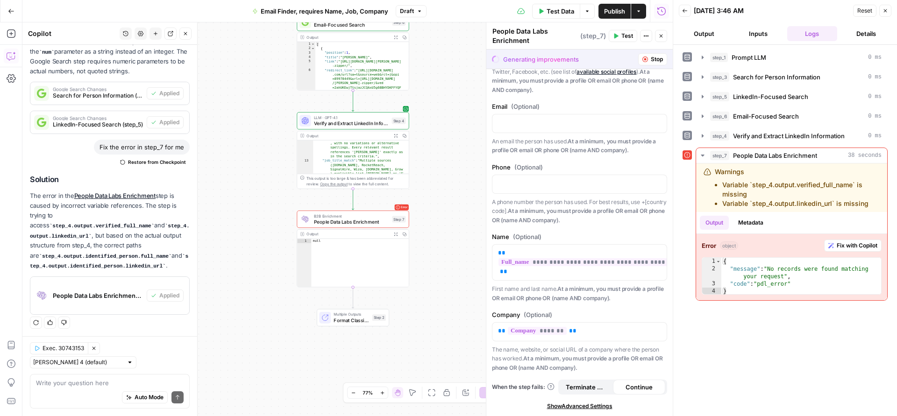
scroll to position [76, 0]
click at [589, 243] on div "**********" at bounding box center [579, 267] width 175 height 71
click at [585, 226] on div "**********" at bounding box center [579, 208] width 186 height 416
click at [575, 404] on span "Show Advanced Settings" at bounding box center [579, 406] width 65 height 8
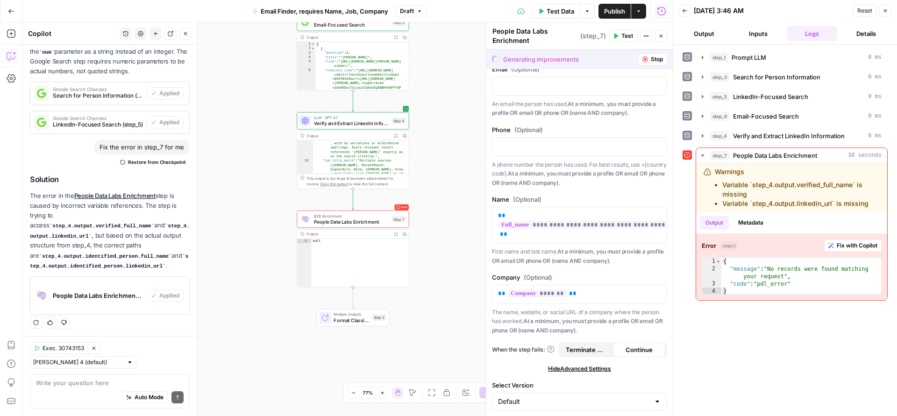
scroll to position [114, 0]
click at [568, 400] on input "Select Version" at bounding box center [574, 401] width 152 height 9
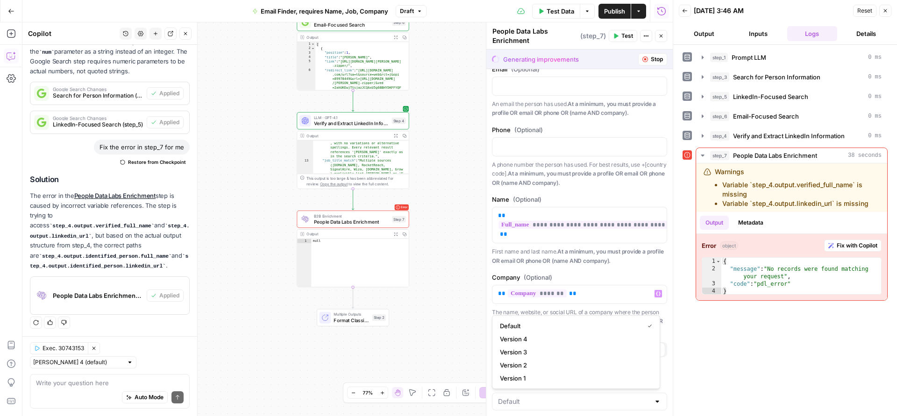
type input "Default"
click at [600, 271] on div "**********" at bounding box center [579, 190] width 186 height 454
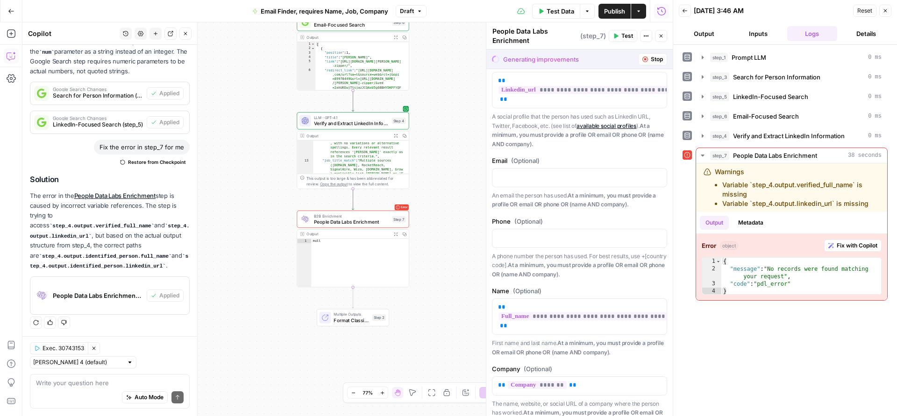
scroll to position [0, 0]
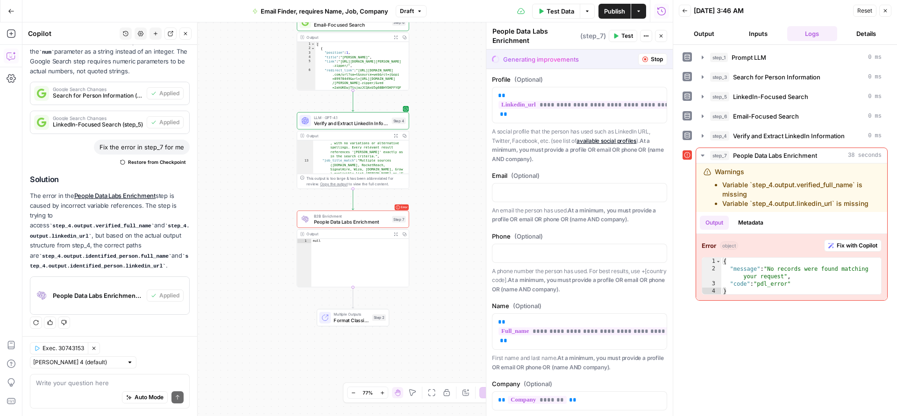
click at [593, 79] on label "Profile (Optional)" at bounding box center [579, 79] width 175 height 9
click at [613, 109] on span "**********" at bounding box center [595, 105] width 193 height 8
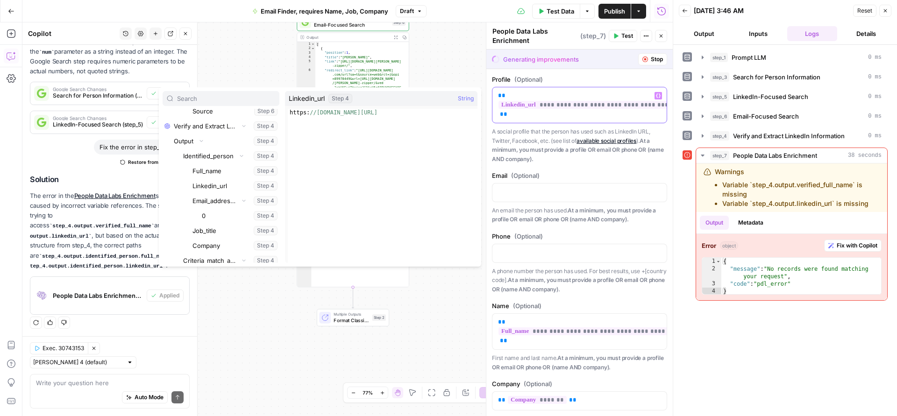
click at [613, 114] on p "**********" at bounding box center [576, 105] width 156 height 28
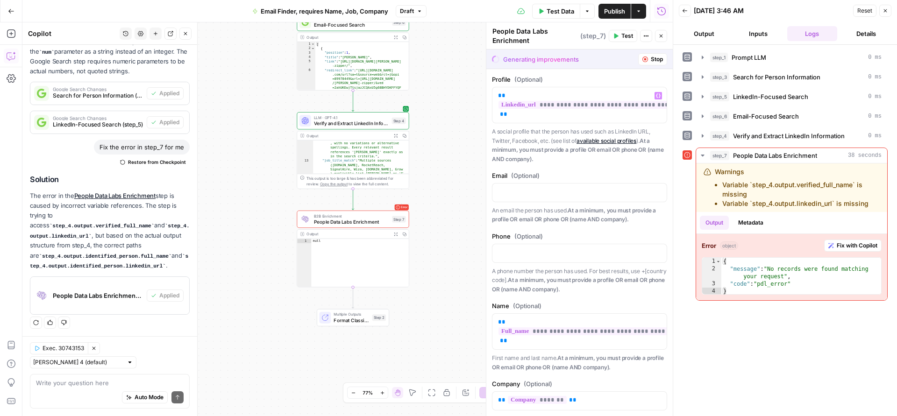
click at [628, 35] on span "Test" at bounding box center [627, 36] width 12 height 8
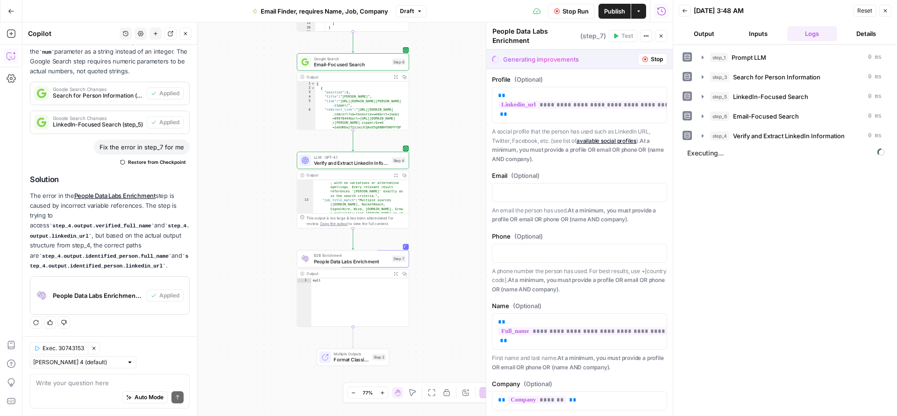
click at [353, 357] on span "Format Classification Results" at bounding box center [352, 360] width 36 height 7
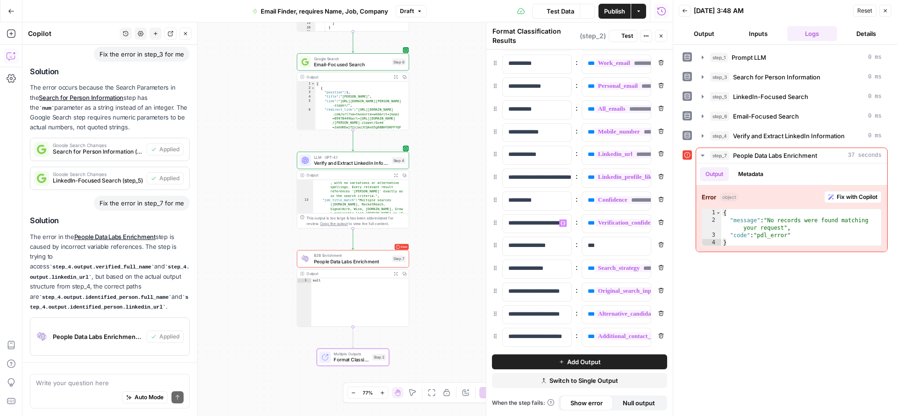
scroll to position [144, 0]
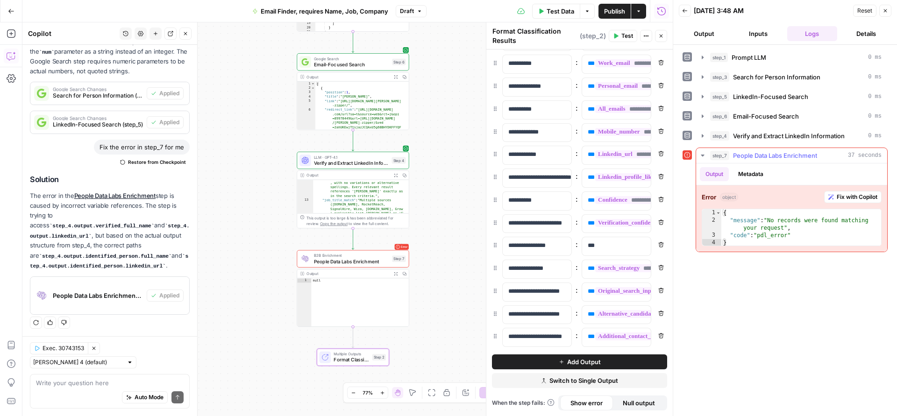
click at [850, 195] on span "Fix with Copilot" at bounding box center [857, 197] width 41 height 8
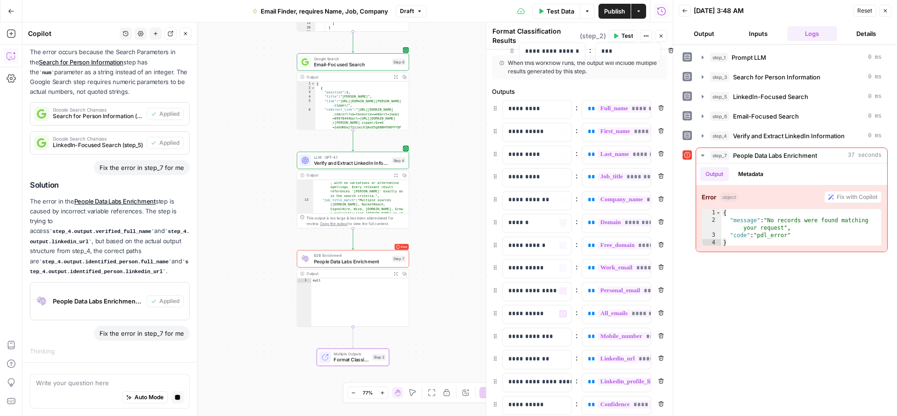
scroll to position [0, 0]
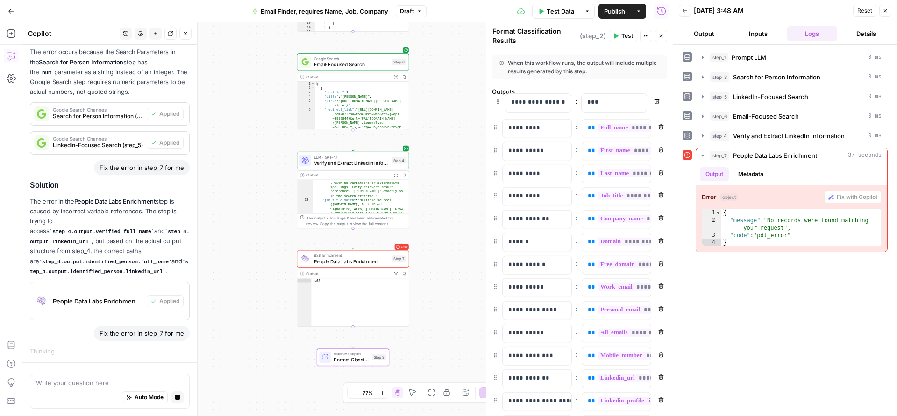
drag, startPoint x: 495, startPoint y: 246, endPoint x: 499, endPoint y: 100, distance: 145.8
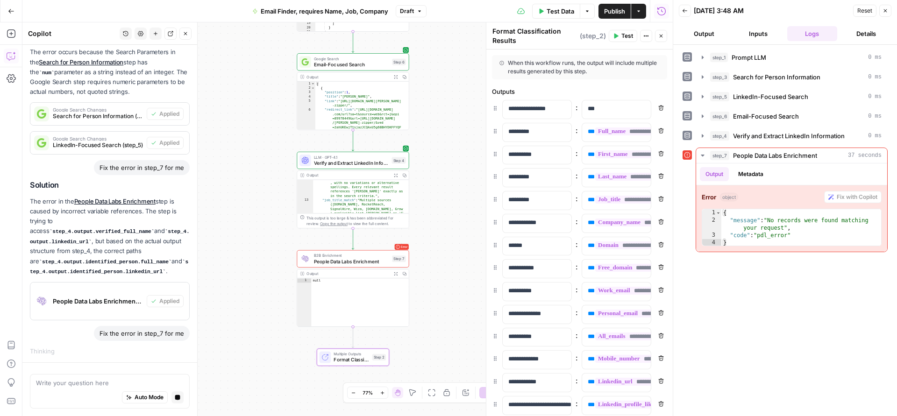
click at [602, 12] on button "Publish" at bounding box center [615, 11] width 32 height 15
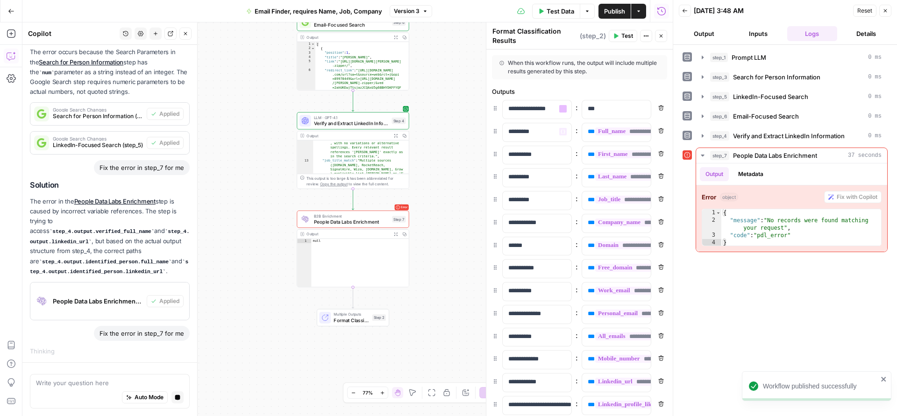
click at [548, 95] on div "Outputs" at bounding box center [579, 91] width 175 height 9
click at [349, 228] on div "B2B Enrichment People Data Labs Enrichment Step 7 Copy step Delete step Add Not…" at bounding box center [353, 219] width 112 height 17
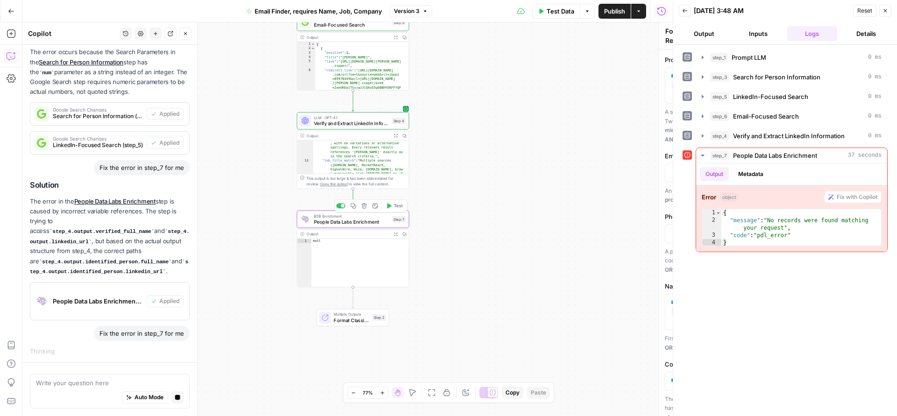
type textarea "People Data Labs Enrichment"
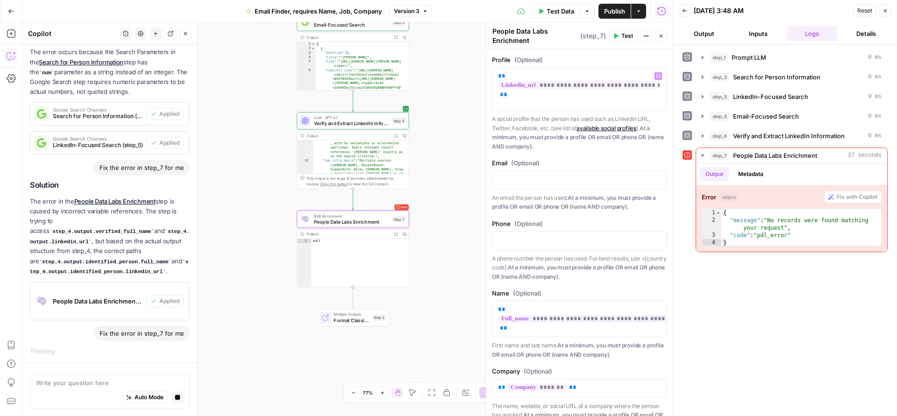
click at [61, 270] on code "step_4.output.identified_person.linkedin_url" at bounding box center [109, 266] width 158 height 15
click at [61, 271] on code "step_4.output.identified_person.linkedin_url" at bounding box center [109, 266] width 158 height 15
click at [51, 271] on code "step_4.output.identified_person.linkedin_url" at bounding box center [109, 266] width 158 height 15
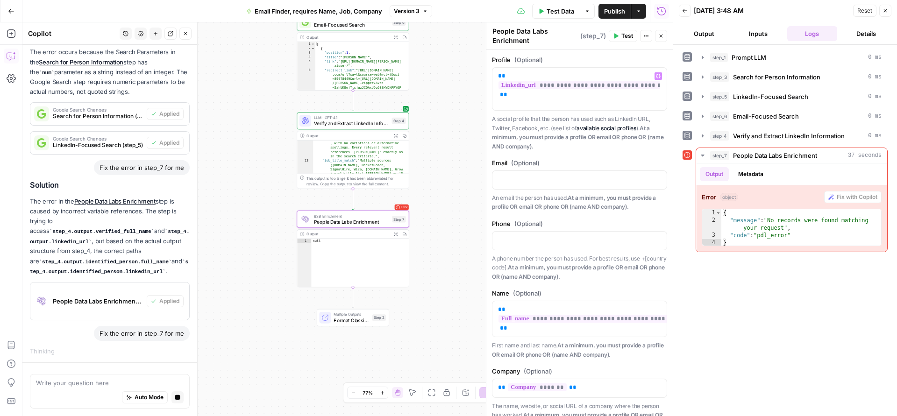
drag, startPoint x: 33, startPoint y: 271, endPoint x: 170, endPoint y: 271, distance: 137.4
click at [170, 271] on code "step_4.output.identified_person.linkedin_url" at bounding box center [109, 266] width 158 height 15
copy code "step_4.output.identified_person.linkedin_url"
click at [554, 100] on div "**********" at bounding box center [575, 89] width 167 height 43
drag, startPoint x: 548, startPoint y: 96, endPoint x: 488, endPoint y: 67, distance: 66.7
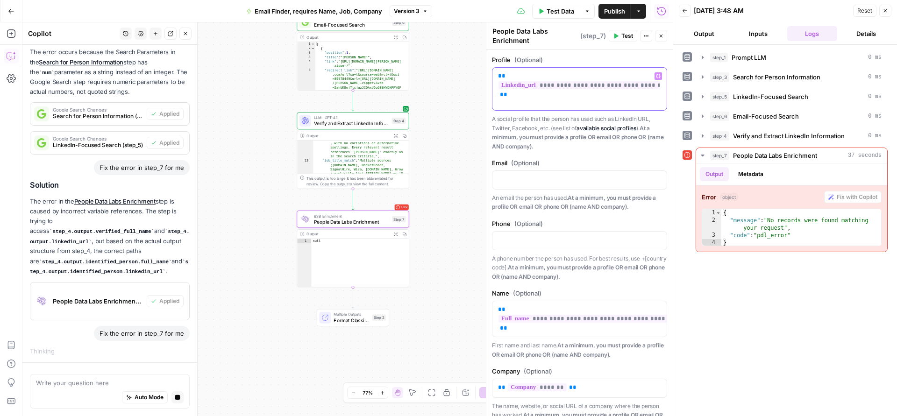
click at [488, 67] on div "**********" at bounding box center [579, 219] width 187 height 394
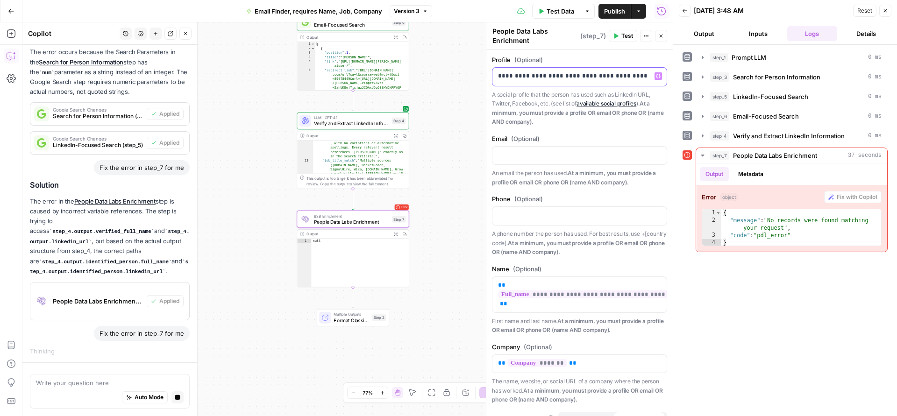
click at [638, 73] on p "**********" at bounding box center [576, 75] width 156 height 9
click at [656, 75] on icon "button" at bounding box center [658, 76] width 5 height 5
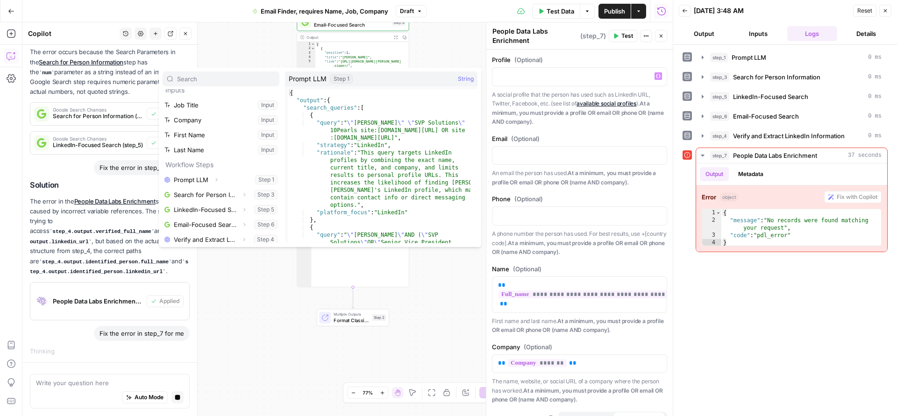
scroll to position [10, 0]
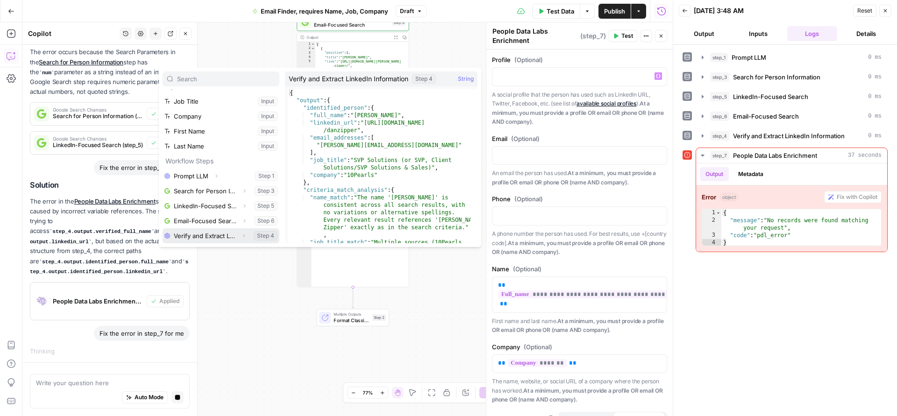
click at [218, 234] on button "Select variable Verify and Extract LinkedIn Information" at bounding box center [221, 235] width 117 height 15
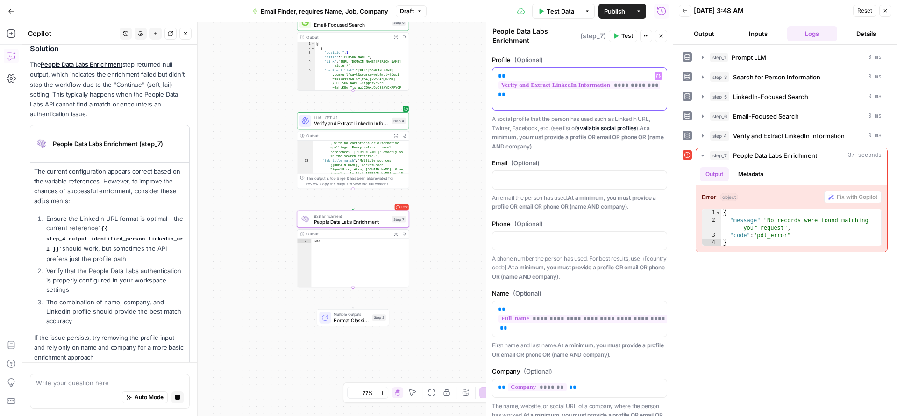
scroll to position [421, 0]
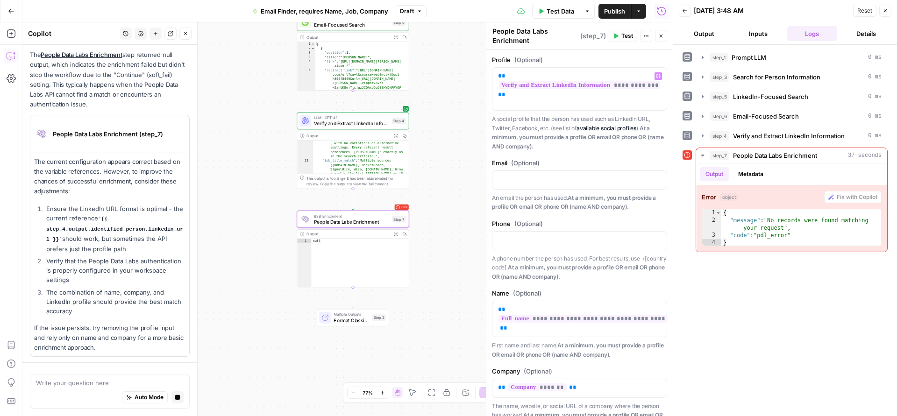
click at [128, 175] on p "The current configuration appears correct based on the variable references. How…" at bounding box center [109, 177] width 151 height 40
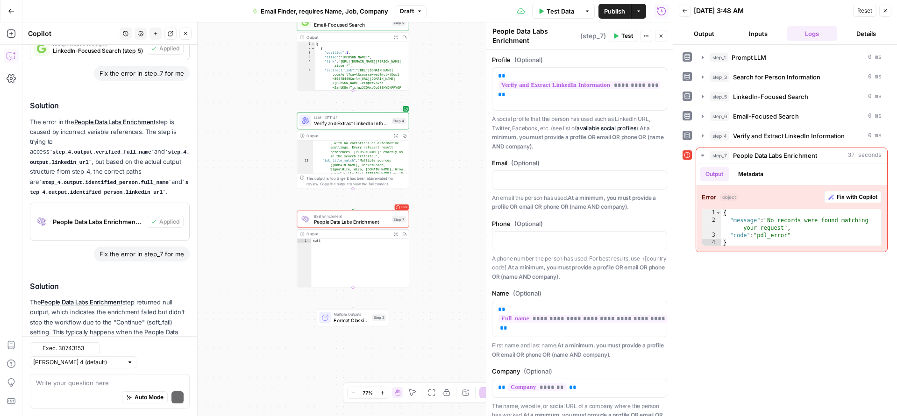
scroll to position [304, 0]
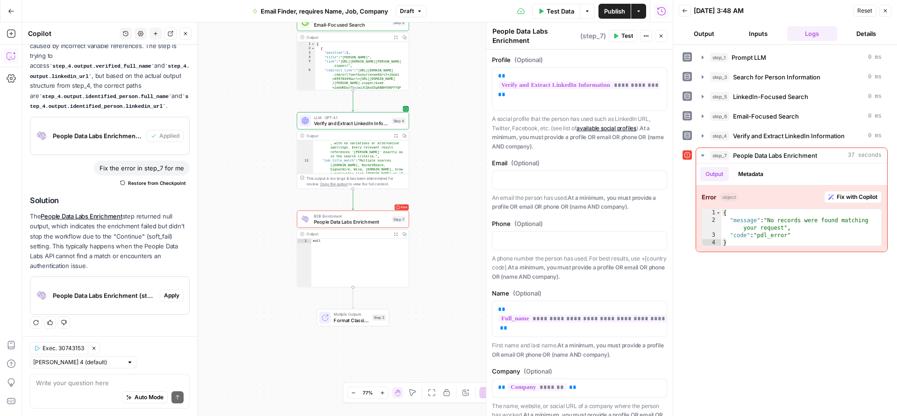
click at [110, 248] on p "The People Data Labs Enrichment step returned null output, which indicates the …" at bounding box center [110, 241] width 160 height 59
click at [164, 292] on span "Apply" at bounding box center [171, 296] width 15 height 8
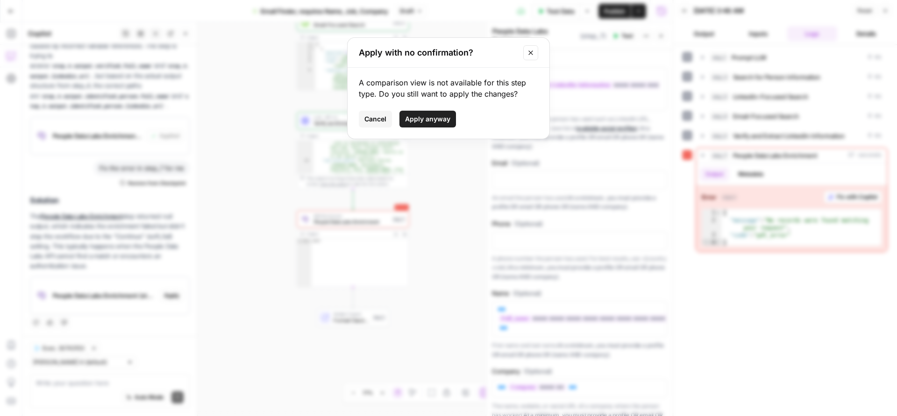
click at [428, 116] on span "Apply anyway" at bounding box center [427, 118] width 45 height 9
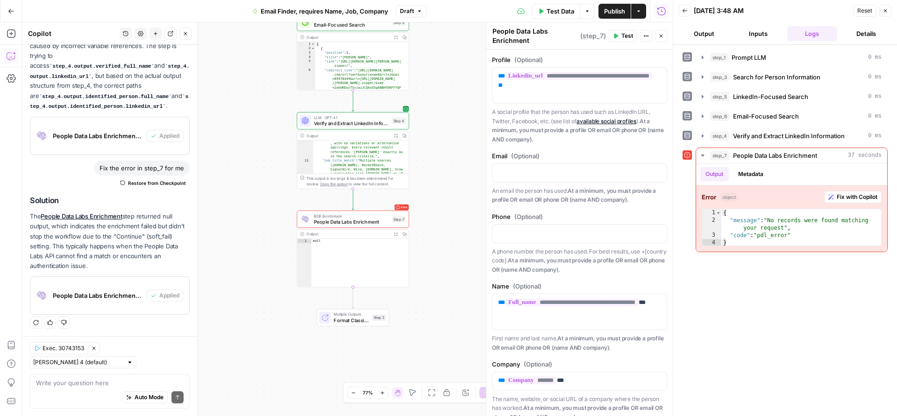
click at [618, 38] on icon "button" at bounding box center [616, 36] width 6 height 6
click at [851, 199] on span "Fix with Copilot" at bounding box center [857, 197] width 41 height 8
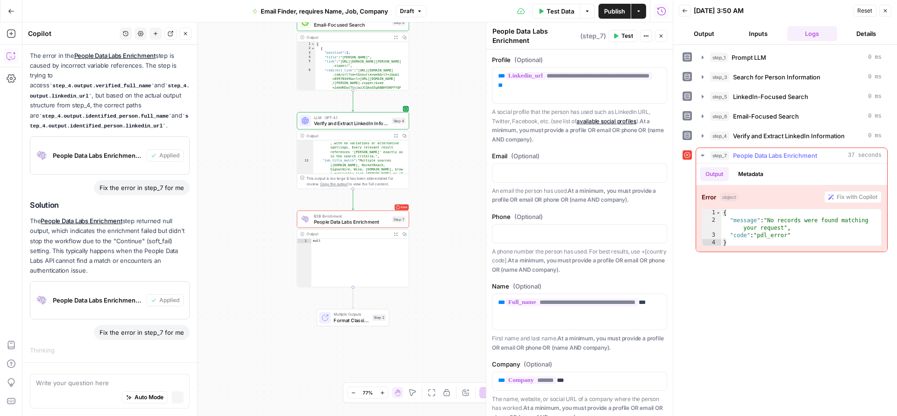
scroll to position [253, 0]
click at [339, 208] on div at bounding box center [340, 205] width 9 height 5
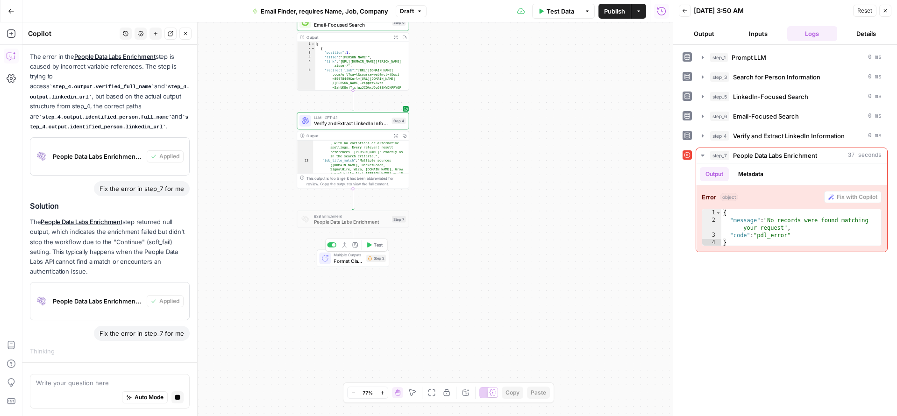
click at [370, 243] on icon "button" at bounding box center [369, 245] width 6 height 6
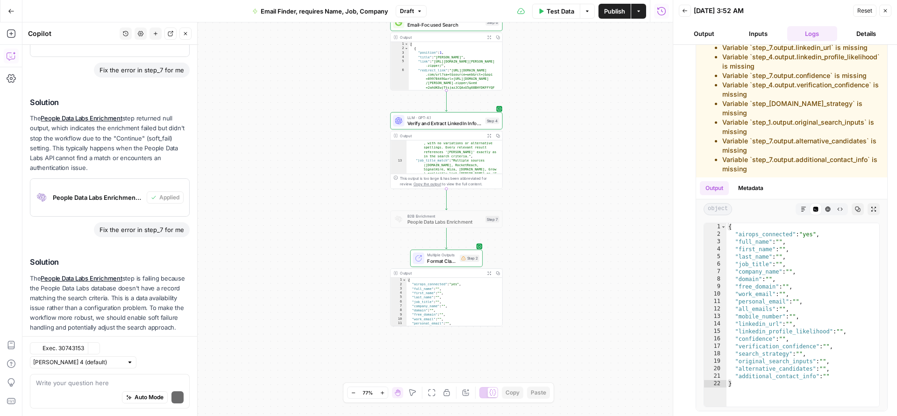
scroll to position [503, 0]
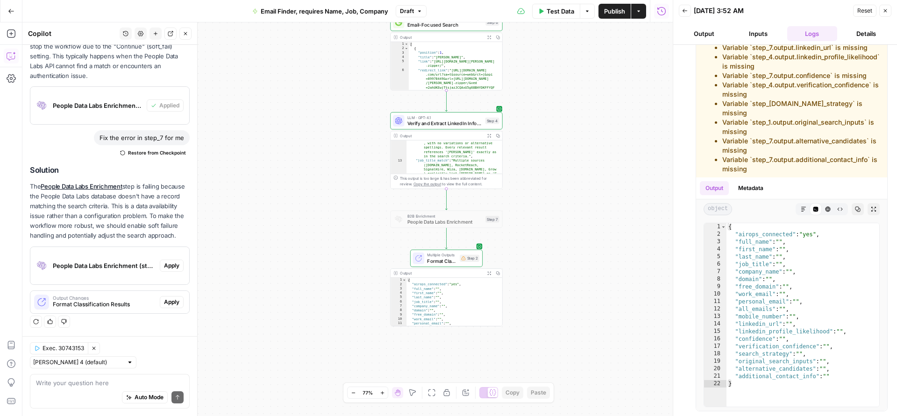
click at [167, 265] on span "Apply" at bounding box center [171, 266] width 15 height 8
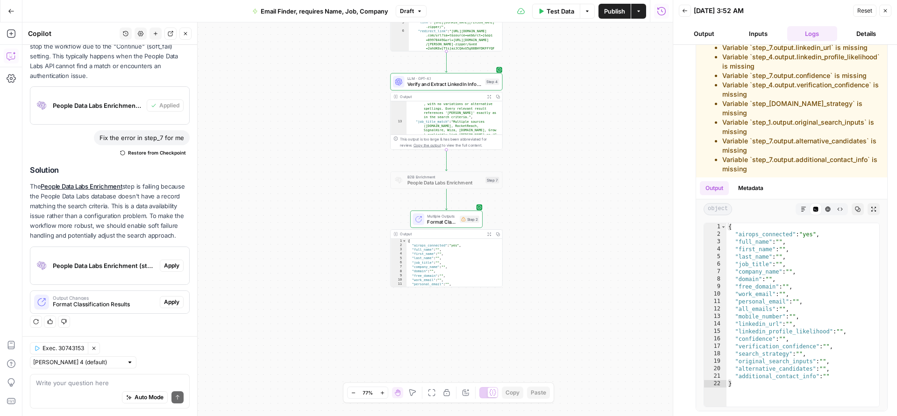
drag, startPoint x: 170, startPoint y: 301, endPoint x: 172, endPoint y: 324, distance: 23.4
click at [172, 324] on div "Solution The People Data Labs Enrichment step is failing because the People Dat…" at bounding box center [110, 247] width 160 height 163
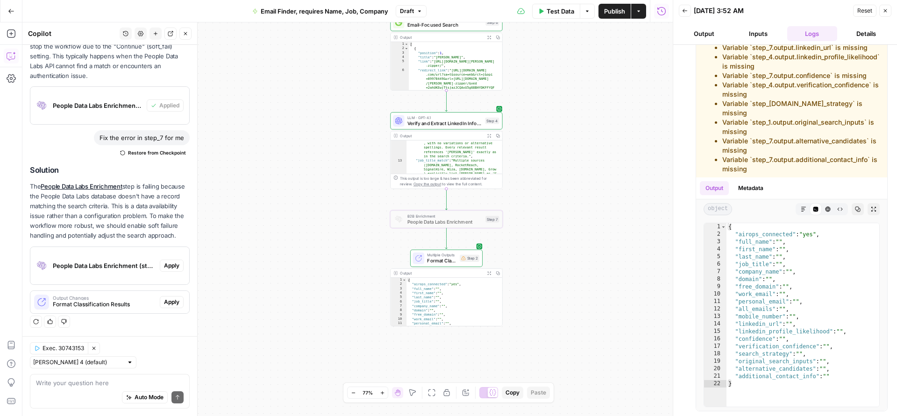
click at [166, 262] on span "Apply" at bounding box center [171, 266] width 15 height 8
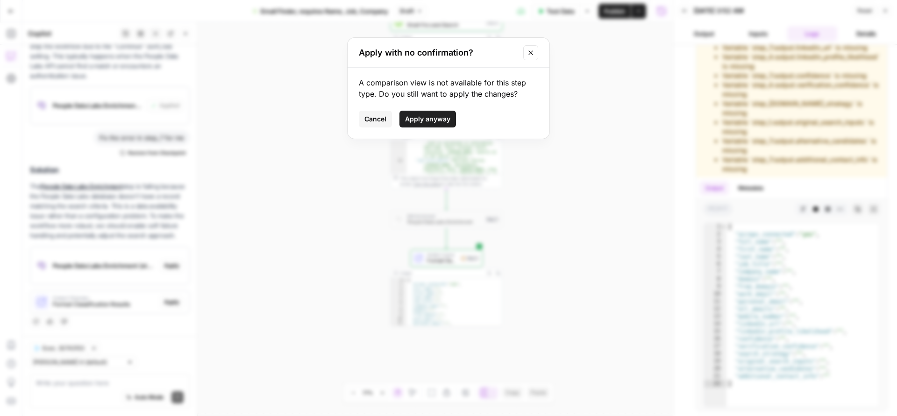
click at [429, 121] on span "Apply anyway" at bounding box center [427, 118] width 45 height 9
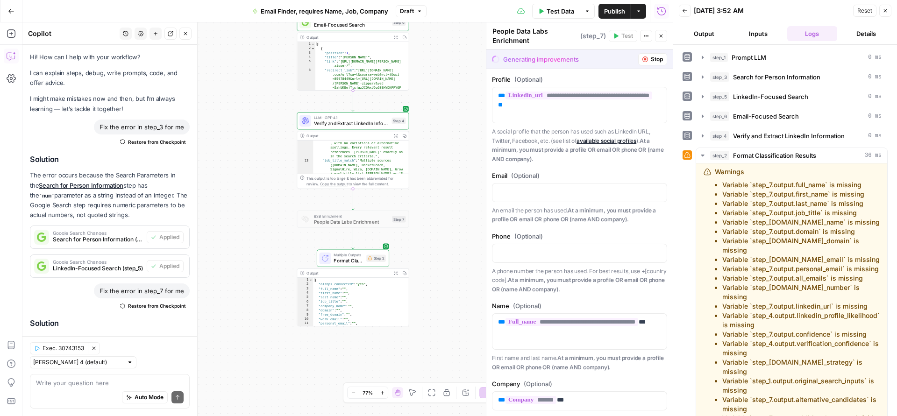
scroll to position [278, 0]
